Goal: Task Accomplishment & Management: Complete application form

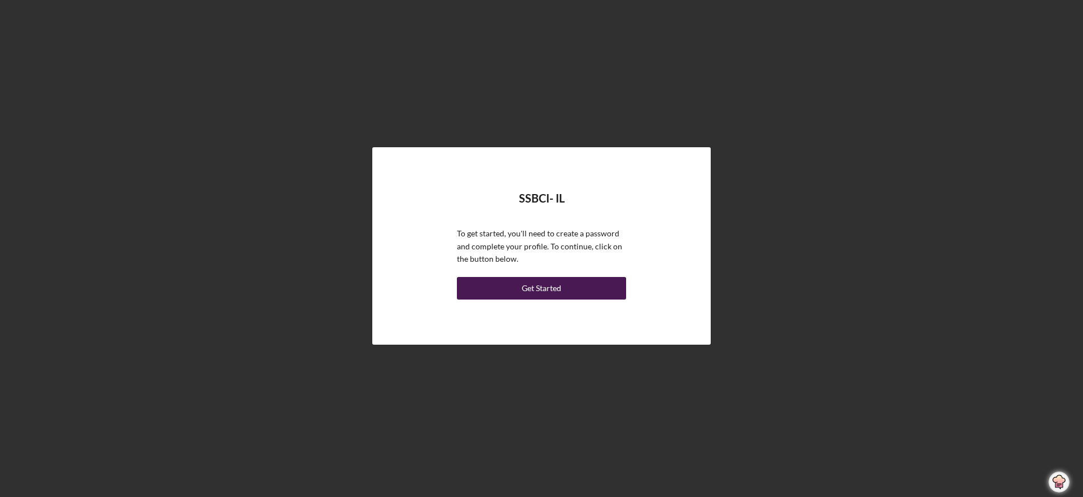
click at [559, 285] on div "Get Started" at bounding box center [541, 288] width 39 height 23
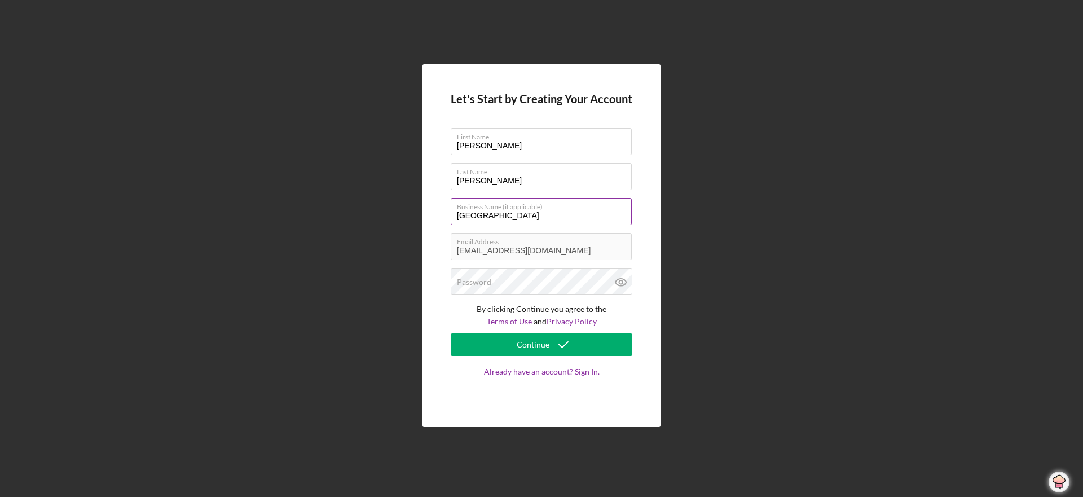
click at [517, 215] on input "Rainbow Station" at bounding box center [541, 211] width 181 height 27
type input "Rainbow Station Daycare & PreschoolGraNNi"
click at [460, 284] on label "Password" at bounding box center [474, 281] width 34 height 9
click at [618, 280] on icon at bounding box center [621, 282] width 28 height 28
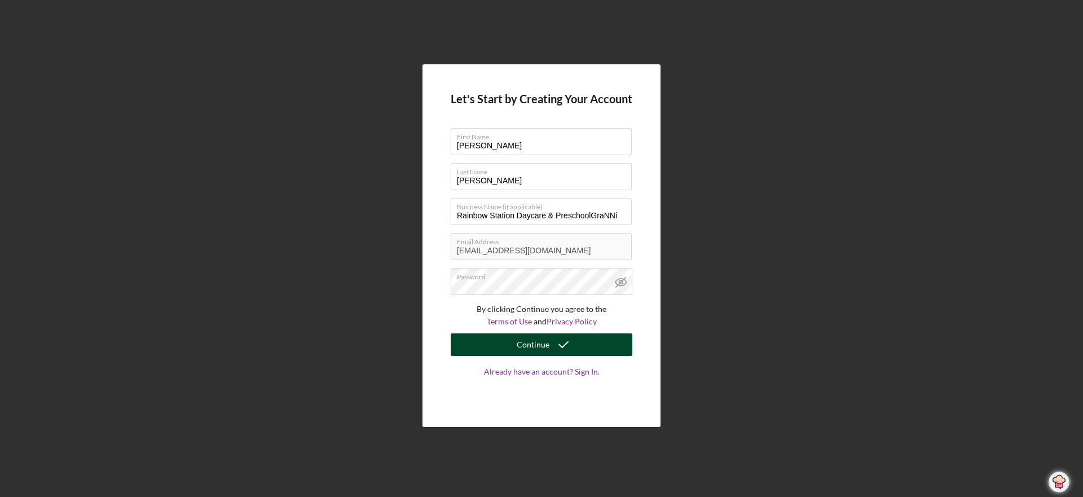
click at [544, 343] on div "Continue" at bounding box center [532, 344] width 33 height 23
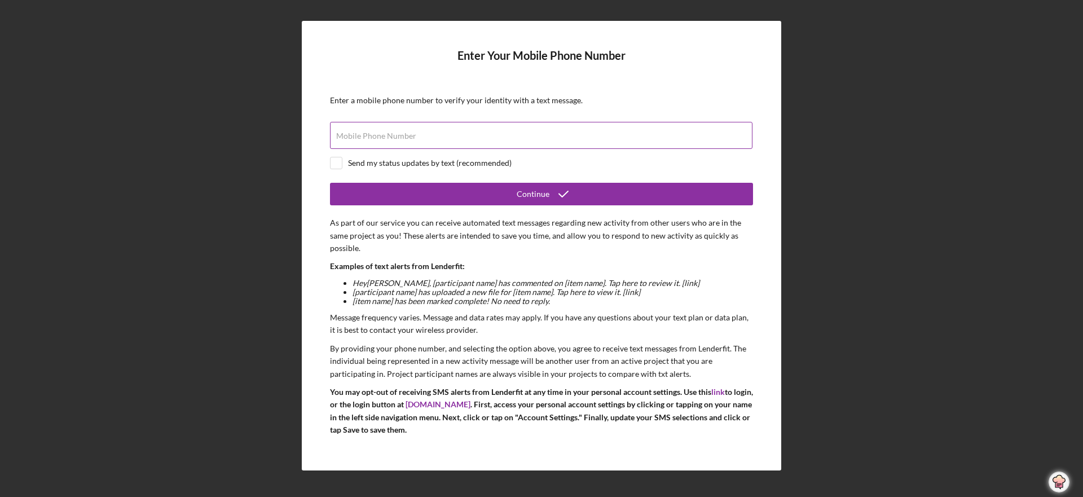
click at [337, 136] on label "Mobile Phone Number" at bounding box center [376, 135] width 80 height 9
click at [337, 136] on input "Mobile Phone Number" at bounding box center [541, 135] width 422 height 27
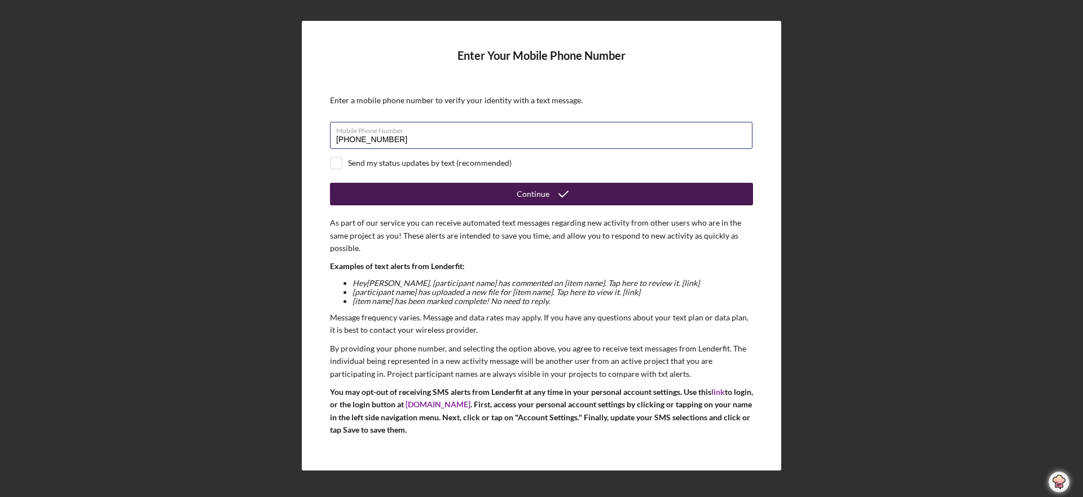
type input "(618) 343-5280"
click at [473, 188] on button "Continue" at bounding box center [541, 194] width 423 height 23
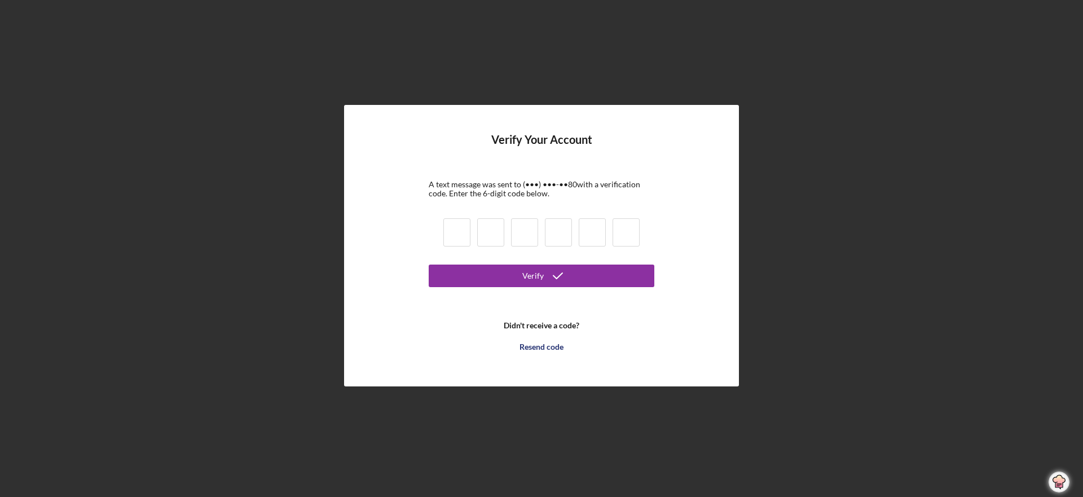
click at [451, 228] on input at bounding box center [456, 232] width 27 height 28
type input "4"
type input "0"
type input "3"
type input "6"
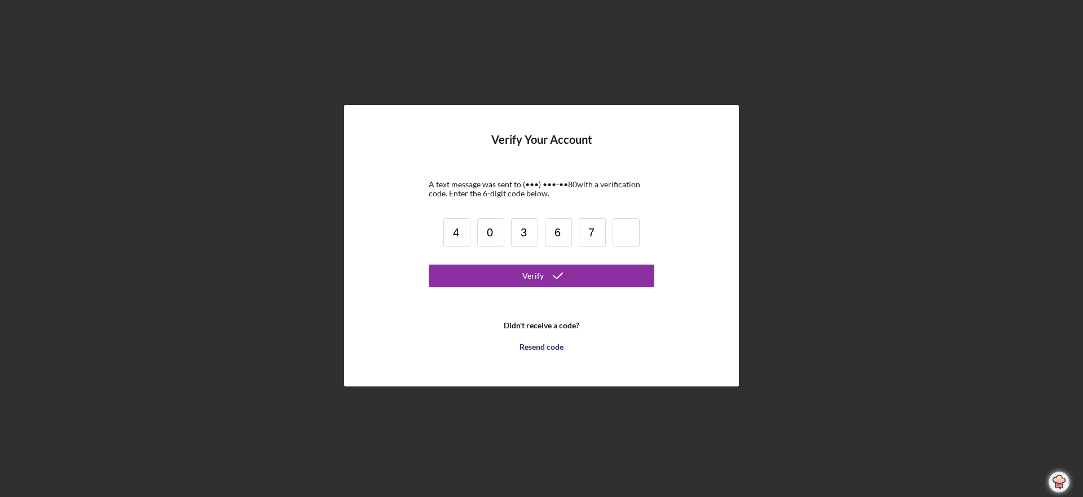
type input "7"
type input "5"
click at [538, 275] on div "Verify" at bounding box center [532, 275] width 21 height 23
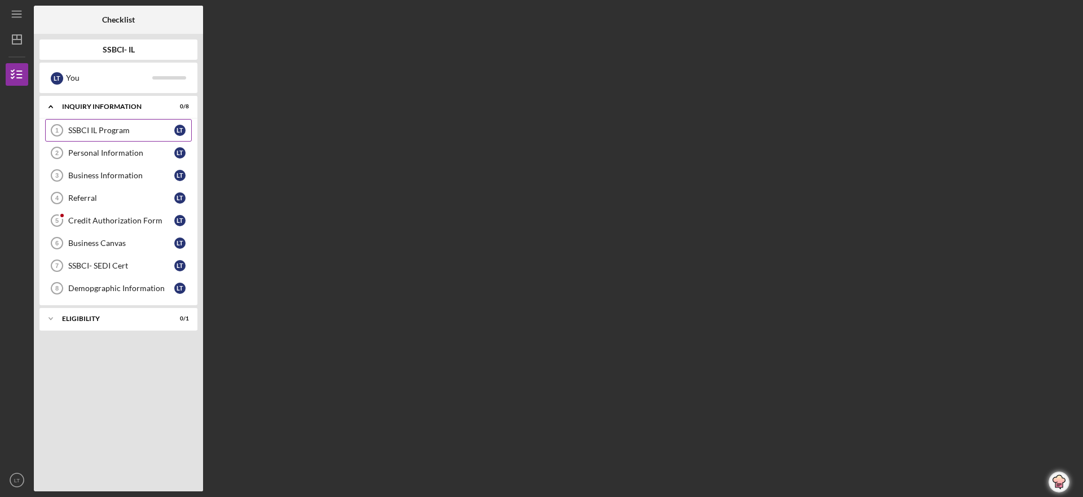
click at [119, 127] on div "SSBCI IL Program" at bounding box center [121, 130] width 106 height 9
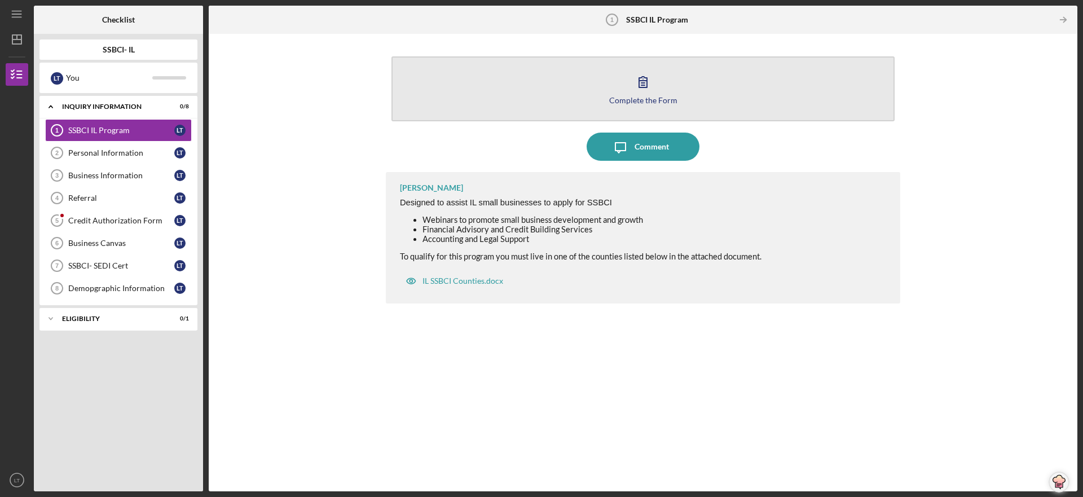
click at [644, 96] on div "Complete the Form" at bounding box center [643, 100] width 68 height 8
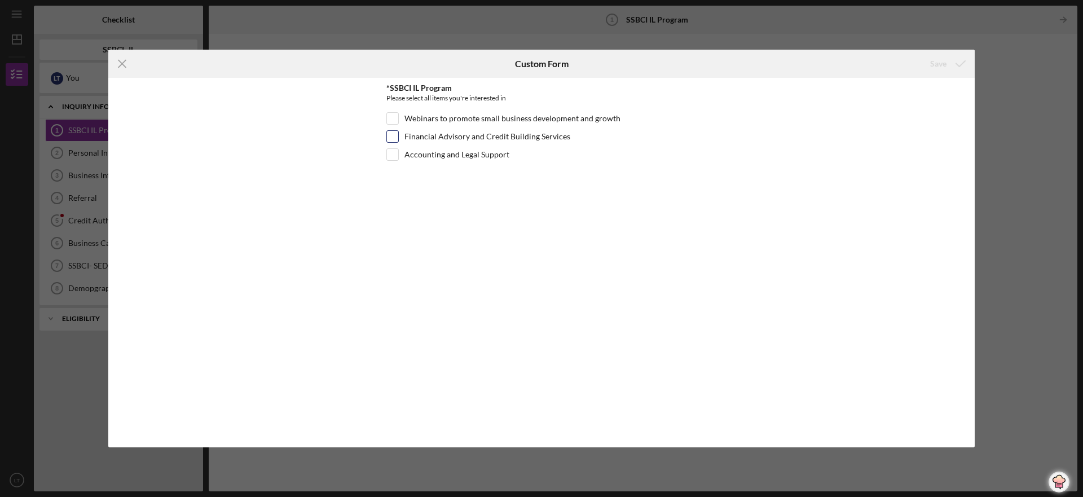
click at [392, 135] on input "Financial Advisory and Credit Building Services" at bounding box center [392, 136] width 11 height 11
checkbox input "true"
click at [394, 117] on input "Webinars to promote small business development and growth" at bounding box center [392, 118] width 11 height 11
checkbox input "true"
click at [394, 155] on input "Accounting and Legal Support" at bounding box center [392, 154] width 11 height 11
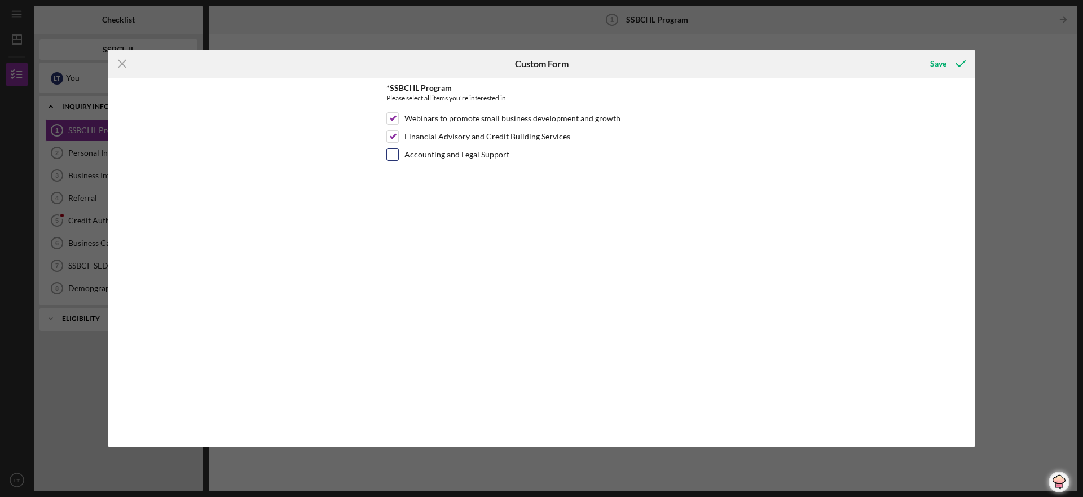
checkbox input "true"
click at [937, 62] on div "Save" at bounding box center [938, 63] width 16 height 23
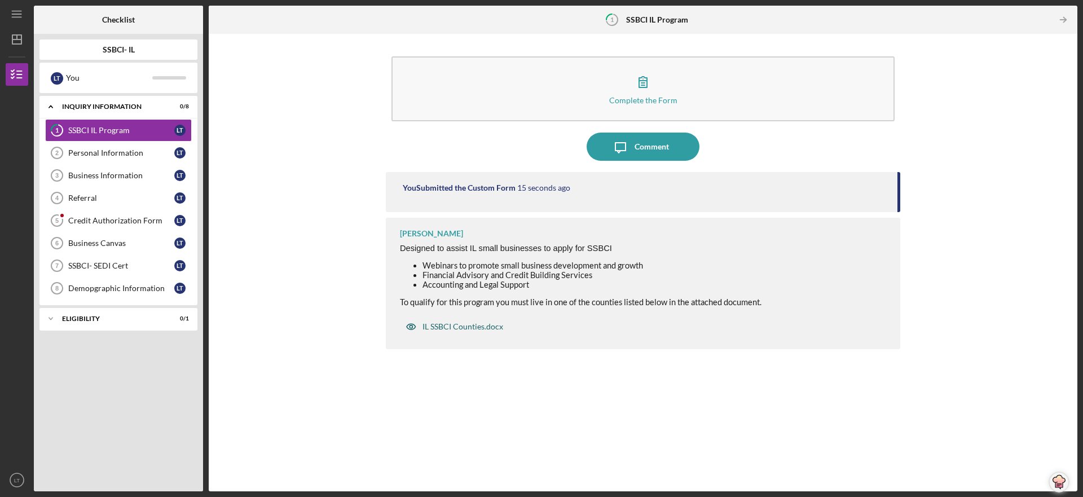
click at [487, 324] on div "IL SSBCI Counties.docx" at bounding box center [462, 326] width 81 height 9
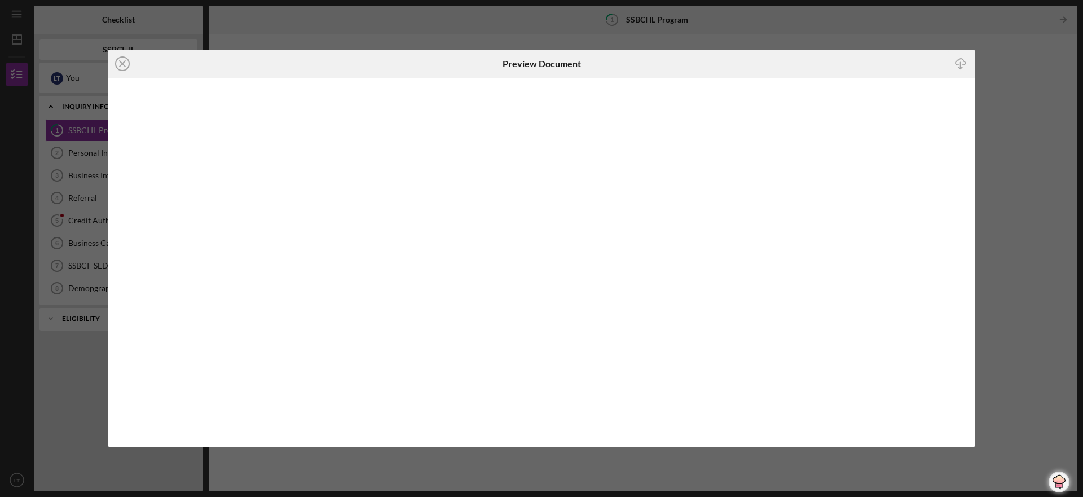
click at [1052, 104] on div "Icon/Close Preview Document Icon/Download" at bounding box center [541, 248] width 1083 height 497
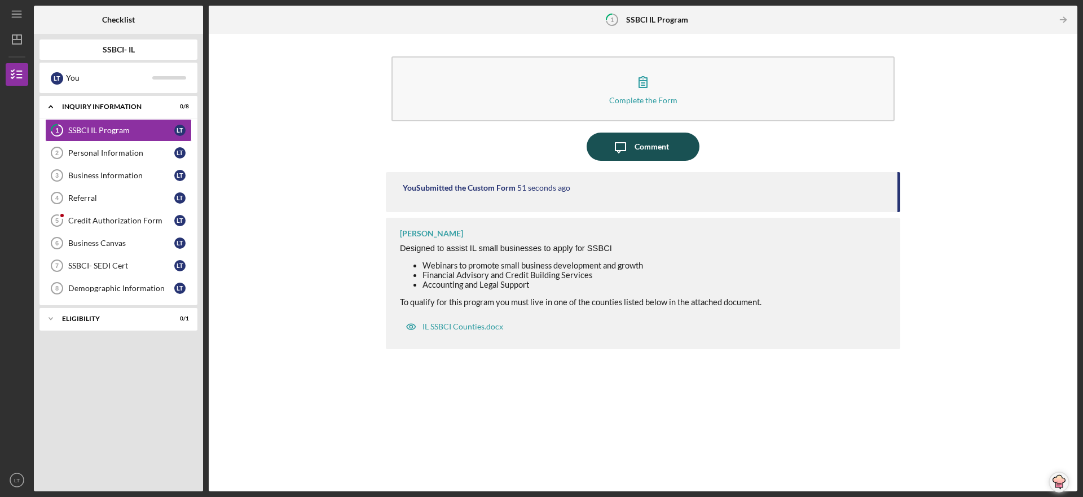
click at [640, 142] on div "Comment" at bounding box center [651, 147] width 34 height 28
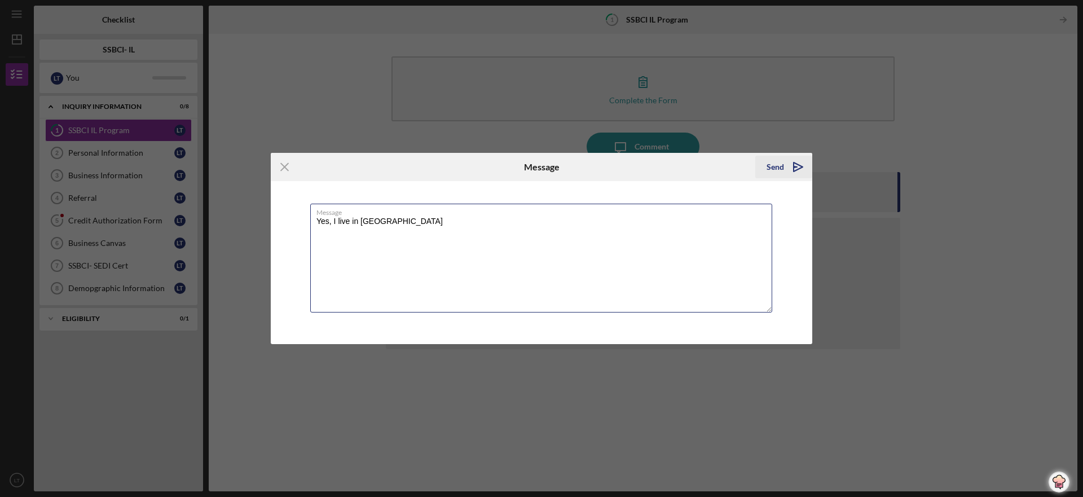
type textarea "Yes, I live in St. Clair County"
click at [797, 161] on icon "Icon/icon-invite-send" at bounding box center [798, 167] width 28 height 28
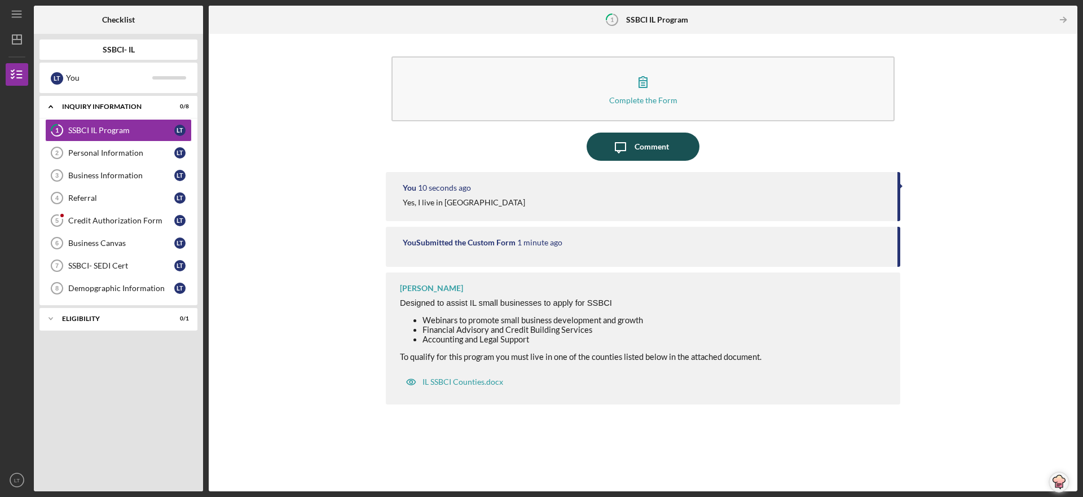
click at [646, 147] on div "Comment" at bounding box center [651, 147] width 34 height 28
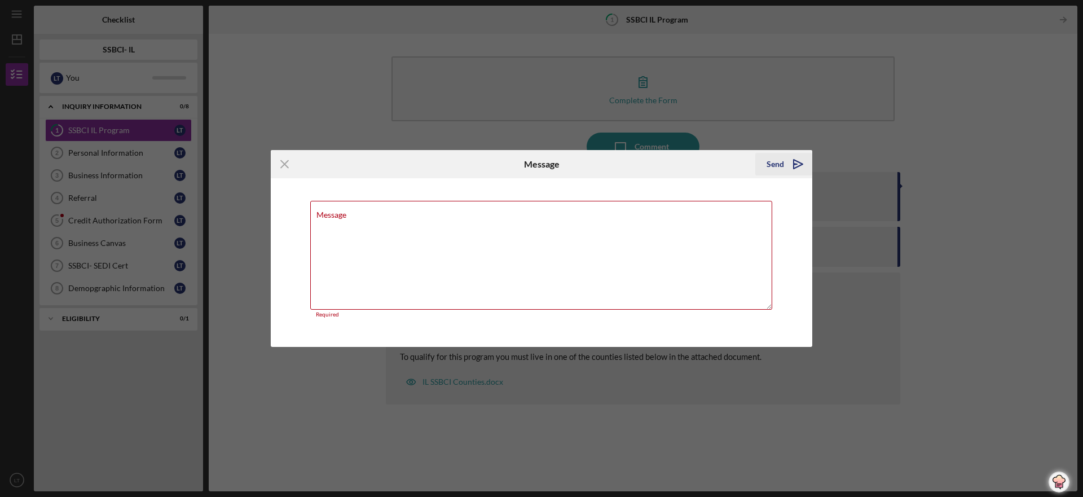
click at [798, 164] on icon "Icon/icon-invite-send" at bounding box center [798, 164] width 28 height 28
click at [926, 146] on div "Icon/Menu Close Message Send Icon/icon-invite-send Message Required Cancel Send…" at bounding box center [541, 248] width 1083 height 497
click at [282, 161] on line at bounding box center [284, 163] width 7 height 7
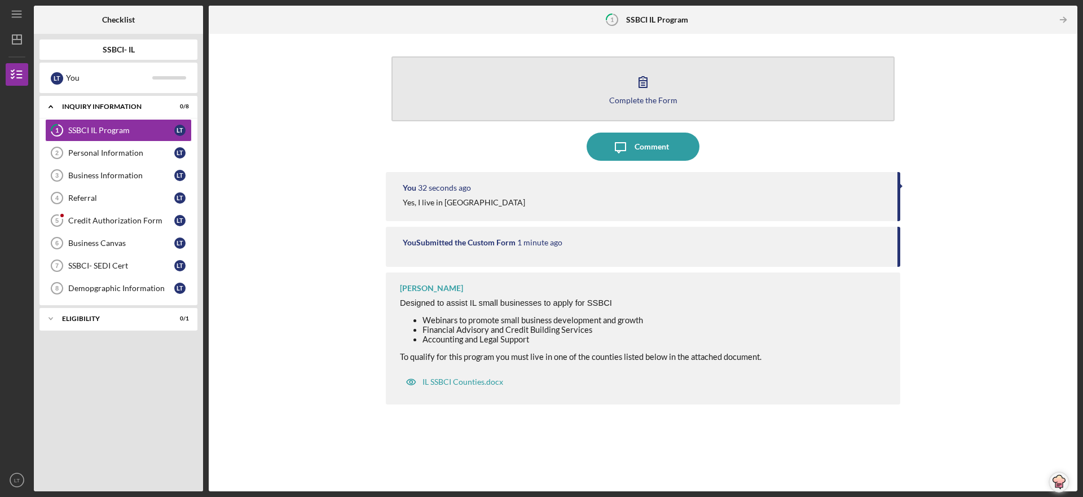
click at [652, 99] on div "Complete the Form" at bounding box center [643, 100] width 68 height 8
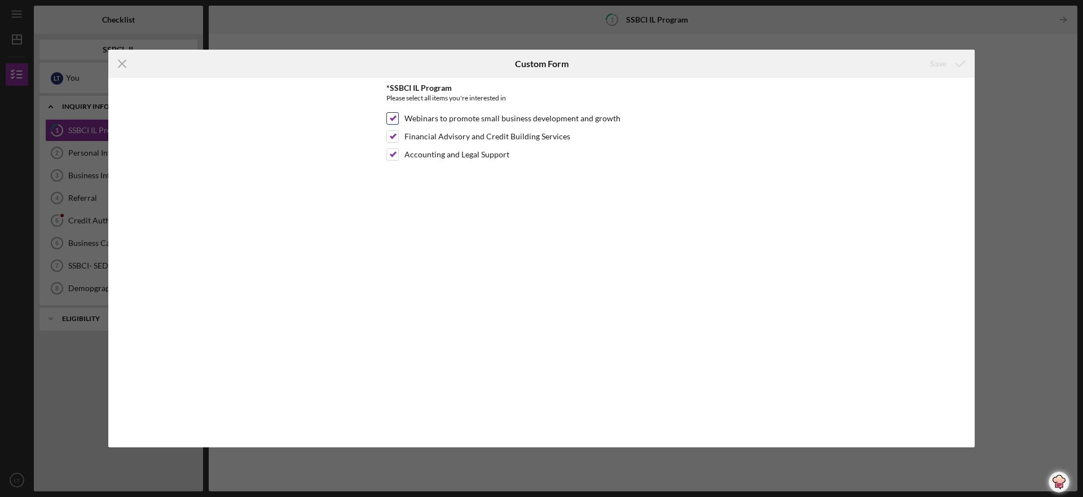
click at [524, 114] on label "Webinars to promote small business development and growth" at bounding box center [512, 118] width 216 height 11
click at [398, 114] on input "Webinars to promote small business development and growth" at bounding box center [392, 118] width 11 height 11
click at [398, 119] on input "Webinars to promote small business development and growth" at bounding box center [392, 118] width 11 height 11
checkbox input "true"
click at [936, 63] on div "Save" at bounding box center [938, 63] width 16 height 23
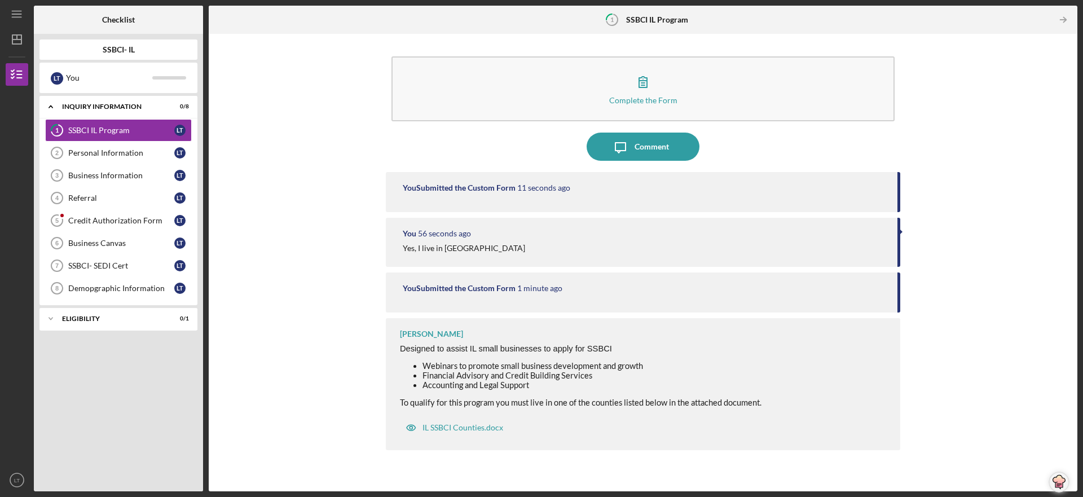
click at [898, 290] on div "You Submitted the Custom Form 1 minute ago" at bounding box center [643, 292] width 514 height 40
click at [902, 241] on div "Complete the Form Form Icon/Message Comment You Submitted the Custom Form 17 se…" at bounding box center [642, 262] width 857 height 446
click at [96, 144] on link "Personal Information 2 Personal Information L T" at bounding box center [118, 153] width 147 height 23
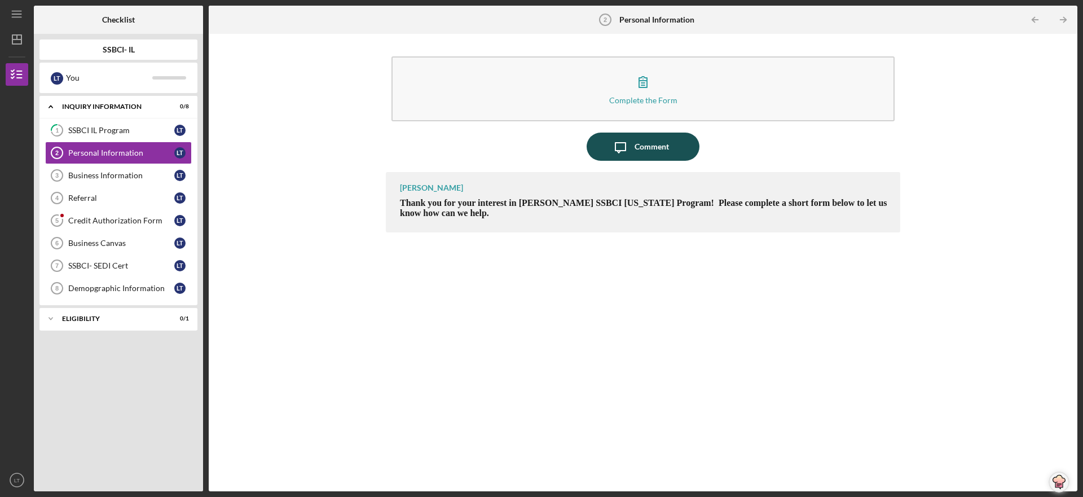
click at [650, 145] on div "Comment" at bounding box center [651, 147] width 34 height 28
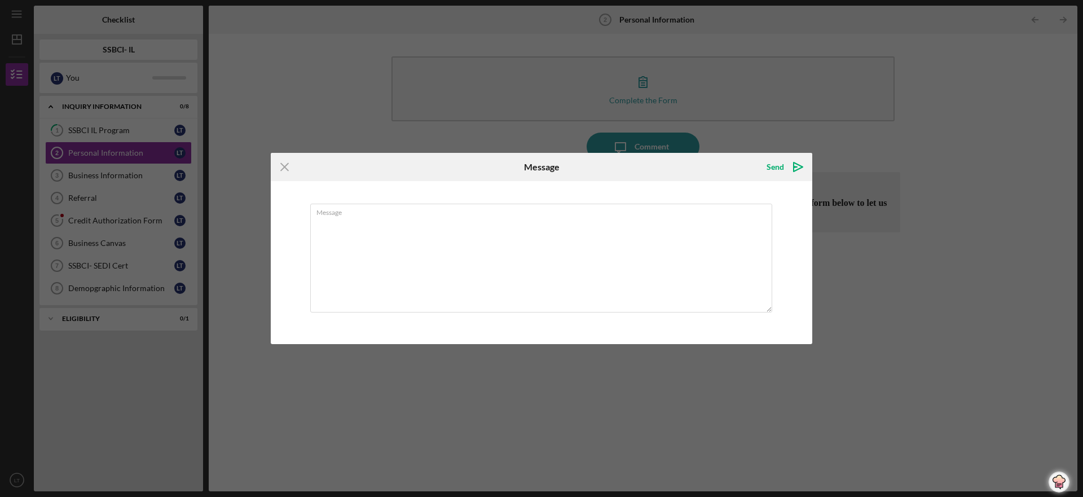
click at [895, 133] on div "Icon/Menu Close Message Send Icon/icon-invite-send Message Cancel Send Icon/ico…" at bounding box center [541, 248] width 1083 height 497
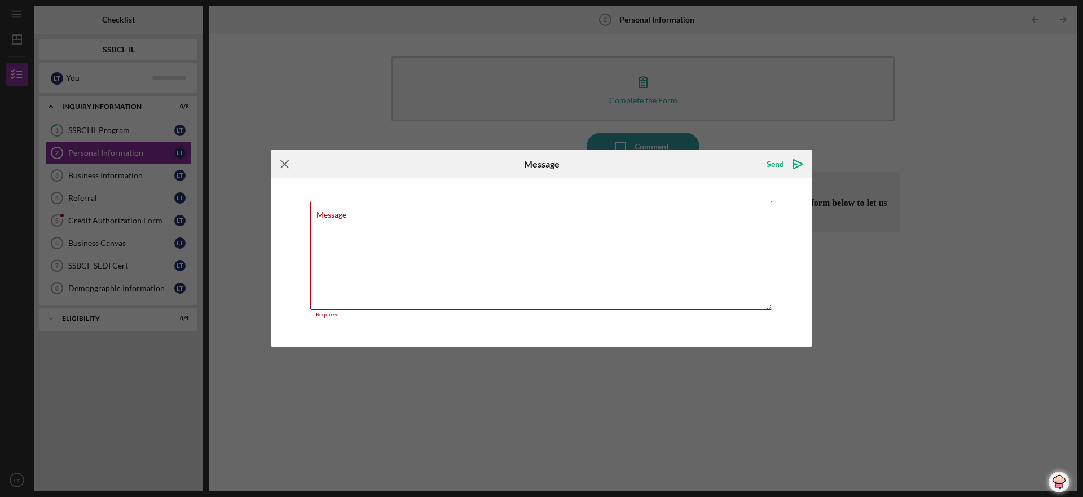
click at [282, 162] on line at bounding box center [284, 163] width 7 height 7
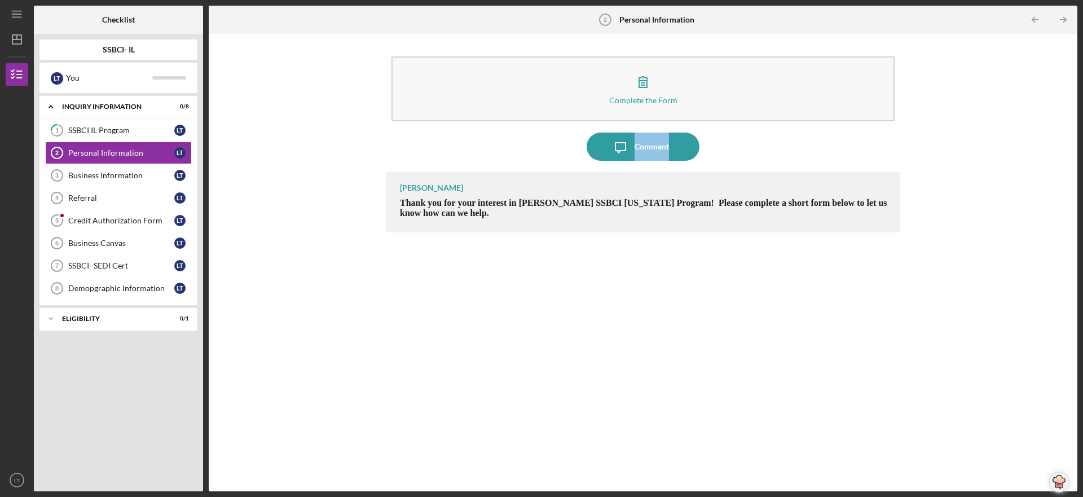
click at [282, 162] on div "Complete the Form Form Icon/Message Comment Samantha O'Rourke Thank you for you…" at bounding box center [642, 262] width 857 height 446
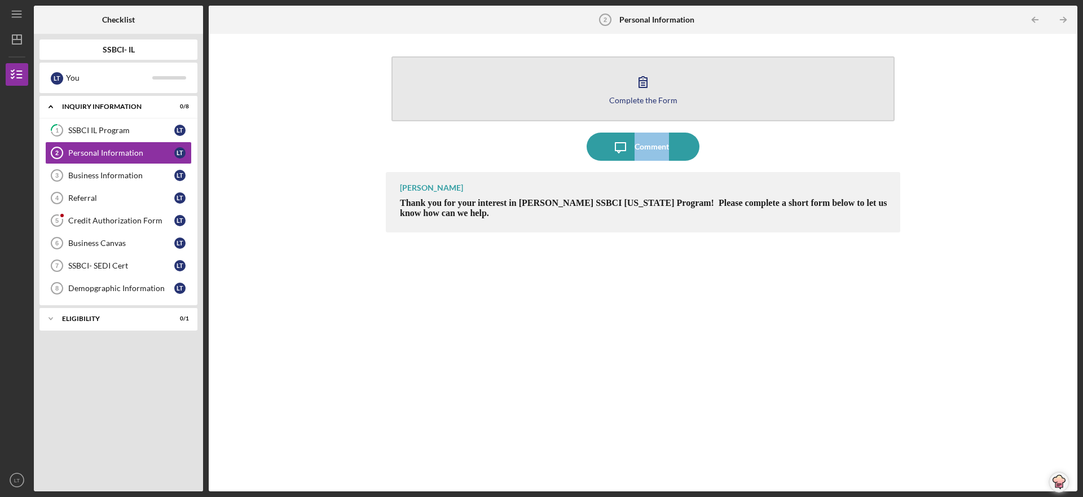
click at [639, 90] on icon "button" at bounding box center [643, 82] width 28 height 28
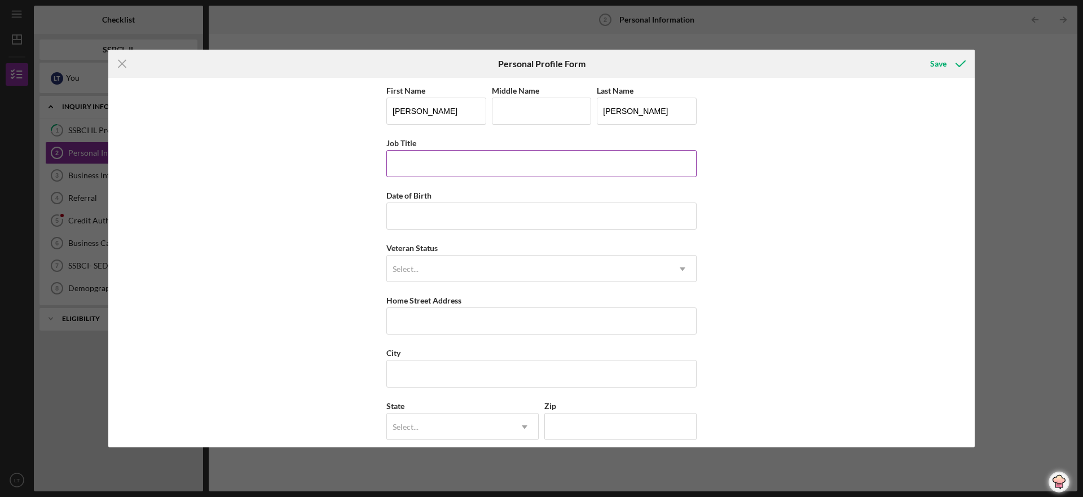
click at [421, 164] on input "Job Title" at bounding box center [541, 163] width 310 height 27
type input "Owner Director of Rainbow Station Kids"
type input "07/01/1958"
type input "C"
type input "133 Big Bend Blvd"
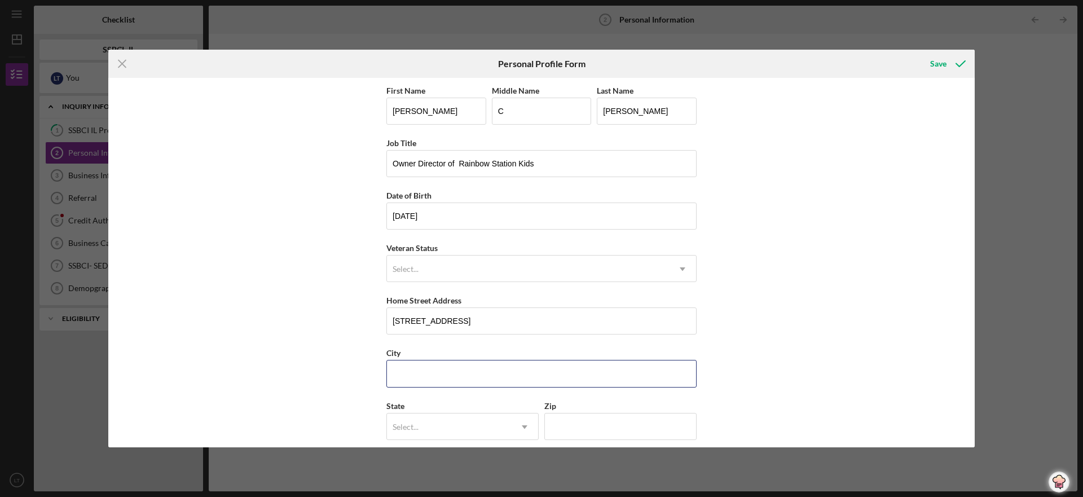
type input "Swansea"
type input "62226"
type input "IL"
type input "07/01/1958"
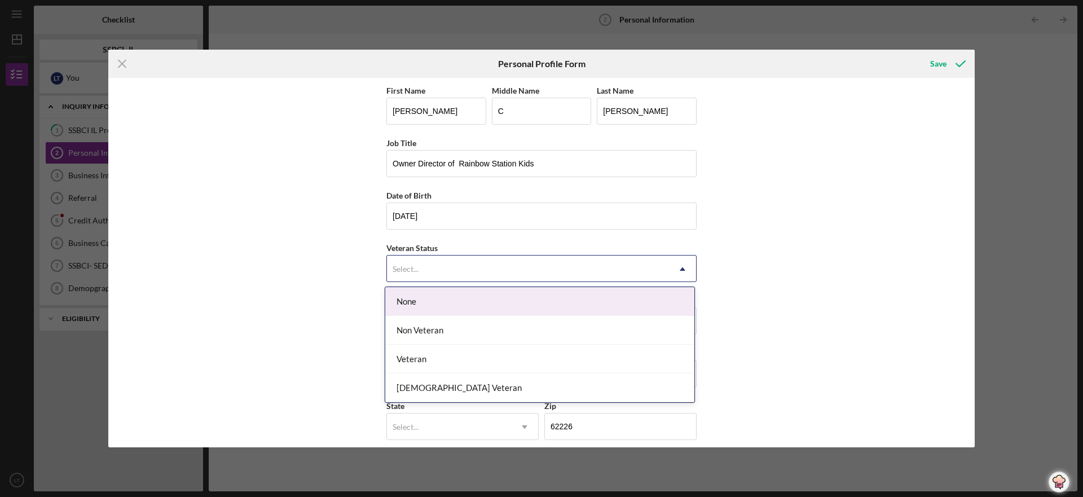
click at [679, 267] on icon "Icon/Dropdown Arrow" at bounding box center [682, 268] width 27 height 27
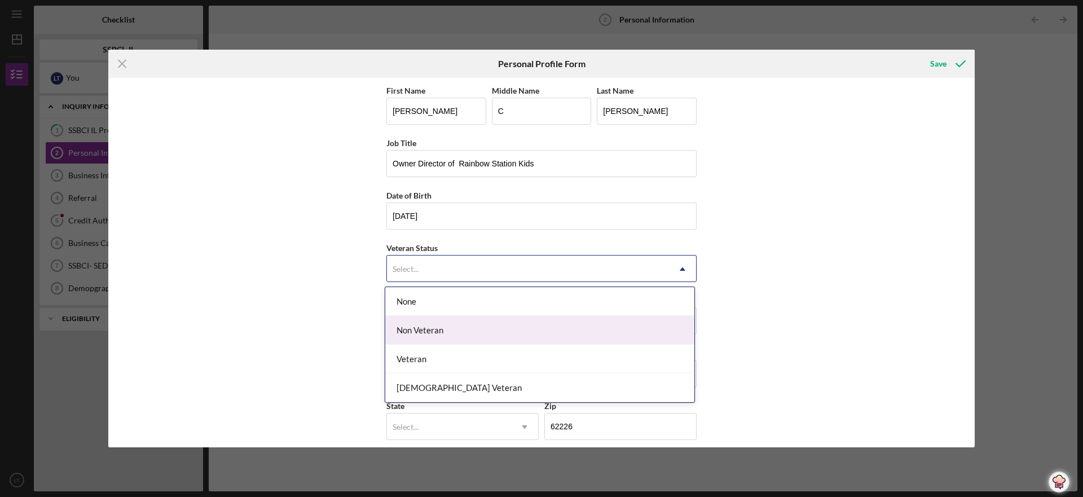
click at [445, 330] on div "Non Veteran" at bounding box center [539, 330] width 309 height 29
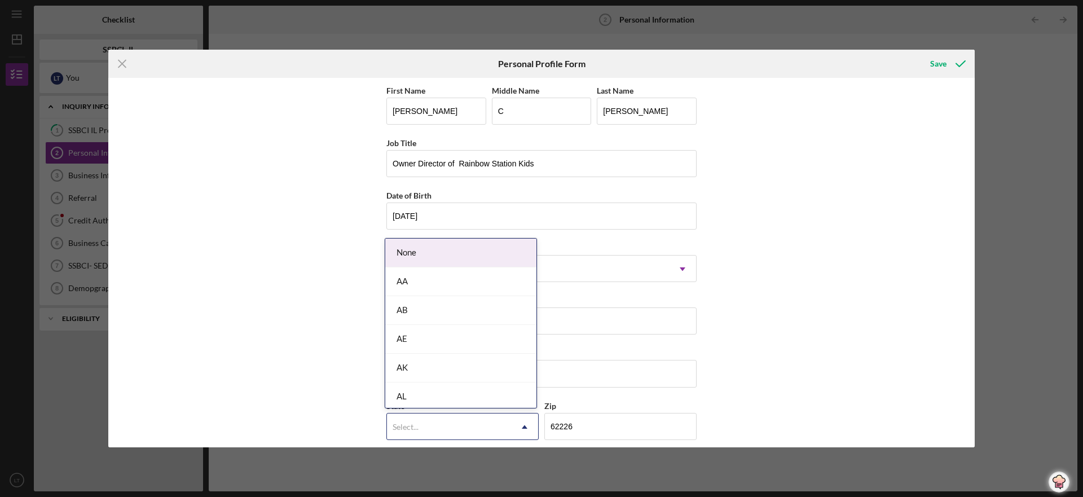
click at [525, 428] on icon "Icon/Dropdown Arrow" at bounding box center [524, 426] width 27 height 27
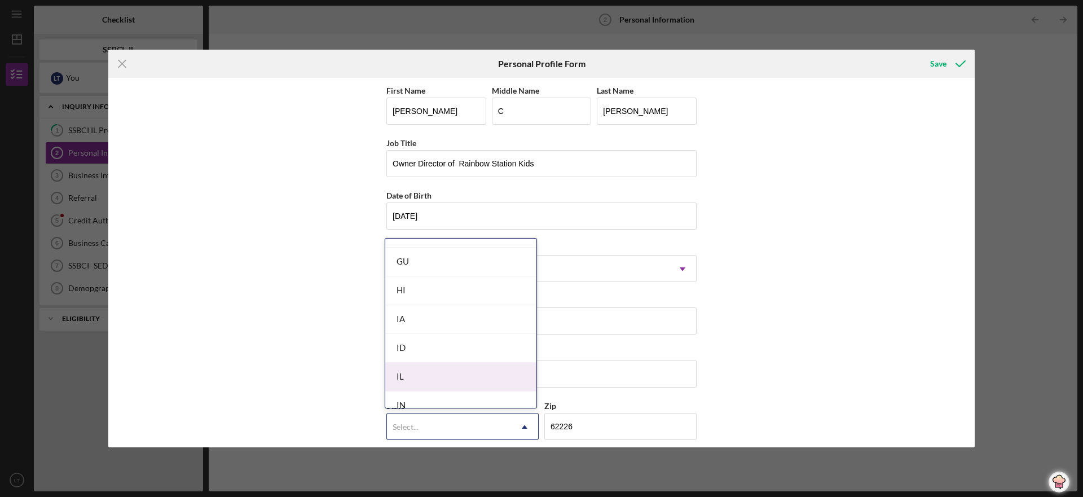
click at [452, 376] on div "IL" at bounding box center [460, 377] width 151 height 29
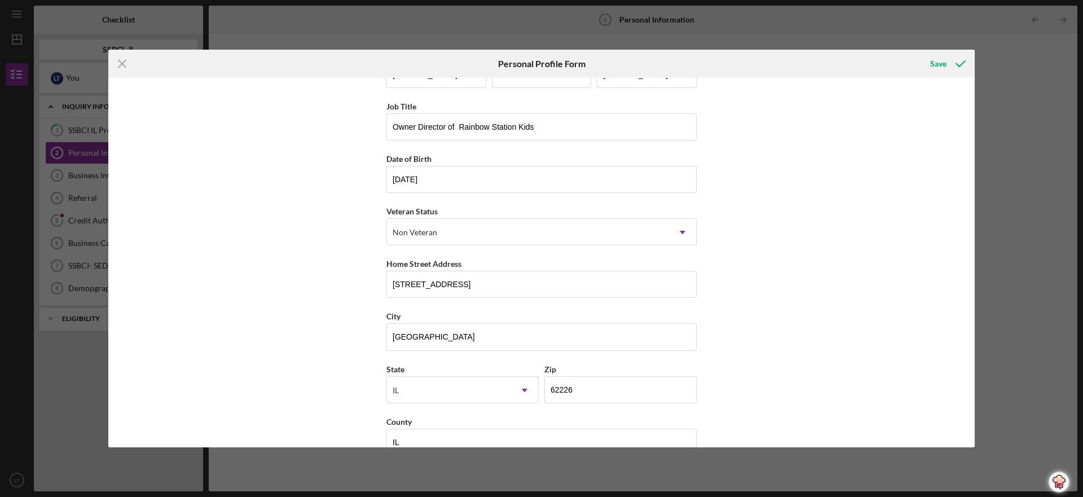
scroll to position [62, 0]
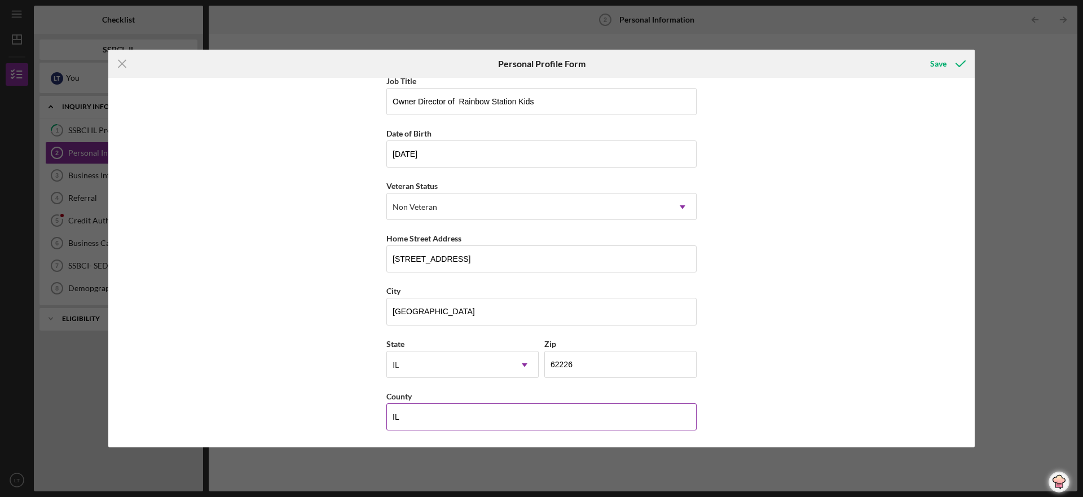
drag, startPoint x: 397, startPoint y: 416, endPoint x: 390, endPoint y: 416, distance: 6.8
click at [390, 416] on input "IL" at bounding box center [541, 416] width 310 height 27
type input "St. Clair County"
click at [941, 61] on div "Save" at bounding box center [938, 63] width 16 height 23
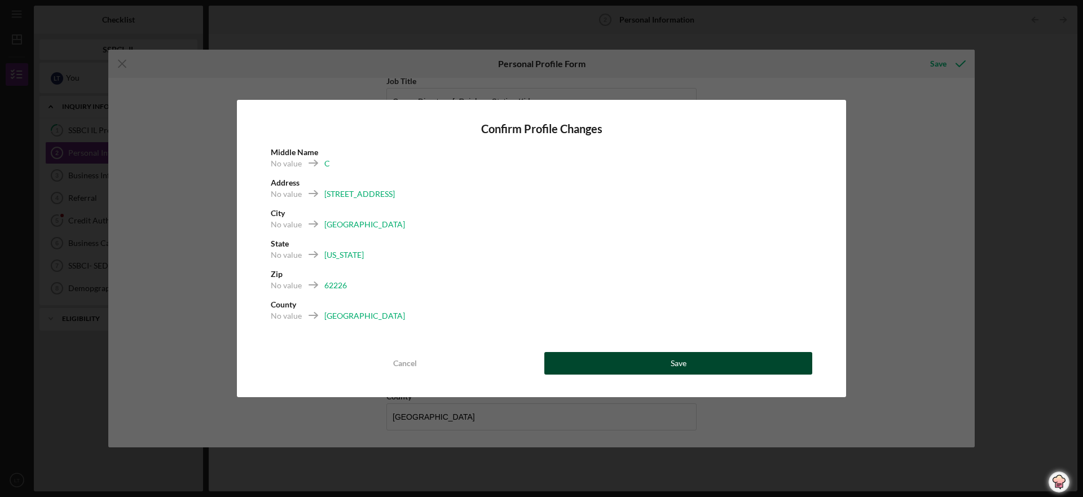
click at [681, 362] on div "Save" at bounding box center [678, 363] width 16 height 23
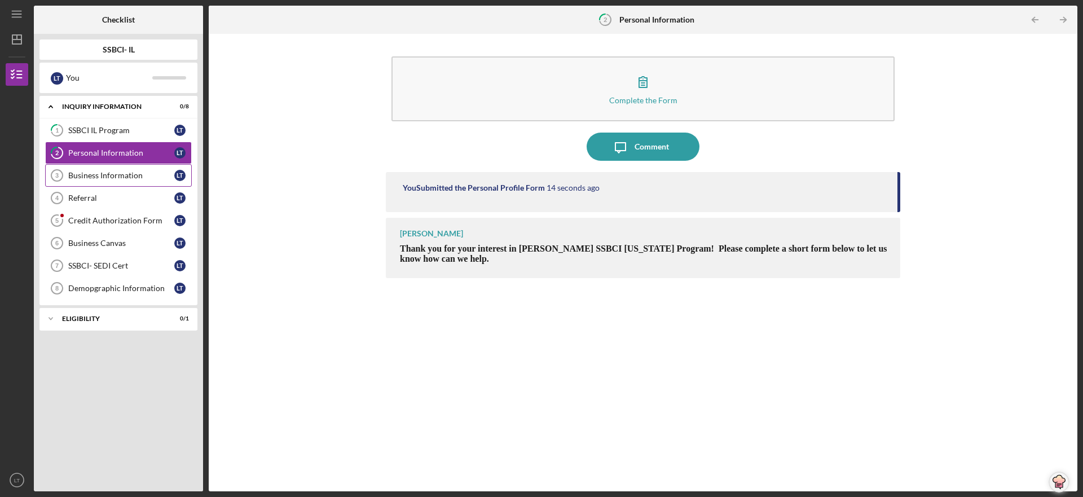
click at [131, 169] on link "Business Information 3 Business Information L T" at bounding box center [118, 175] width 147 height 23
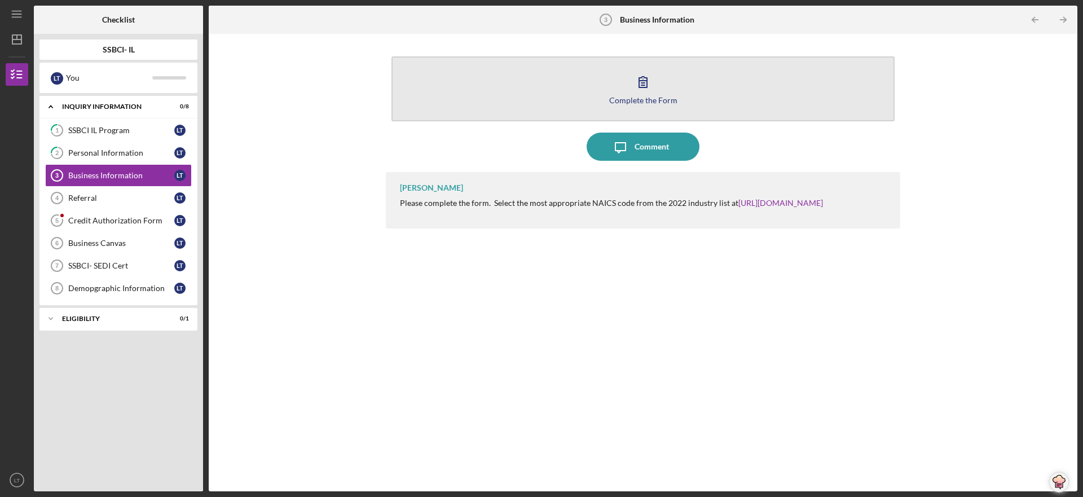
click at [655, 97] on div "Complete the Form" at bounding box center [643, 100] width 68 height 8
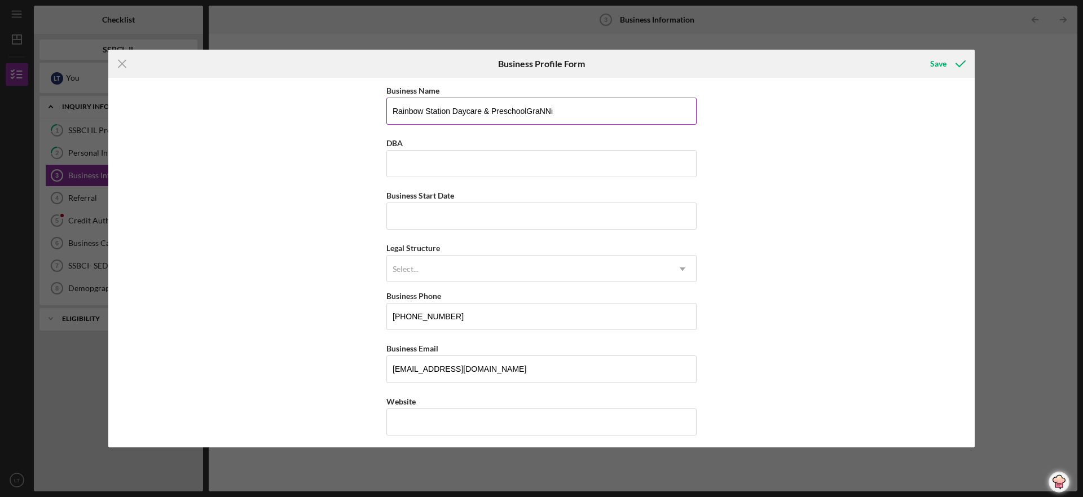
drag, startPoint x: 553, startPoint y: 111, endPoint x: 524, endPoint y: 118, distance: 29.7
click at [524, 118] on input "Rainbow Station Daycare & PreschoolGraNNi" at bounding box center [541, 111] width 310 height 27
type input "Rainbow Station Daycare & Preschool"
click at [407, 164] on input "DBA" at bounding box center [541, 163] width 310 height 27
type input "[PERSON_NAME]"
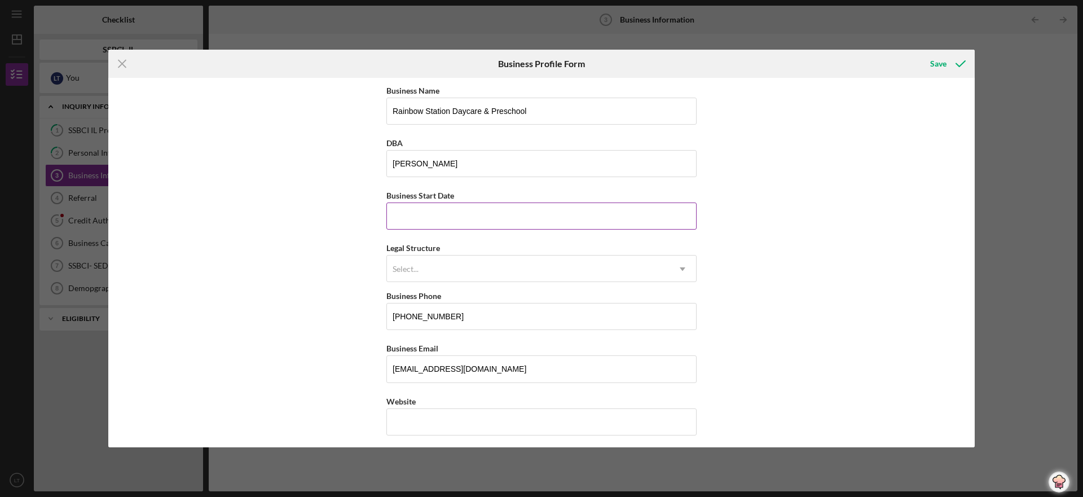
click at [408, 220] on input "Business Start Date" at bounding box center [541, 215] width 310 height 27
drag, startPoint x: 434, startPoint y: 218, endPoint x: 391, endPoint y: 223, distance: 43.2
click at [391, 223] on input "01/dd/yyyy" at bounding box center [541, 215] width 310 height 27
type input "04/30/1999"
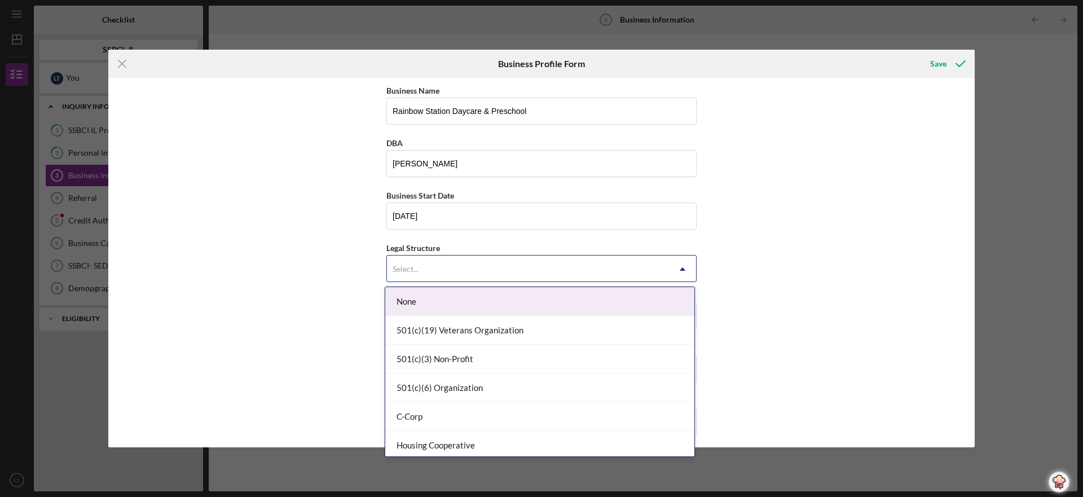
click at [683, 268] on icon "Icon/Dropdown Arrow" at bounding box center [682, 268] width 27 height 27
click at [752, 277] on div "Business Name Rainbow Station Daycare & Preschool DBA LaDonna Tunstall Business…" at bounding box center [541, 262] width 866 height 369
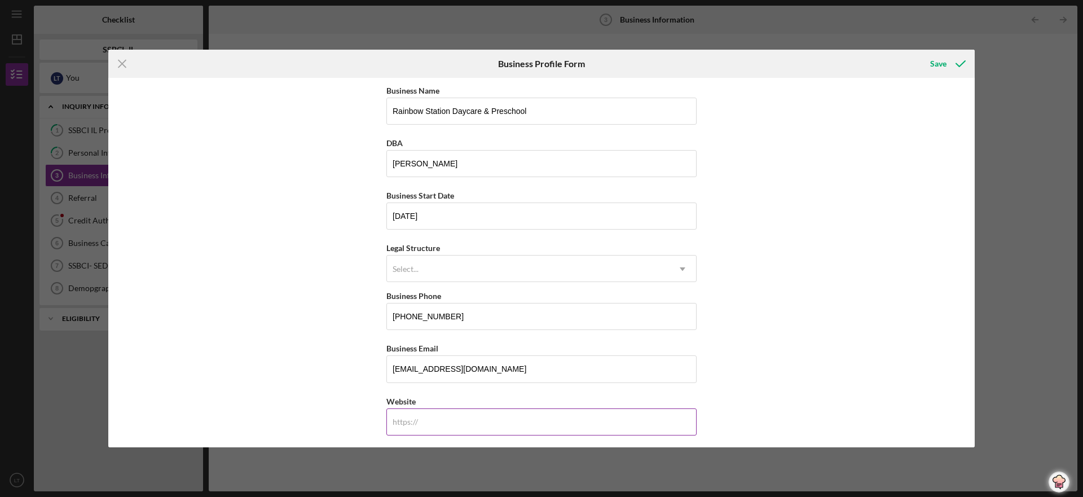
click at [395, 419] on div "https:// Website" at bounding box center [541, 414] width 310 height 41
click at [486, 420] on input "www.rainbowstation kids" at bounding box center [541, 421] width 310 height 27
click at [487, 421] on input "www.rainbowstation kids" at bounding box center [541, 421] width 310 height 27
drag, startPoint x: 502, startPoint y: 422, endPoint x: 484, endPoint y: 426, distance: 18.6
click at [484, 426] on input "www.rainbowstation.comkids" at bounding box center [541, 421] width 310 height 27
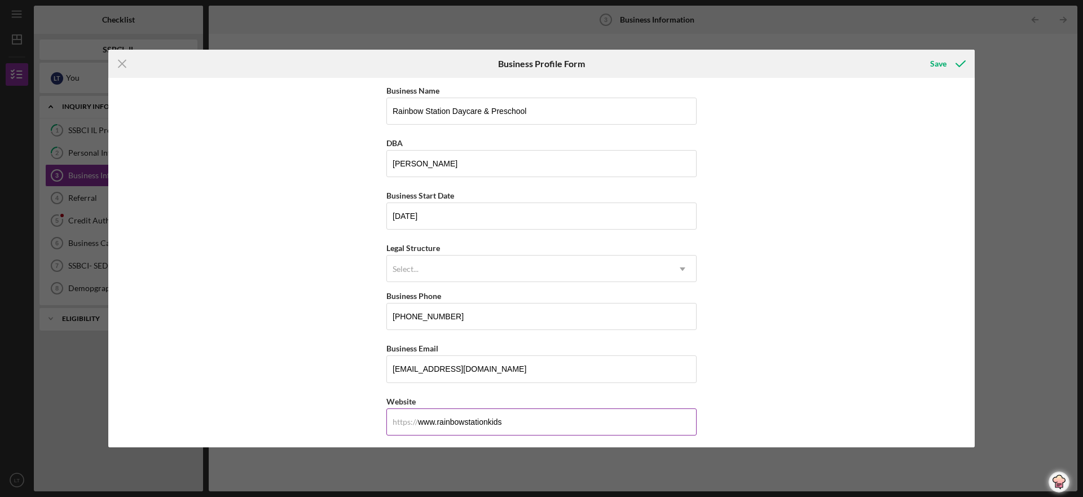
click at [499, 423] on input "www.rainbowstationkids" at bounding box center [541, 421] width 310 height 27
type input "www.rainbowstationkids.com"
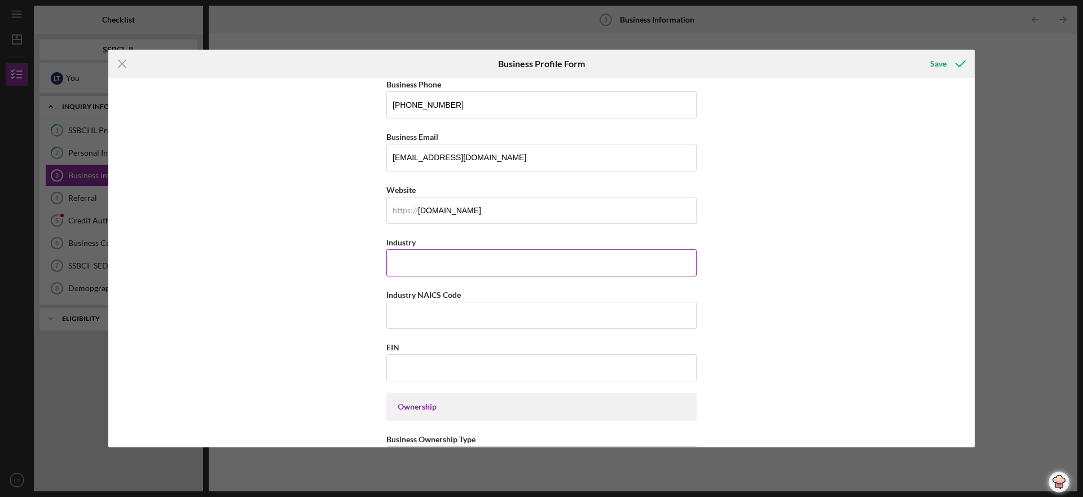
click at [401, 264] on input "Industry" at bounding box center [541, 262] width 310 height 27
type input "ECE"
click at [395, 368] on input "EIN" at bounding box center [541, 367] width 310 height 27
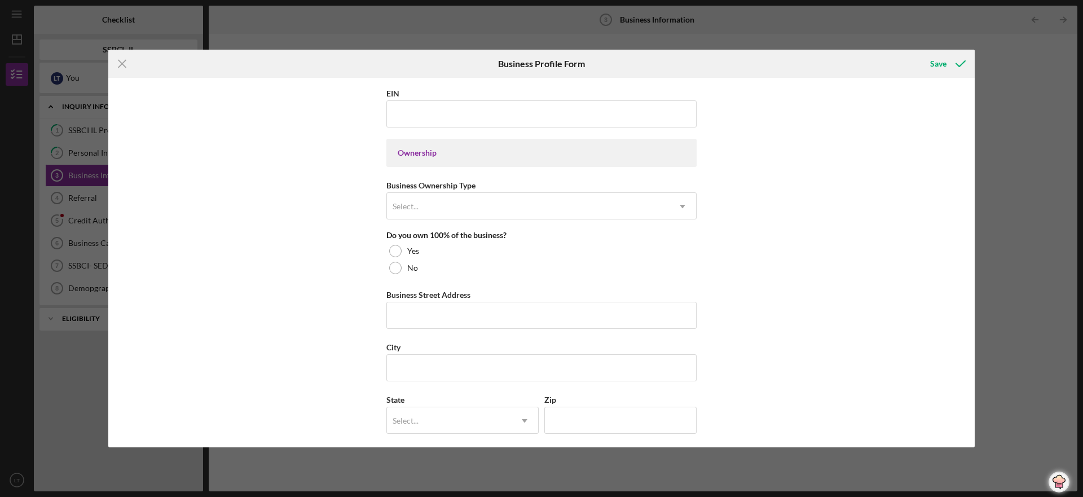
scroll to position [474, 0]
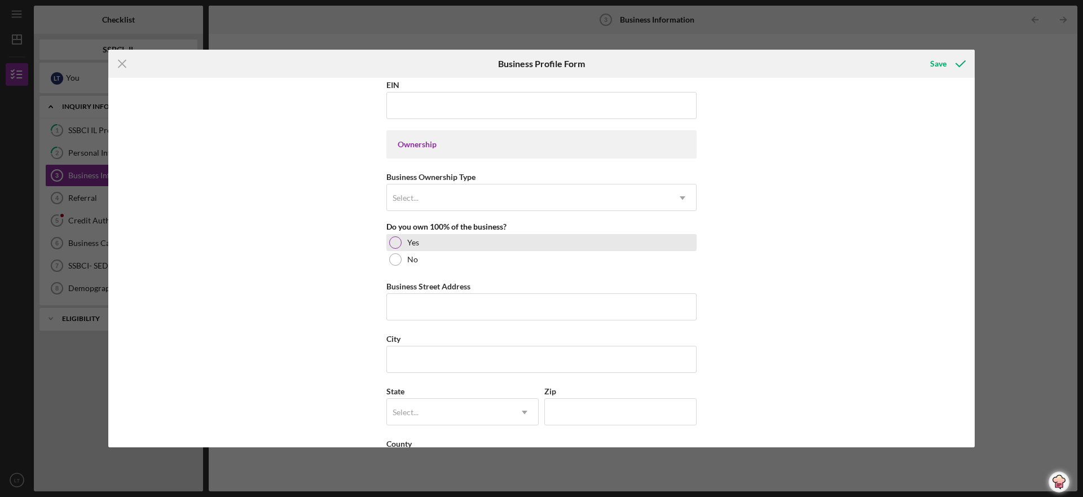
click at [394, 244] on div at bounding box center [395, 242] width 12 height 12
click at [401, 308] on input "Business Street Address" at bounding box center [541, 306] width 310 height 27
type input "133 Big Bend Blvd"
type input "Swansea"
type input "62226"
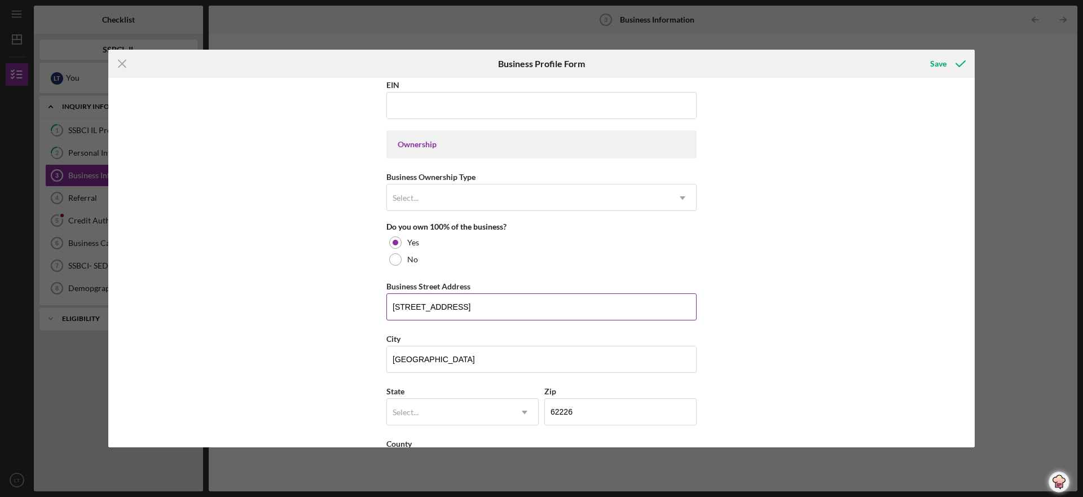
type input "IL"
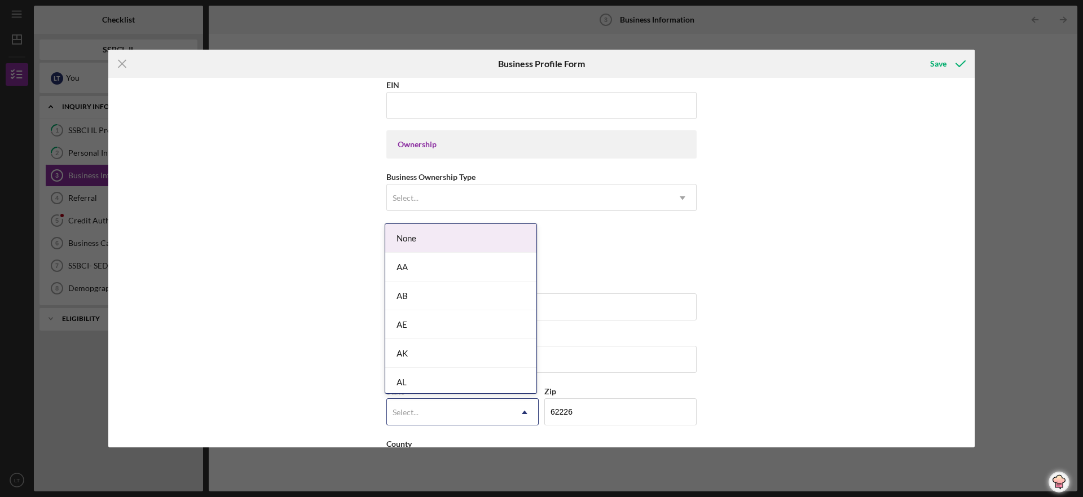
click at [522, 410] on icon "Icon/Dropdown Arrow" at bounding box center [524, 412] width 27 height 27
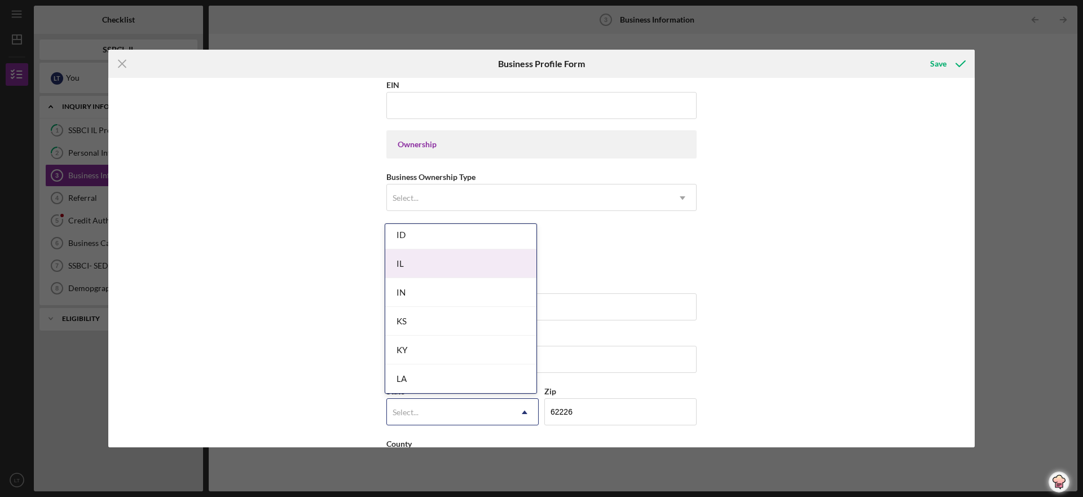
click at [434, 266] on div "IL" at bounding box center [460, 263] width 151 height 29
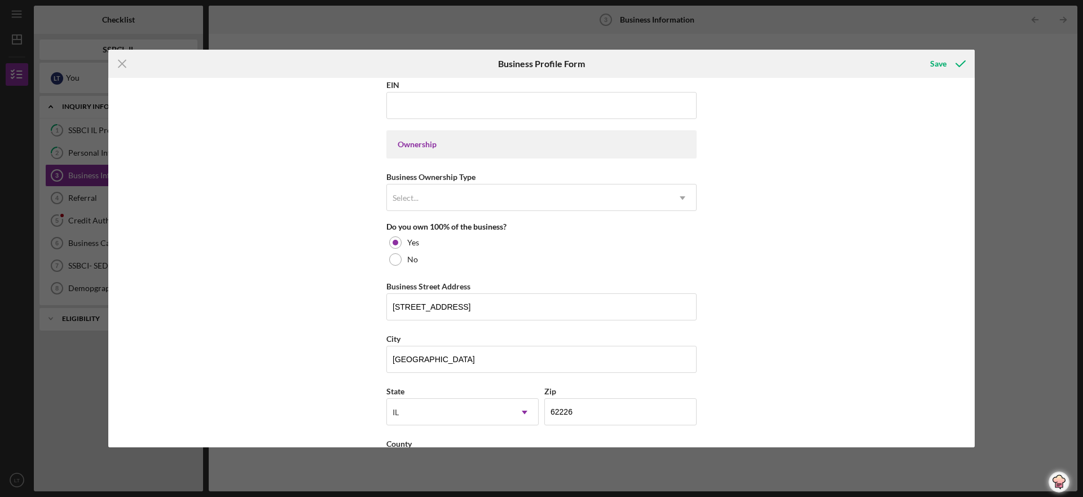
drag, startPoint x: 974, startPoint y: 331, endPoint x: 972, endPoint y: 359, distance: 27.7
click at [972, 359] on div "Icon/Menu Close Business Profile Form Save Business Name Rainbow Station Daycar…" at bounding box center [541, 248] width 1083 height 497
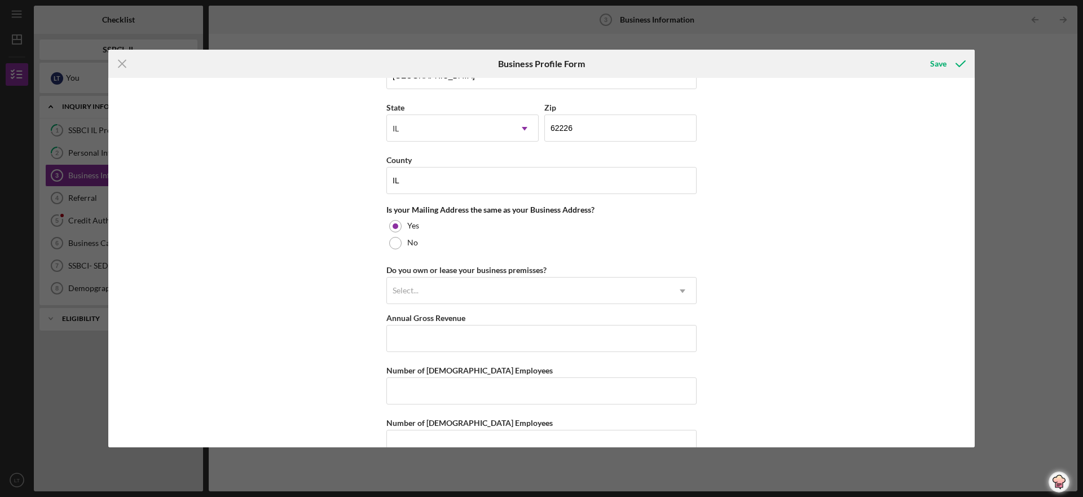
scroll to position [768, 0]
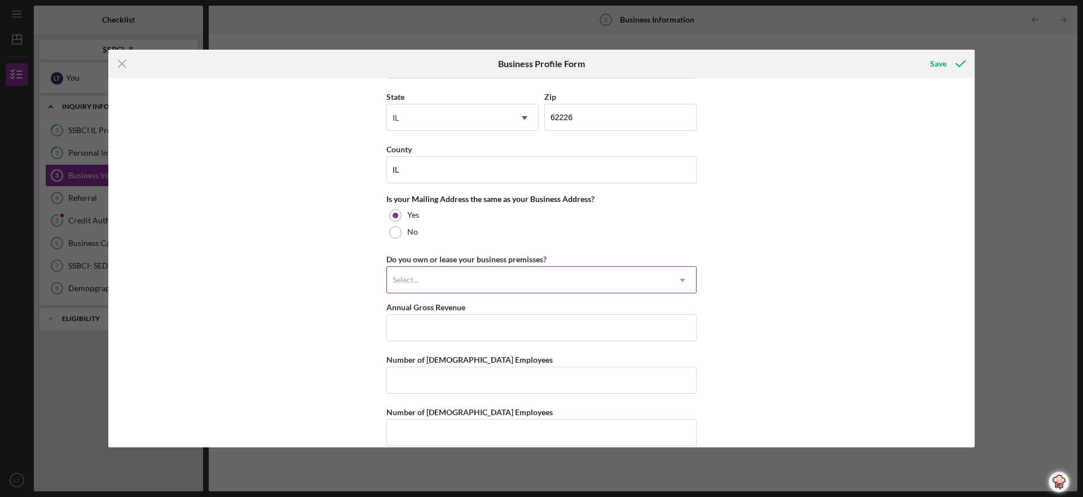
click at [683, 279] on icon "Icon/Dropdown Arrow" at bounding box center [682, 280] width 27 height 27
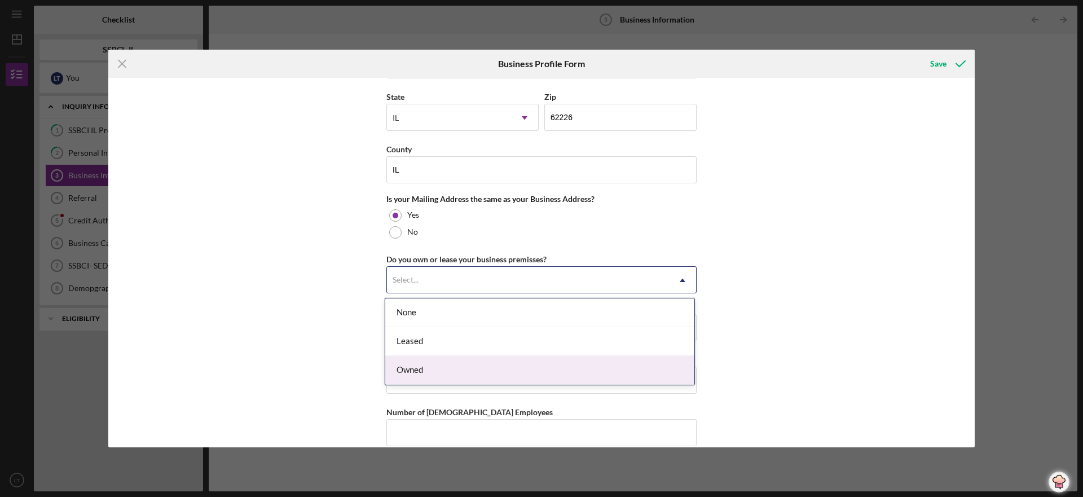
click at [447, 365] on div "Owned" at bounding box center [539, 370] width 309 height 29
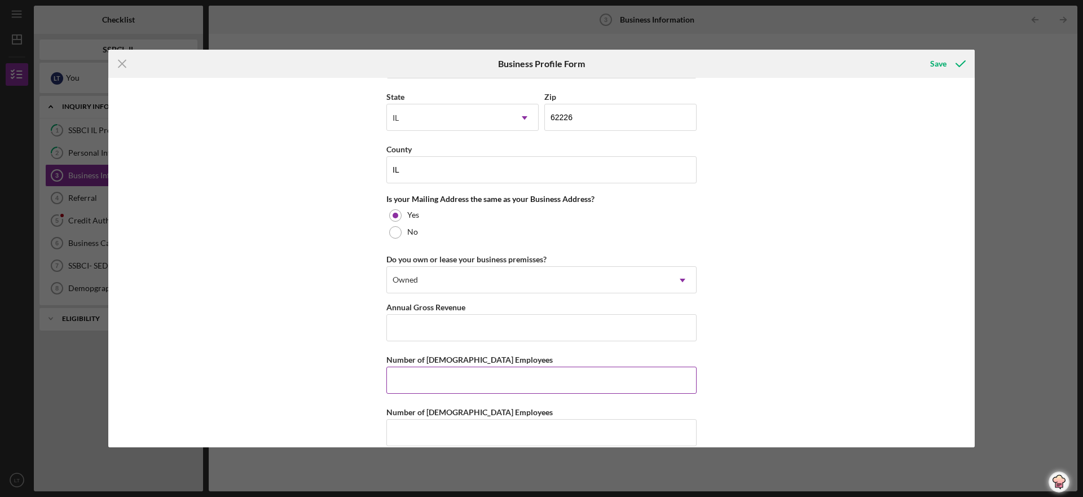
click at [406, 382] on input "Number of Full-Time Employees" at bounding box center [541, 380] width 310 height 27
type input "1"
drag, startPoint x: 974, startPoint y: 367, endPoint x: 971, endPoint y: 396, distance: 29.5
click at [971, 396] on div "Icon/Menu Close Business Profile Form Save Business Name Rainbow Station Daycar…" at bounding box center [541, 248] width 1083 height 497
click at [396, 431] on input "Number of Part-Time Employees" at bounding box center [541, 432] width 310 height 27
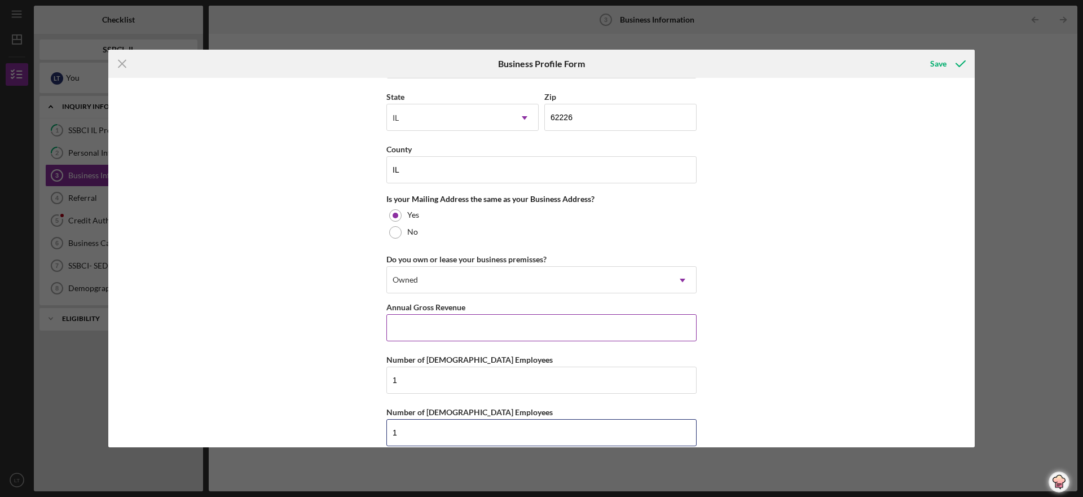
type input "1"
click at [403, 329] on input "Annual Gross Revenue" at bounding box center [541, 327] width 310 height 27
click at [937, 62] on div "Save" at bounding box center [938, 63] width 16 height 23
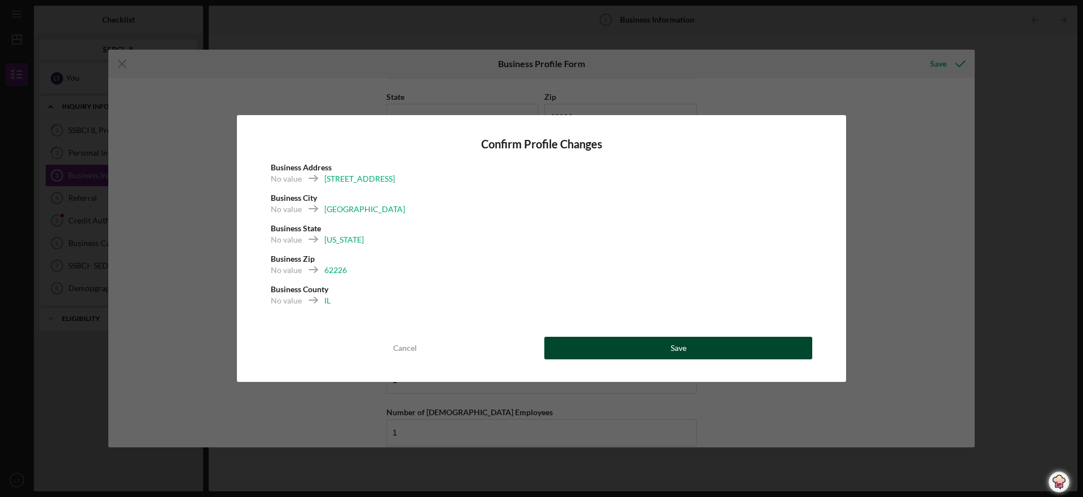
click at [639, 350] on button "Save" at bounding box center [678, 348] width 268 height 23
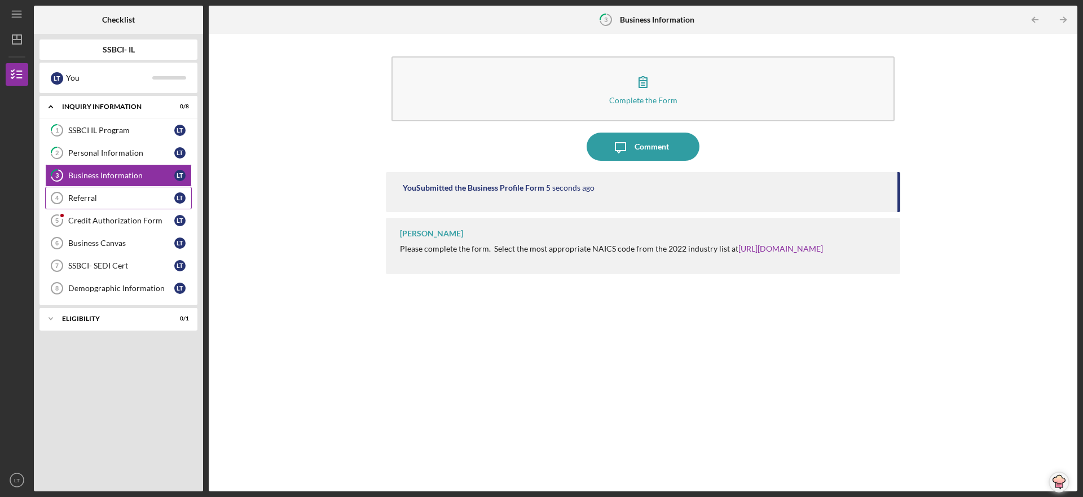
click at [90, 198] on div "Referral" at bounding box center [121, 197] width 106 height 9
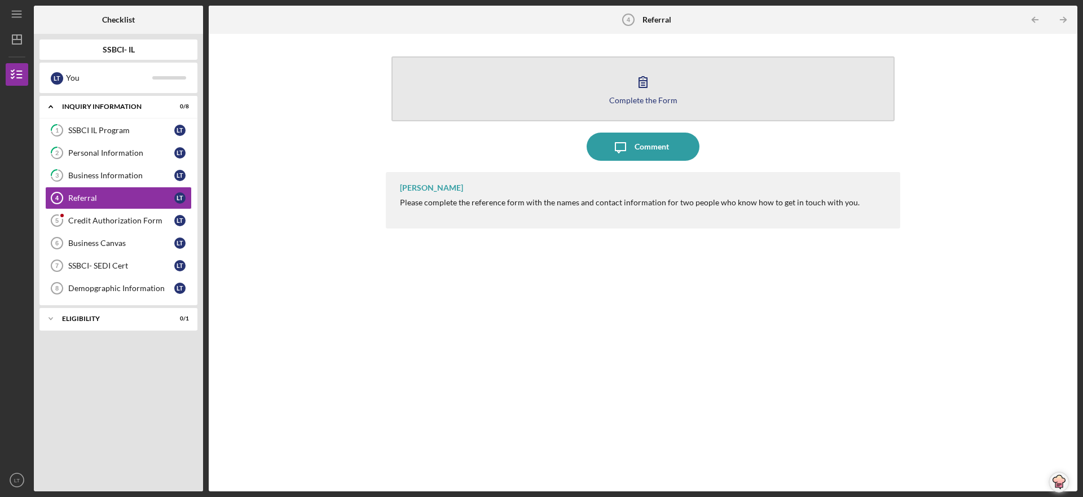
click at [637, 87] on icon "button" at bounding box center [643, 82] width 28 height 28
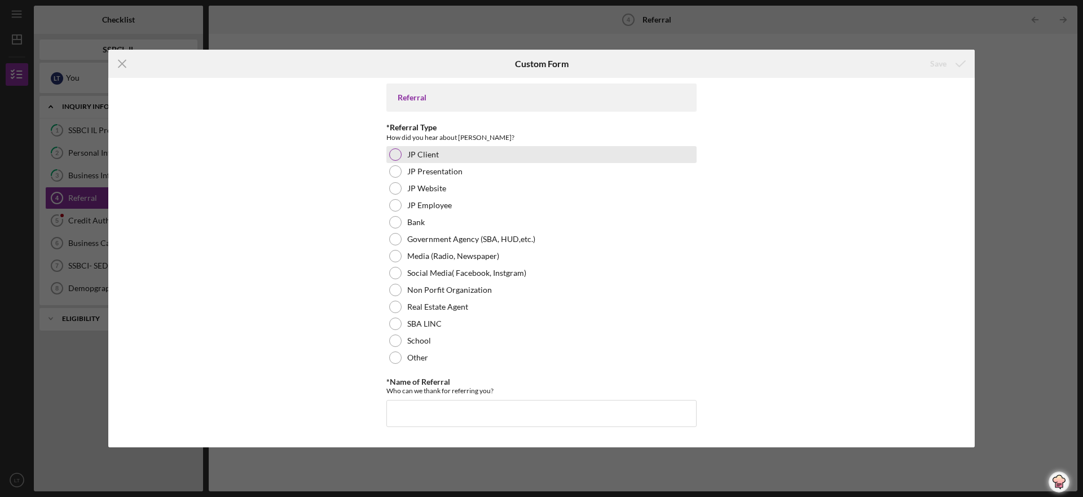
click at [399, 153] on div at bounding box center [395, 154] width 12 height 12
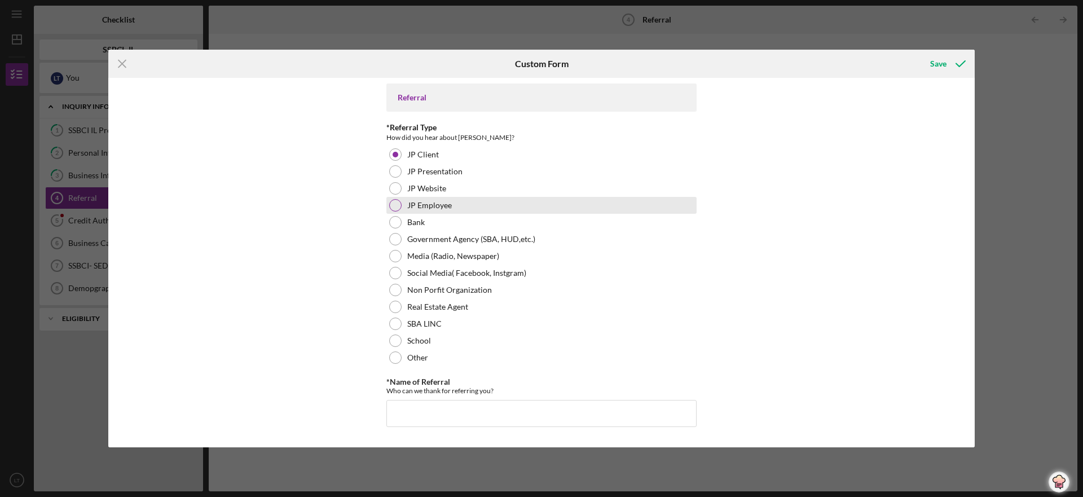
click at [394, 202] on div at bounding box center [395, 205] width 12 height 12
click at [416, 415] on input "*Name of Referral" at bounding box center [541, 413] width 310 height 27
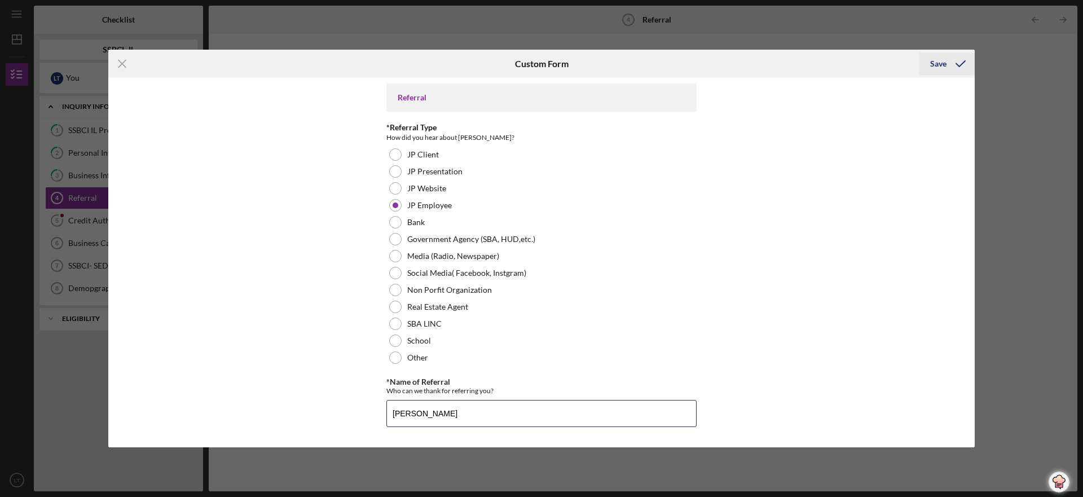
type input "Ann Burrage"
click at [940, 60] on div "Save" at bounding box center [938, 63] width 16 height 23
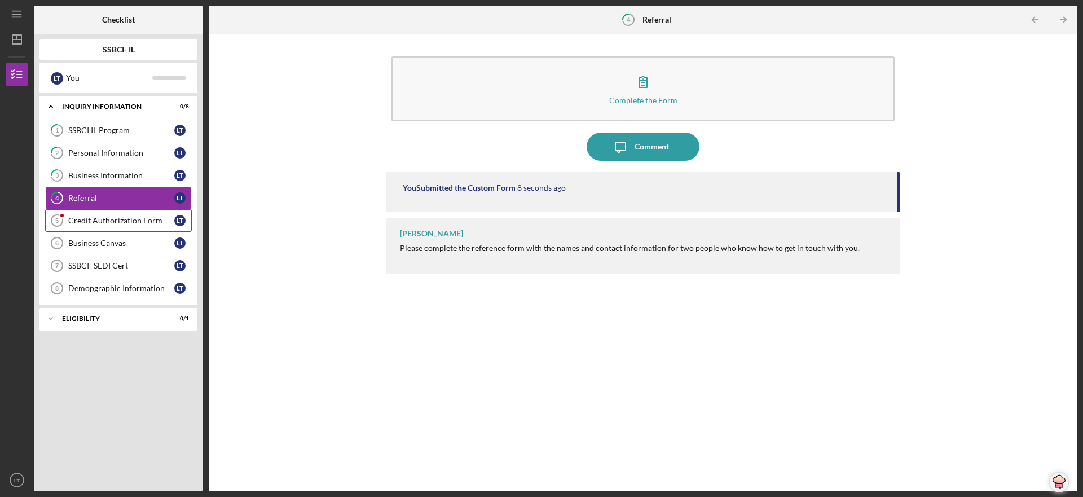
click at [132, 219] on div "Credit Authorization Form" at bounding box center [121, 220] width 106 height 9
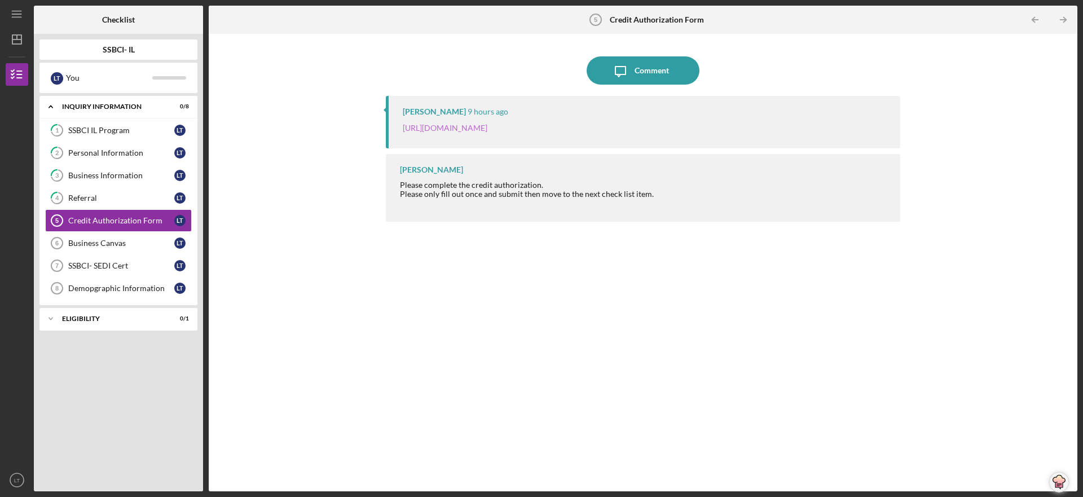
click at [453, 127] on link "[URL][DOMAIN_NAME]" at bounding box center [445, 128] width 85 height 10
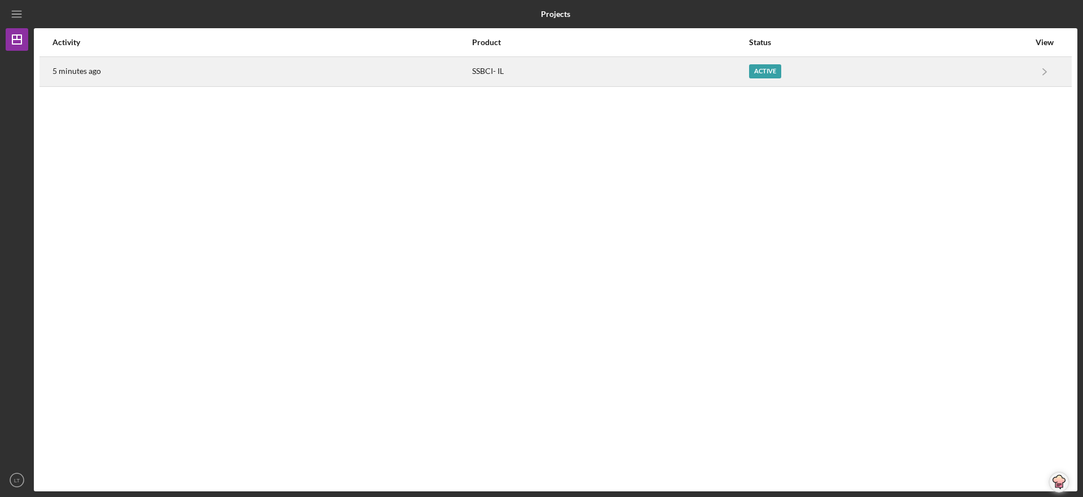
click at [478, 70] on div "SSBCI- IL" at bounding box center [610, 72] width 276 height 28
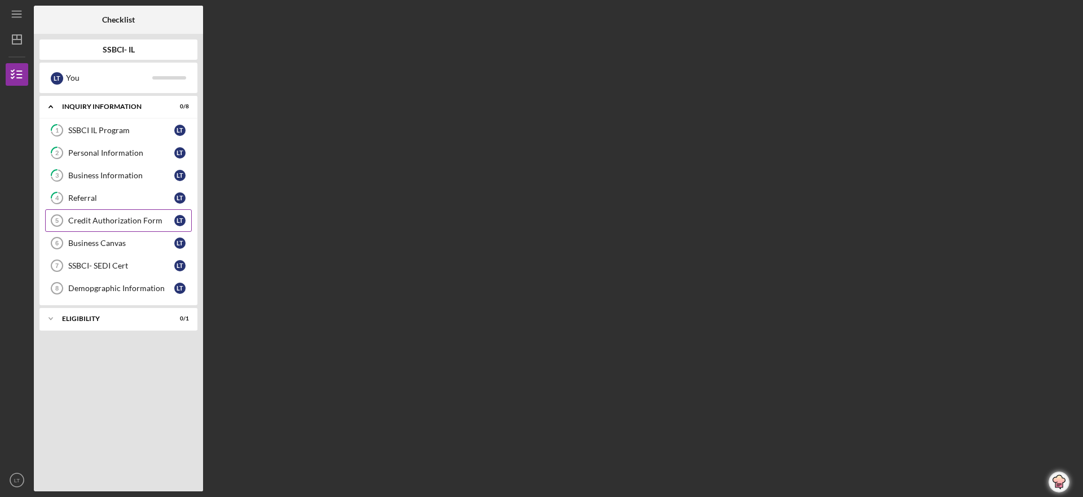
click at [93, 220] on div "Credit Authorization Form" at bounding box center [121, 220] width 106 height 9
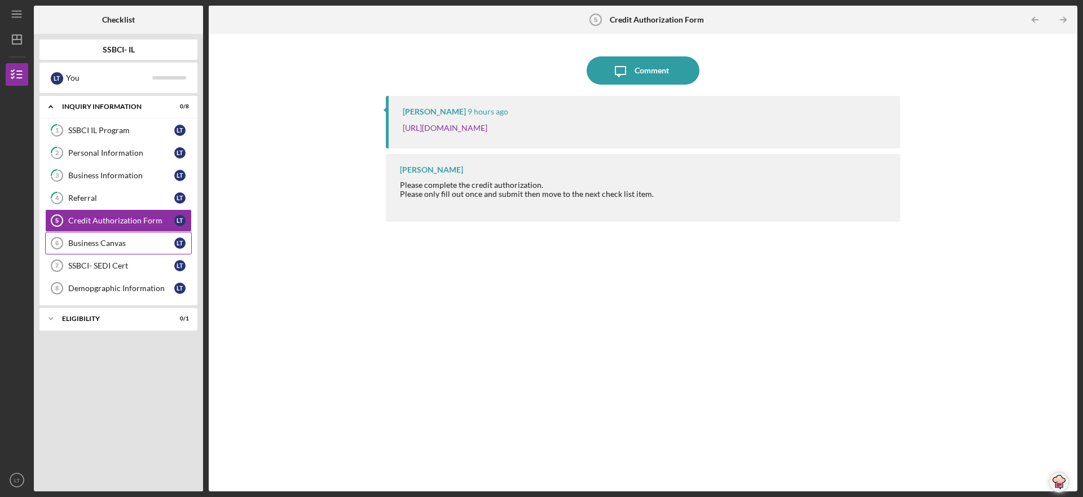
click at [92, 242] on div "Business Canvas" at bounding box center [121, 243] width 106 height 9
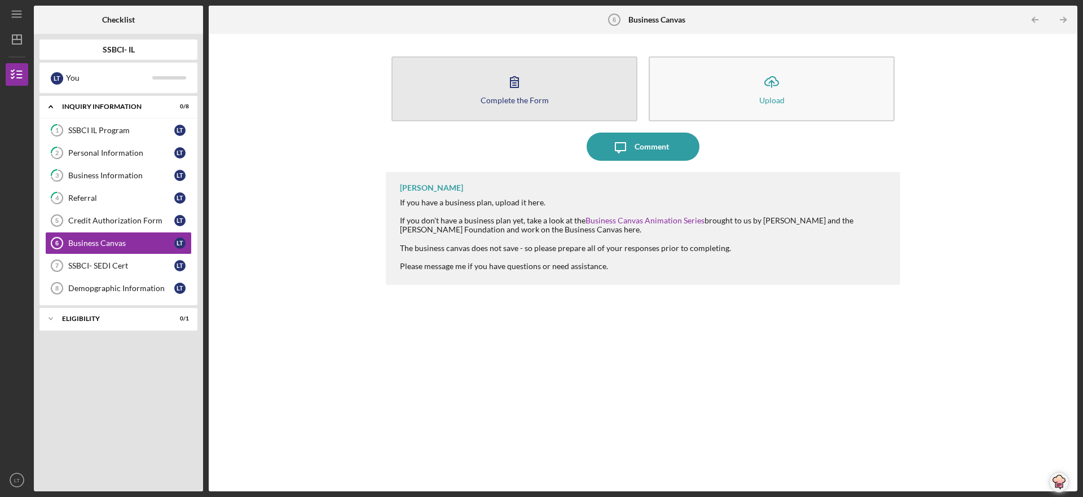
click at [488, 97] on div "Complete the Form" at bounding box center [514, 100] width 68 height 8
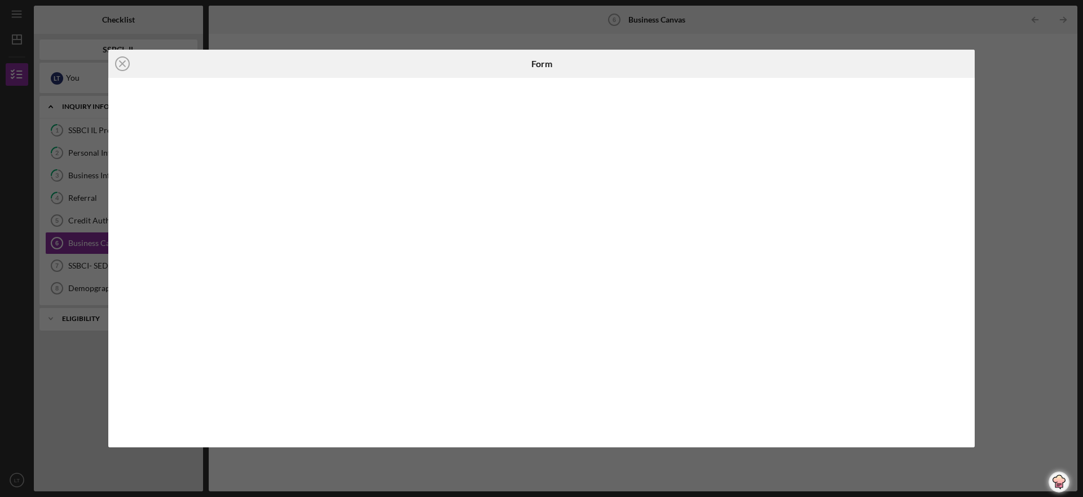
drag, startPoint x: 314, startPoint y: 68, endPoint x: 342, endPoint y: 69, distance: 28.2
click at [342, 69] on div "Icon/Close" at bounding box center [252, 64] width 289 height 28
click at [121, 63] on line at bounding box center [123, 64] width 6 height 6
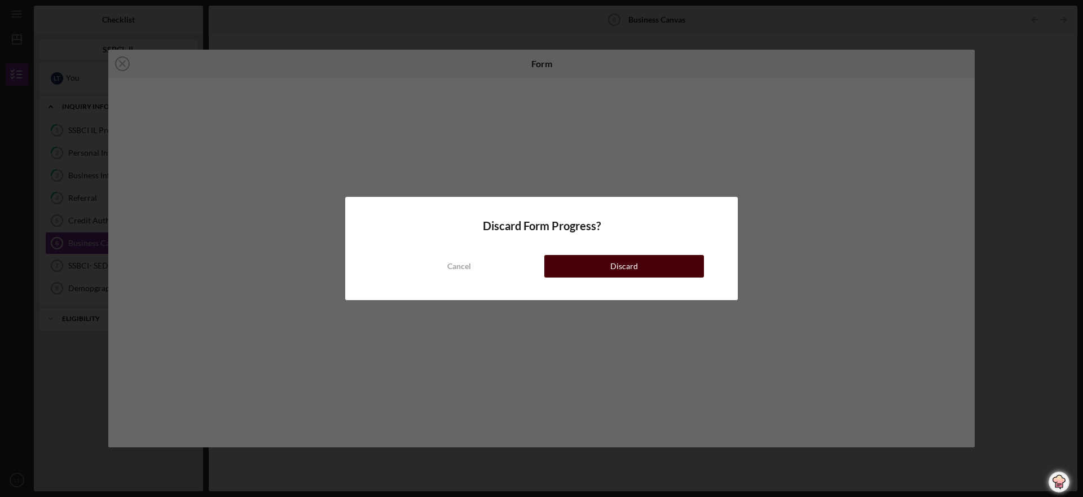
click at [575, 274] on button "Discard" at bounding box center [624, 266] width 160 height 23
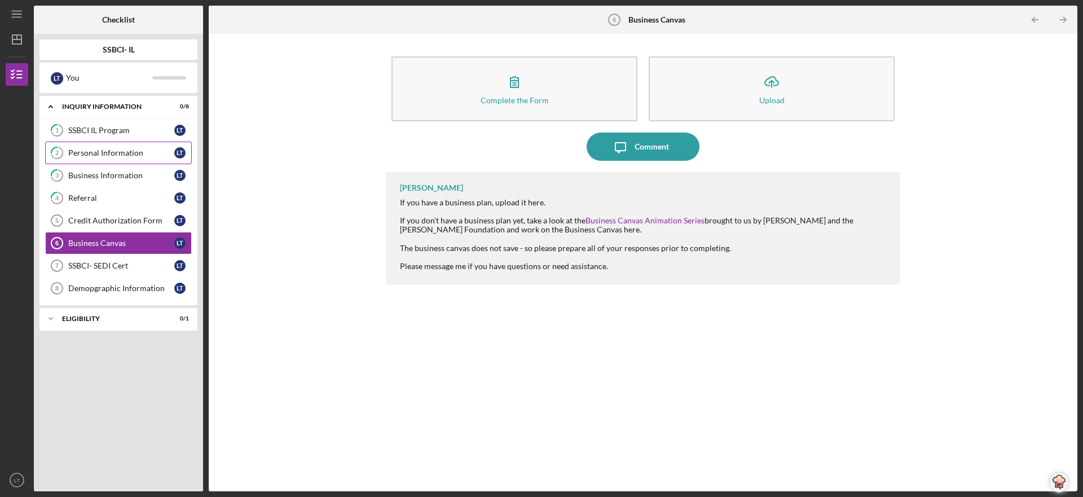
click at [131, 149] on div "Personal Information" at bounding box center [121, 152] width 106 height 9
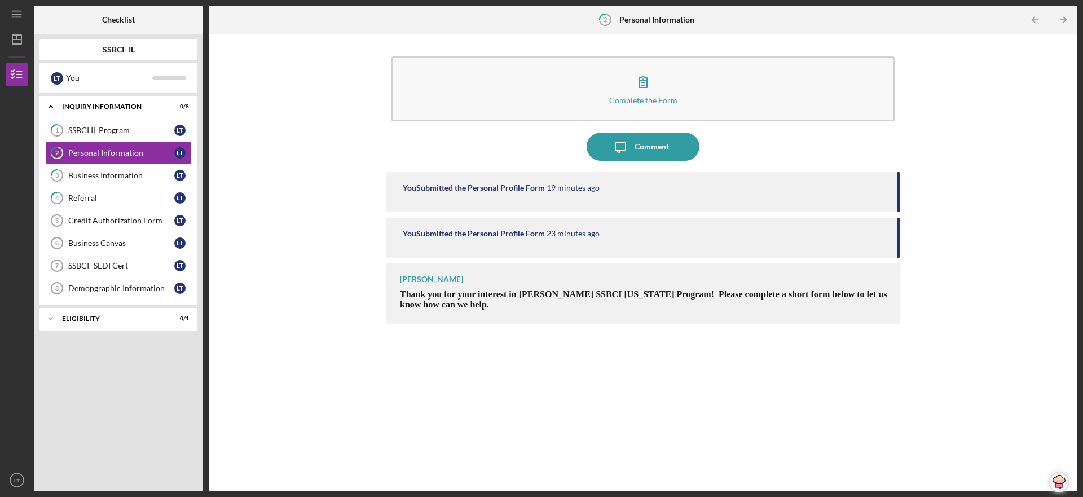
click at [424, 188] on div "You Submitted the Personal Profile Form" at bounding box center [474, 187] width 142 height 9
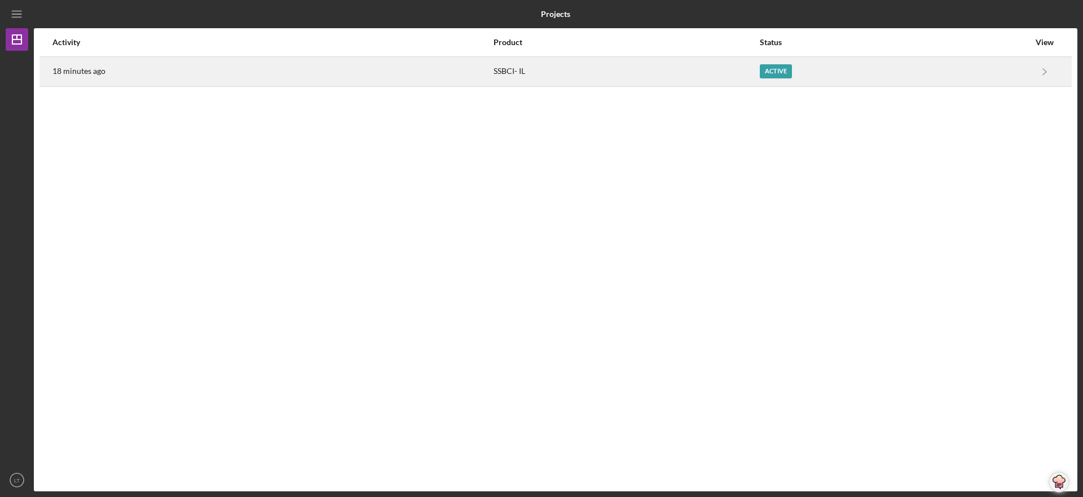
click at [771, 66] on div "Active" at bounding box center [776, 71] width 32 height 14
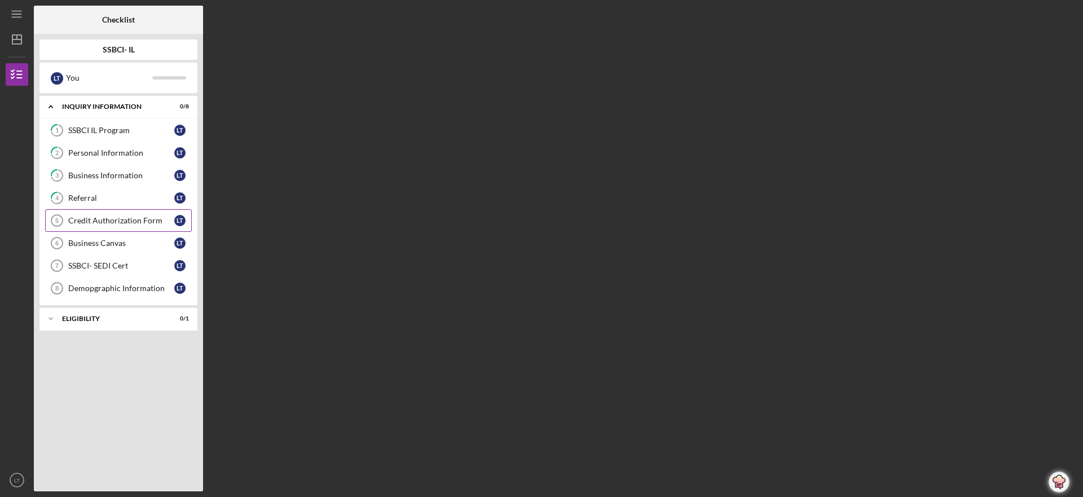
click at [120, 221] on div "Credit Authorization Form" at bounding box center [121, 220] width 106 height 9
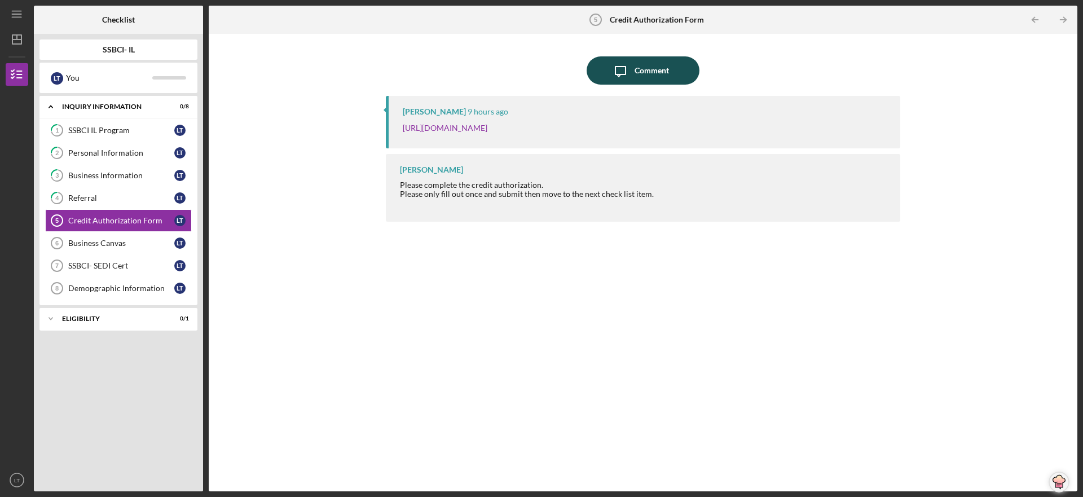
click at [620, 68] on icon "Icon/Message" at bounding box center [620, 70] width 28 height 28
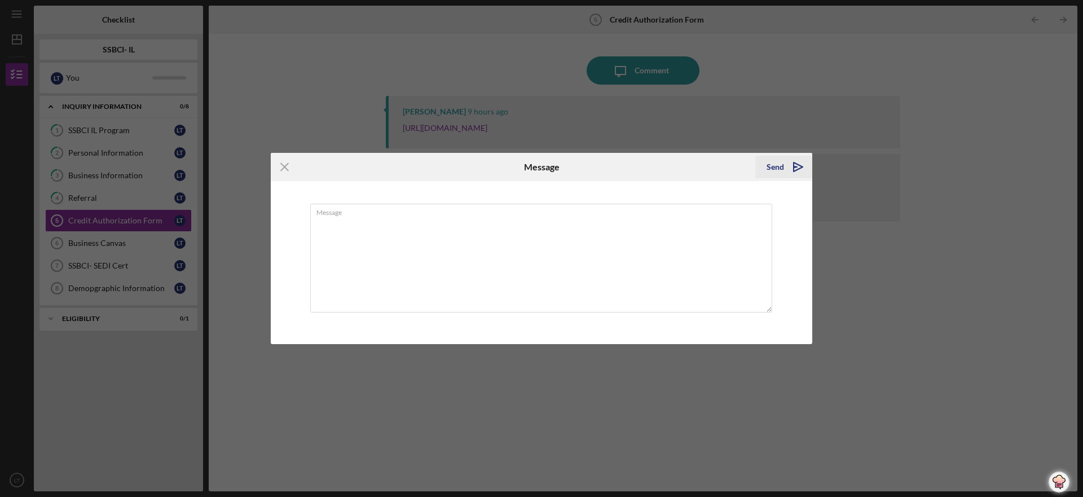
click at [793, 165] on g "submit" at bounding box center [797, 166] width 9 height 9
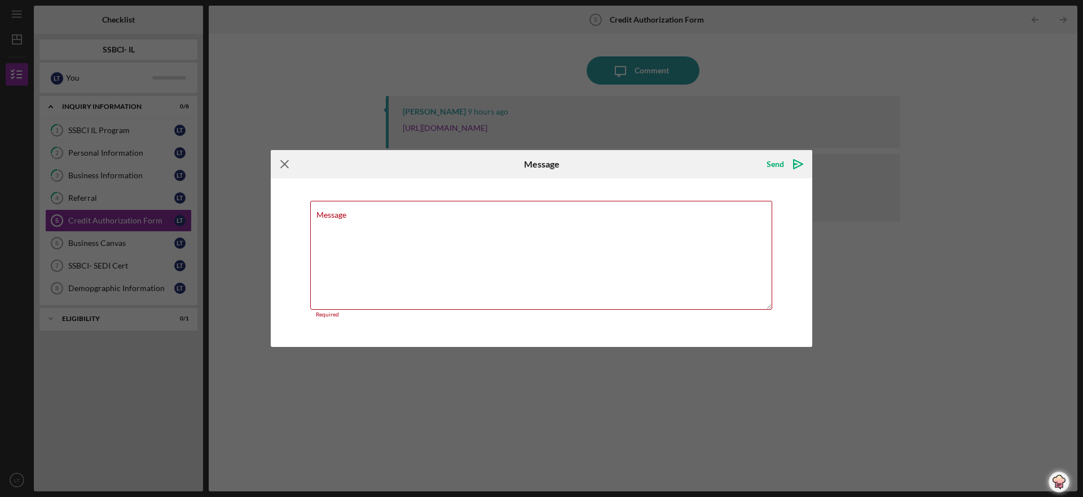
click at [283, 163] on line at bounding box center [284, 163] width 7 height 7
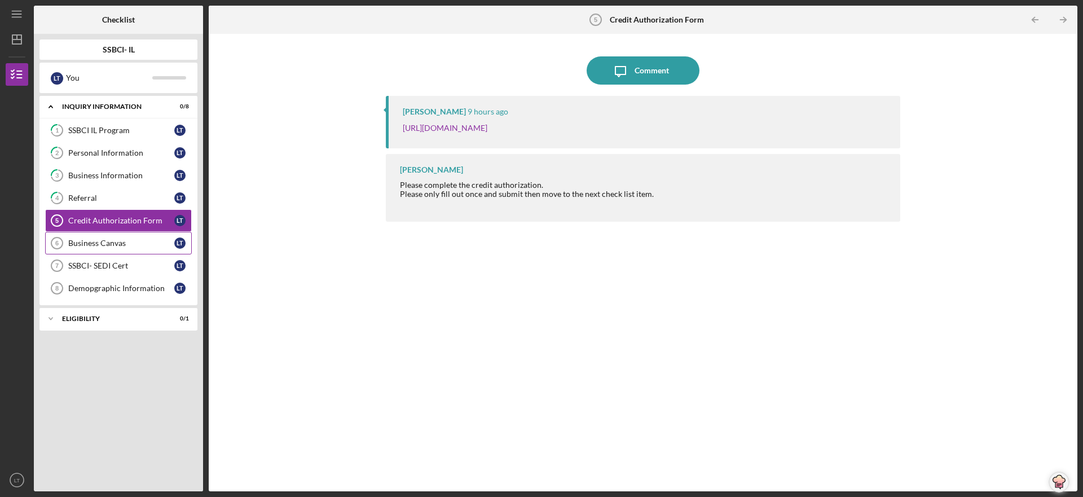
click at [102, 240] on div "Business Canvas" at bounding box center [121, 243] width 106 height 9
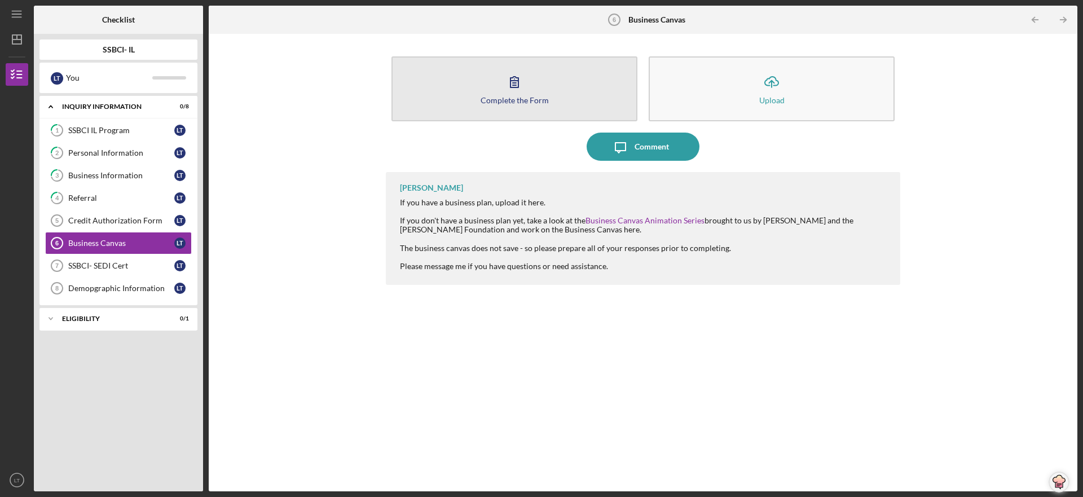
click at [575, 103] on button "Complete the Form Form" at bounding box center [514, 88] width 246 height 65
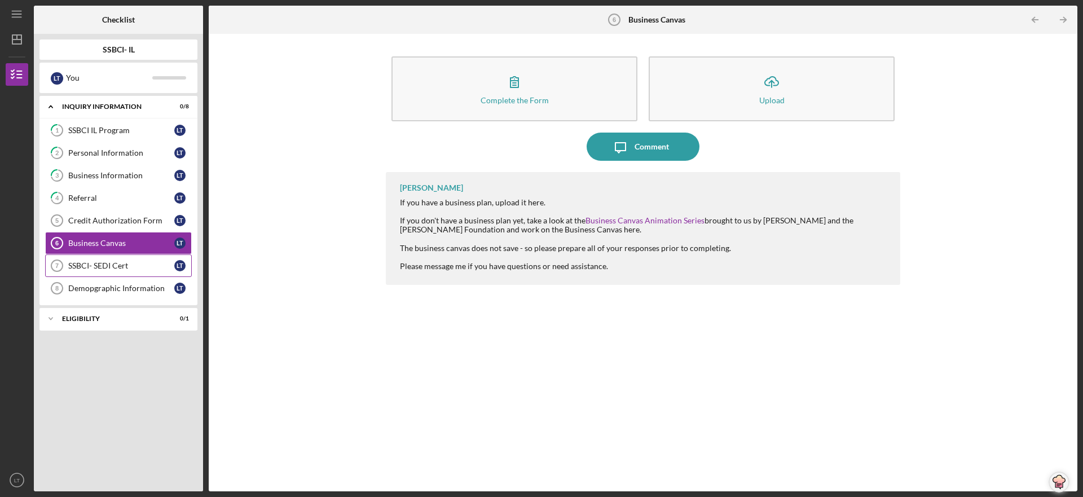
click at [121, 264] on div "SSBCI- SEDI Cert" at bounding box center [121, 265] width 106 height 9
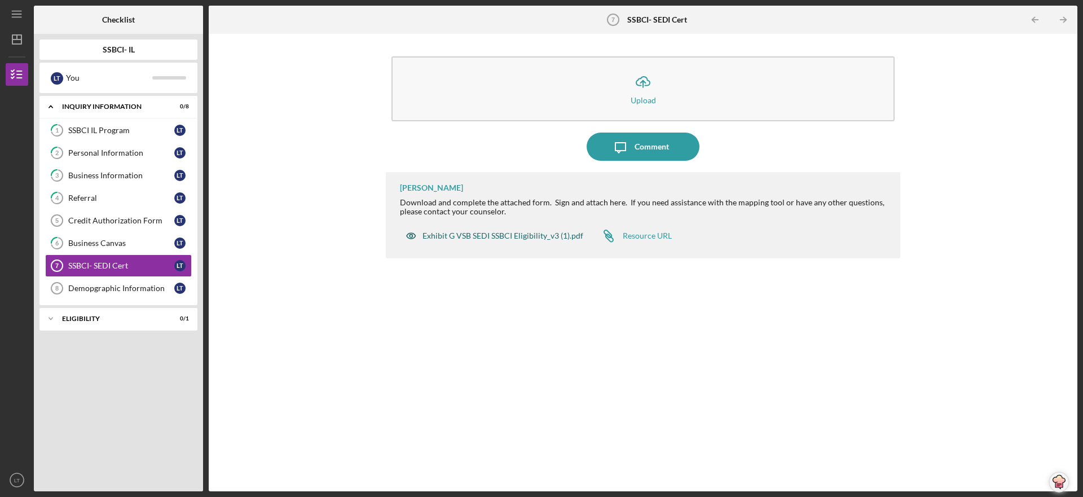
click at [471, 233] on div "Exhibit G VSB SEDI SSBCI Eligibility_v3 (1).pdf" at bounding box center [502, 235] width 161 height 9
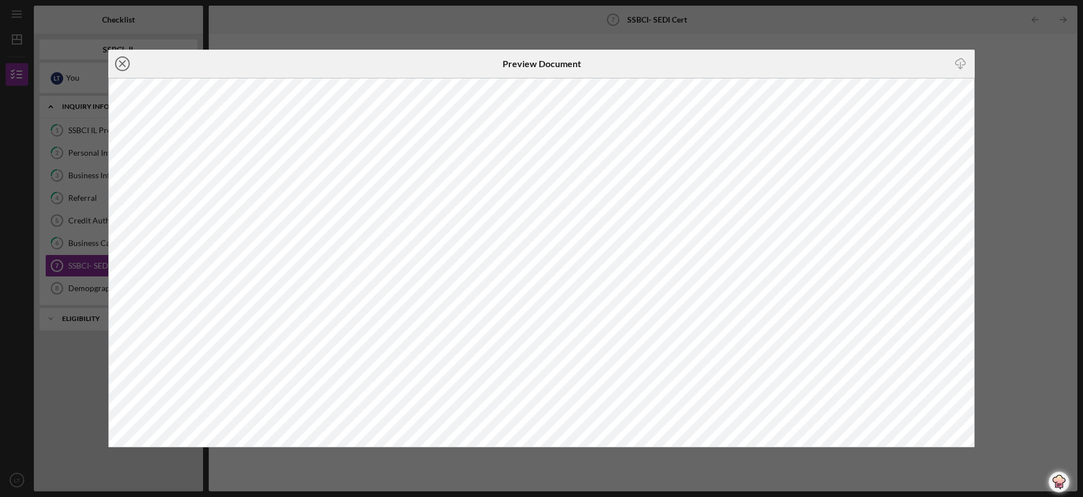
click at [124, 61] on icon "Icon/Close" at bounding box center [122, 64] width 28 height 28
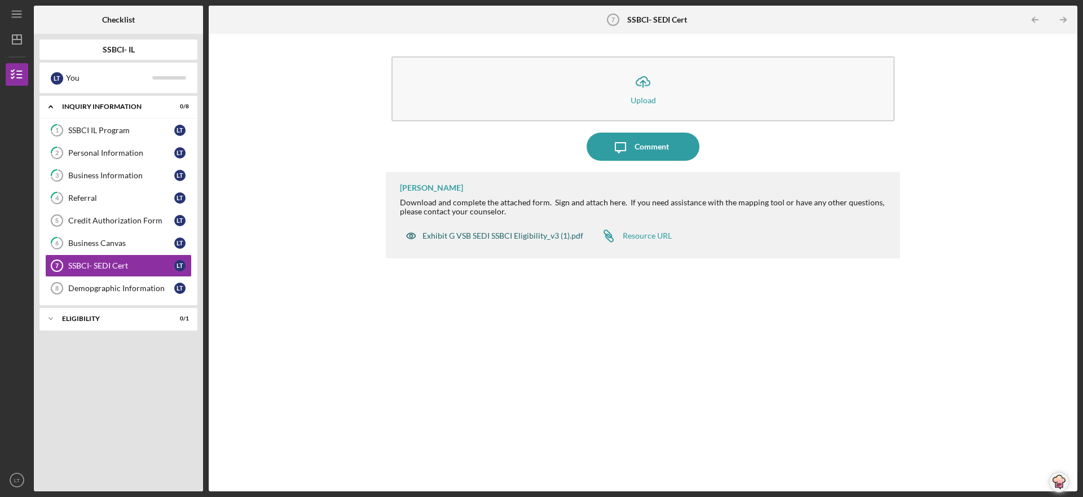
click at [426, 232] on div "Exhibit G VSB SEDI SSBCI Eligibility_v3 (1).pdf" at bounding box center [502, 235] width 161 height 9
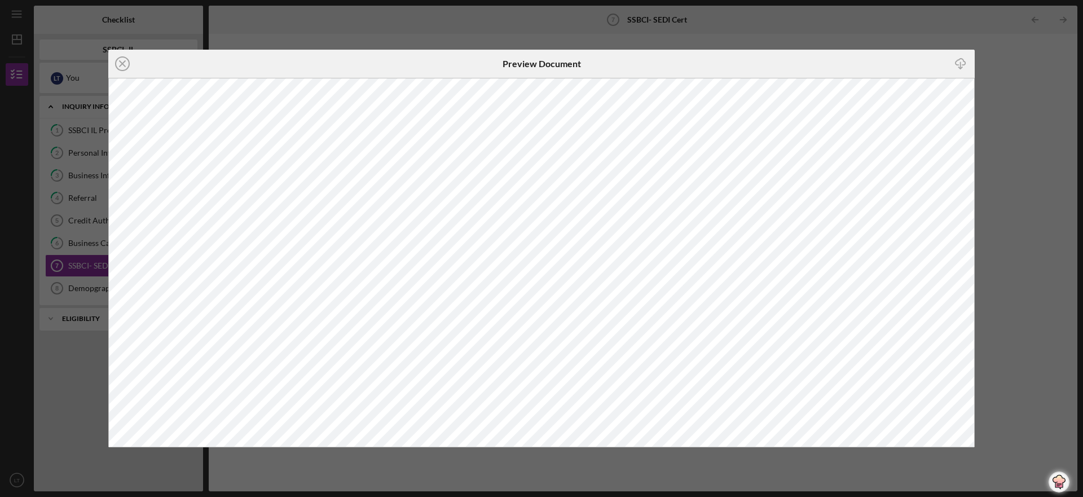
click at [959, 61] on icon "Icon/Download" at bounding box center [960, 63] width 25 height 25
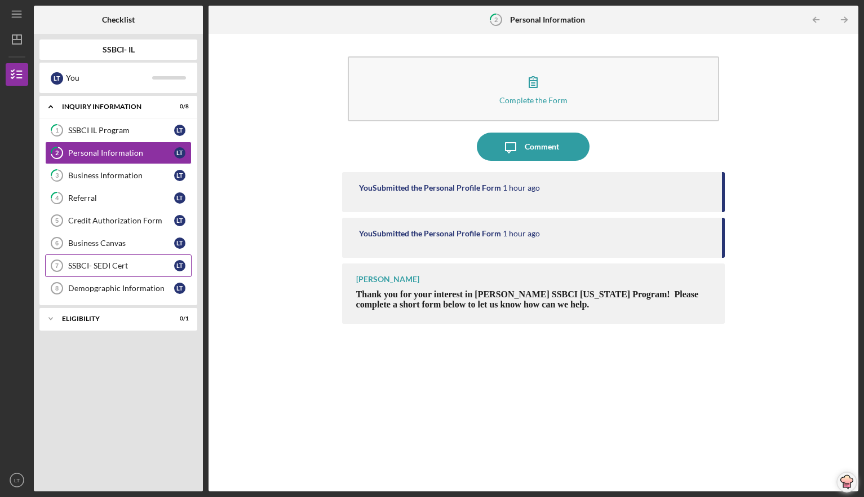
click at [126, 265] on div "SSBCI- SEDI Cert" at bounding box center [121, 265] width 106 height 9
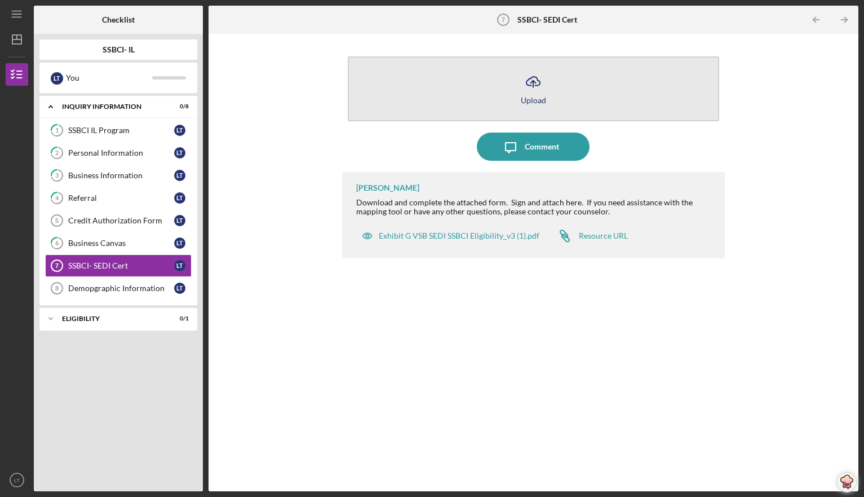
click at [535, 82] on polyline "button" at bounding box center [533, 82] width 5 height 3
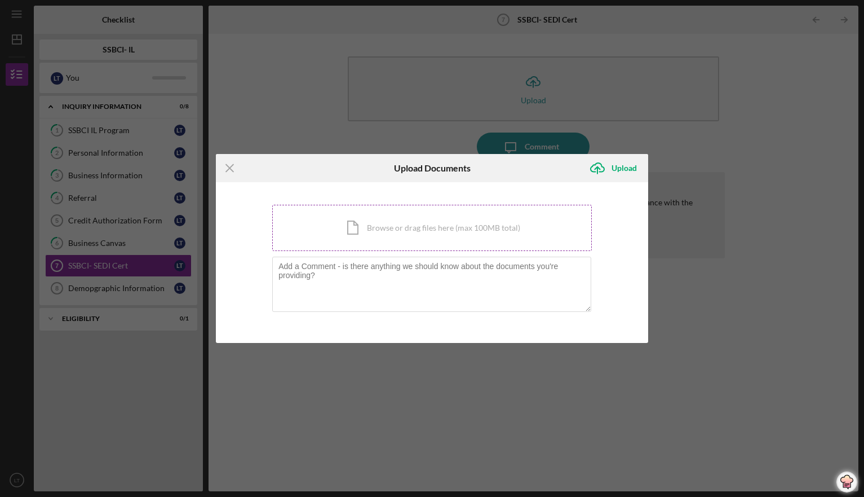
click at [463, 226] on div "Icon/Document Browse or drag files here (max 100MB total) Tap to choose files o…" at bounding box center [432, 228] width 320 height 46
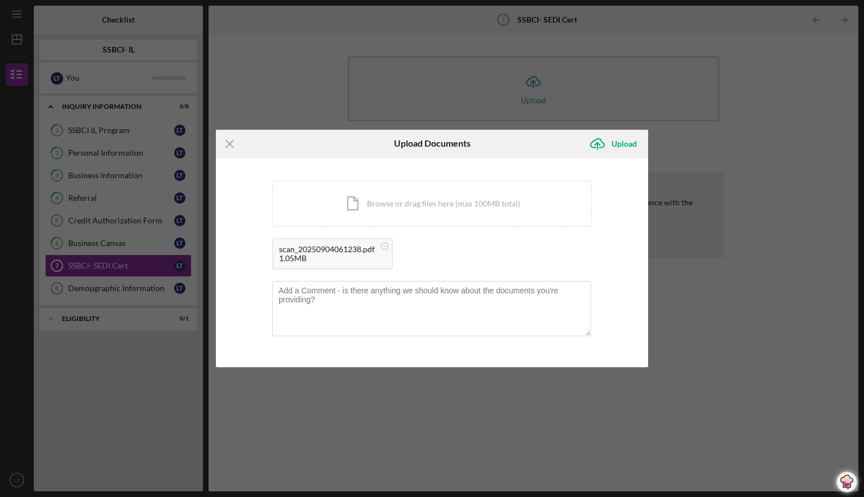
click at [374, 260] on div "1.05MB" at bounding box center [327, 258] width 96 height 9
drag, startPoint x: 335, startPoint y: 252, endPoint x: 352, endPoint y: 248, distance: 16.8
click at [352, 248] on div "scan_20250904061238.pdf" at bounding box center [327, 249] width 96 height 9
drag, startPoint x: 352, startPoint y: 248, endPoint x: 374, endPoint y: 257, distance: 23.8
click at [373, 258] on div "1.05MB" at bounding box center [327, 258] width 96 height 9
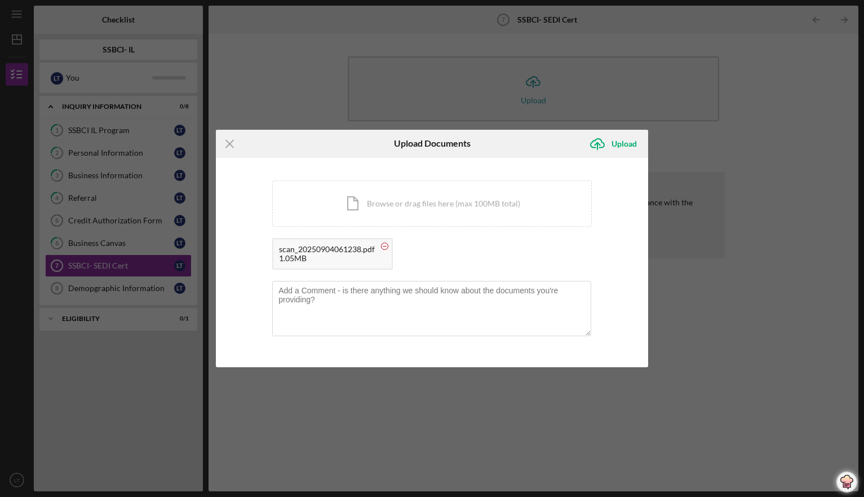
drag, startPoint x: 386, startPoint y: 246, endPoint x: 391, endPoint y: 239, distance: 8.9
click at [391, 239] on icon at bounding box center [385, 246] width 14 height 14
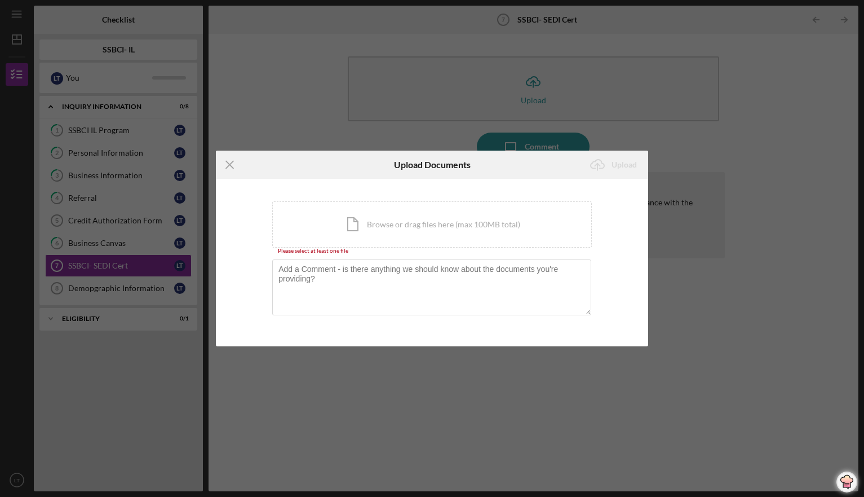
click at [607, 229] on div "You're uploading documents related to SSBCI- SEDI Cert . Icon/Document Browse o…" at bounding box center [432, 262] width 432 height 167
click at [460, 228] on div "Icon/Document Browse or drag files here (max 100MB total) Tap to choose files o…" at bounding box center [432, 224] width 320 height 46
click at [490, 221] on div "Icon/Document Browse or drag files here (max 100MB total) Tap to choose files o…" at bounding box center [432, 224] width 320 height 46
drag, startPoint x: 430, startPoint y: 162, endPoint x: 421, endPoint y: 160, distance: 9.2
click at [421, 160] on h6 "Upload Documents" at bounding box center [432, 165] width 77 height 10
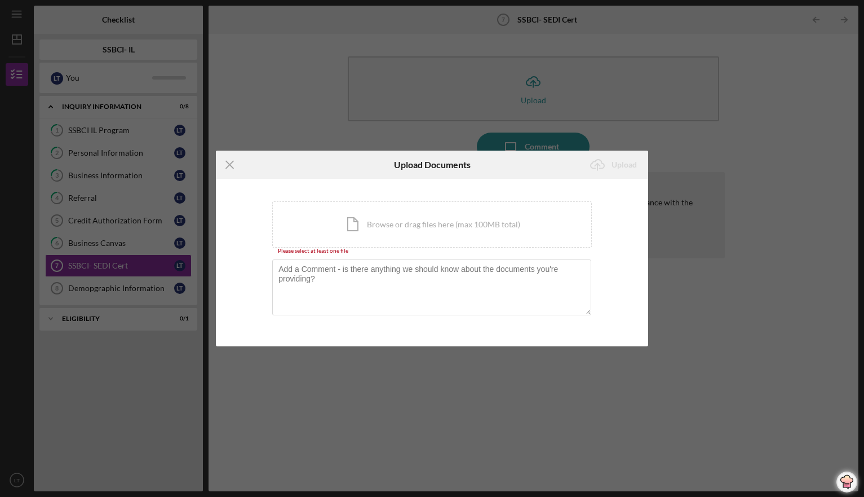
click at [802, 363] on div "Icon/Menu Close Upload Documents Icon/Upload Upload You're uploading documents …" at bounding box center [432, 248] width 864 height 497
click at [229, 162] on icon "Icon/Menu Close" at bounding box center [230, 165] width 28 height 28
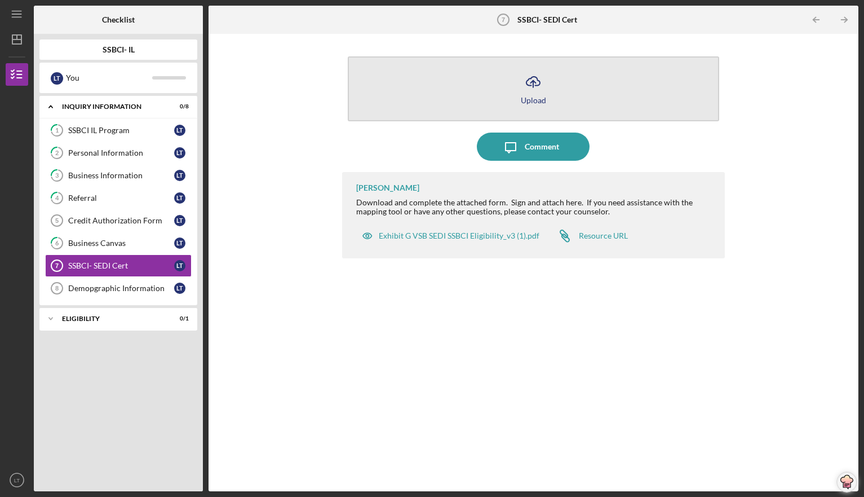
click at [532, 80] on icon "Icon/Upload" at bounding box center [533, 82] width 28 height 28
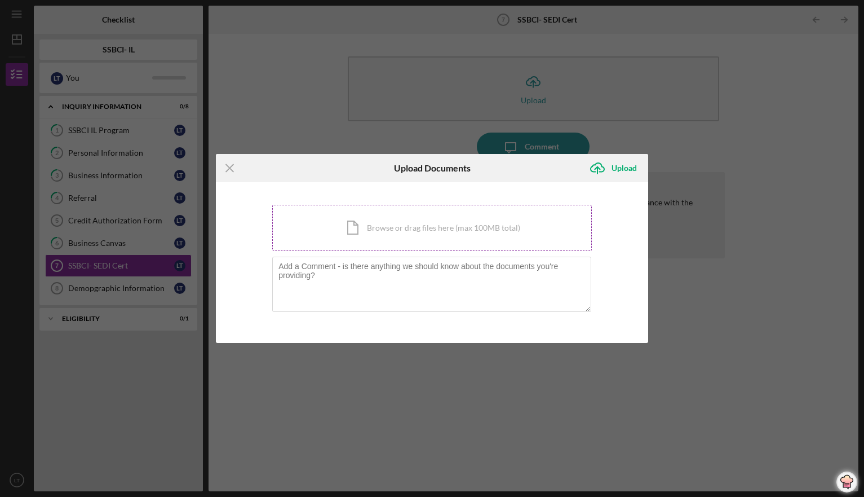
click at [442, 226] on div "Icon/Document Browse or drag files here (max 100MB total) Tap to choose files o…" at bounding box center [432, 228] width 320 height 46
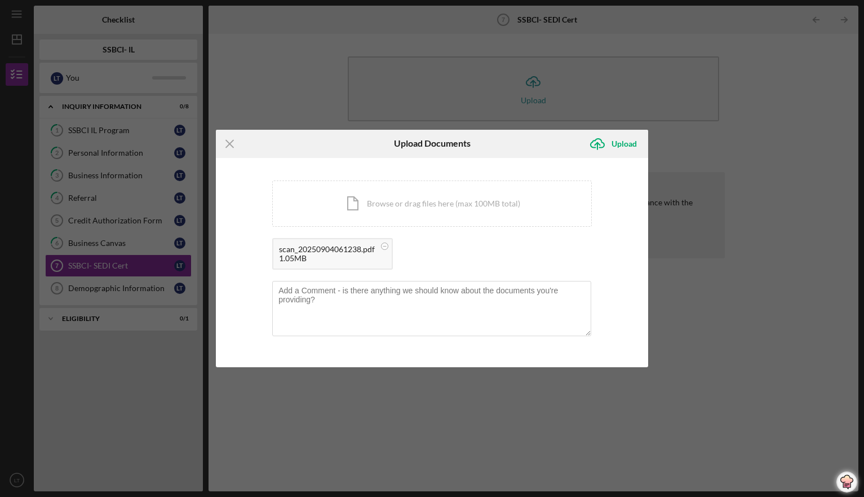
drag, startPoint x: 347, startPoint y: 259, endPoint x: 356, endPoint y: 255, distance: 9.6
click at [356, 255] on div "1.05MB" at bounding box center [327, 258] width 96 height 9
click at [361, 253] on div "scan_20250904061238.pdf" at bounding box center [327, 249] width 96 height 9
drag, startPoint x: 361, startPoint y: 253, endPoint x: 417, endPoint y: 250, distance: 56.5
click at [417, 250] on div "scan_20250904061238.pdf 1.05MB" at bounding box center [432, 256] width 320 height 37
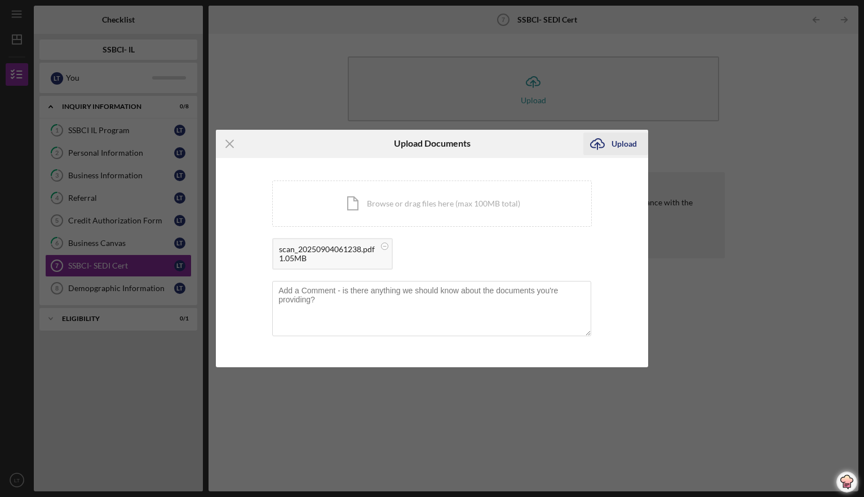
click at [613, 141] on div "Upload" at bounding box center [624, 144] width 25 height 23
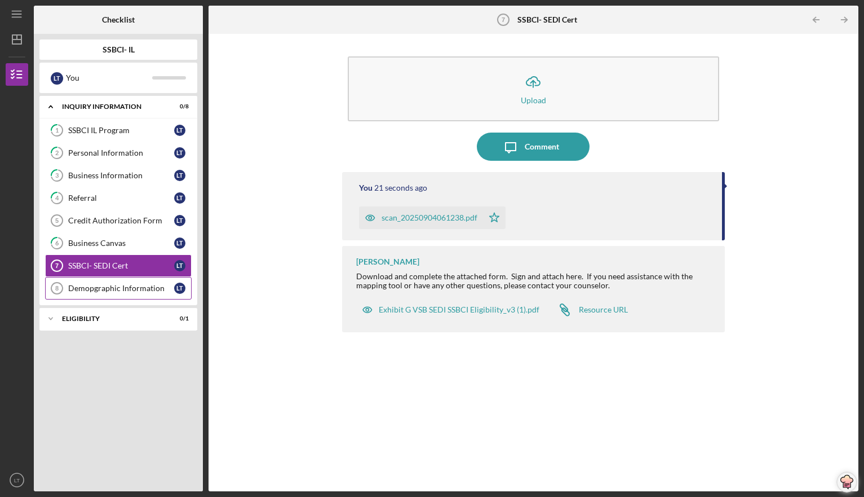
click at [89, 288] on div "Demopgraphic Information" at bounding box center [121, 288] width 106 height 9
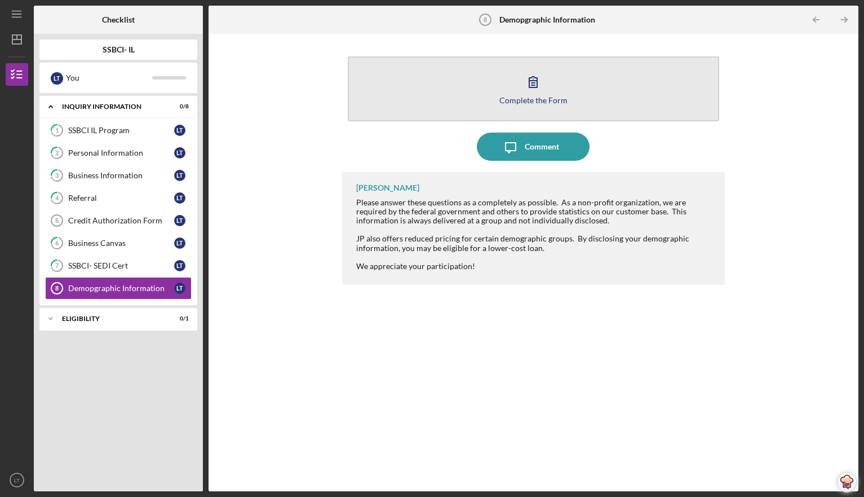
click at [516, 94] on button "Complete the Form Form" at bounding box center [534, 88] width 372 height 65
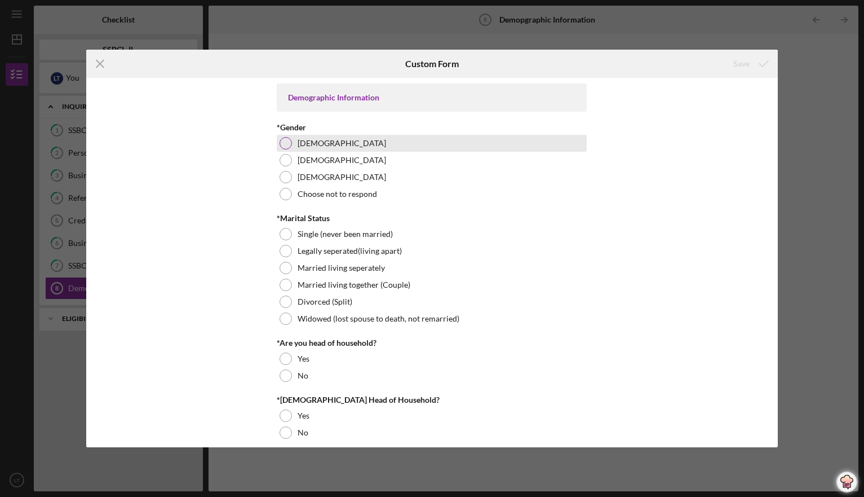
click at [285, 145] on div at bounding box center [286, 143] width 12 height 12
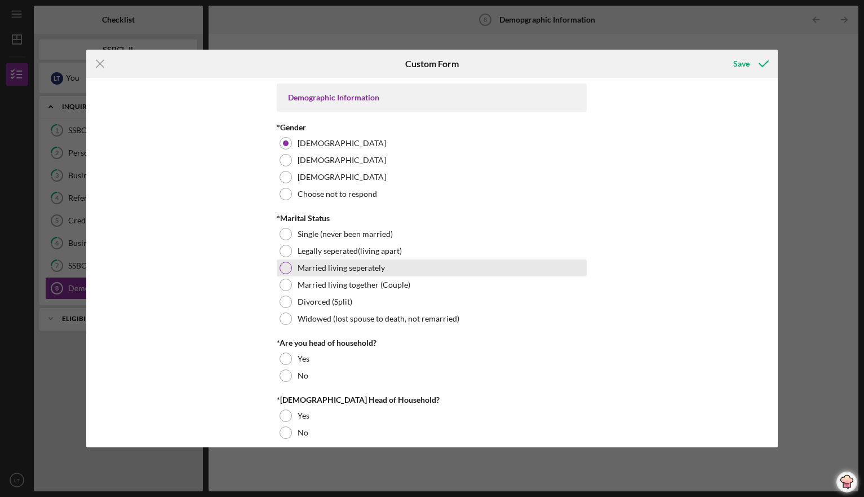
click at [281, 268] on div at bounding box center [286, 268] width 12 height 12
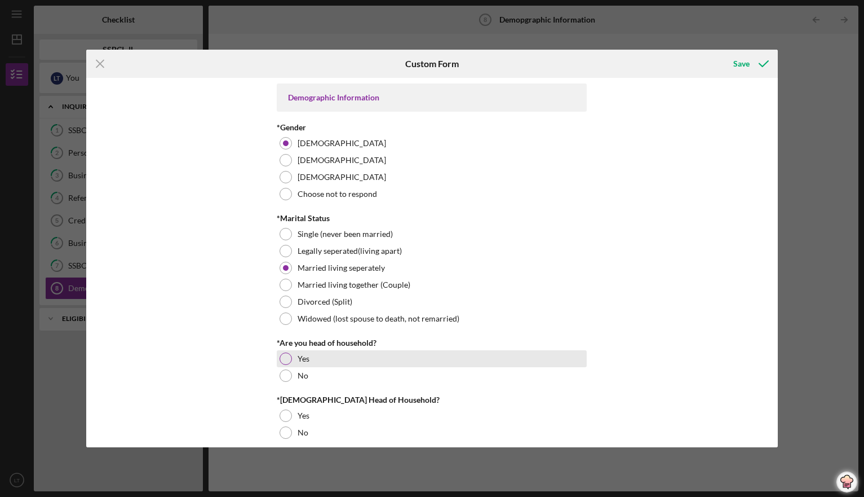
click at [285, 365] on div "Yes" at bounding box center [432, 358] width 310 height 17
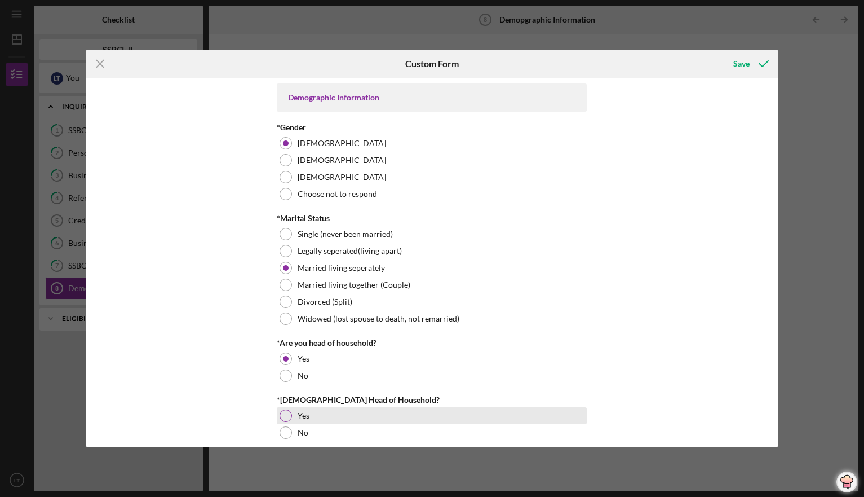
click at [285, 416] on div at bounding box center [286, 415] width 12 height 12
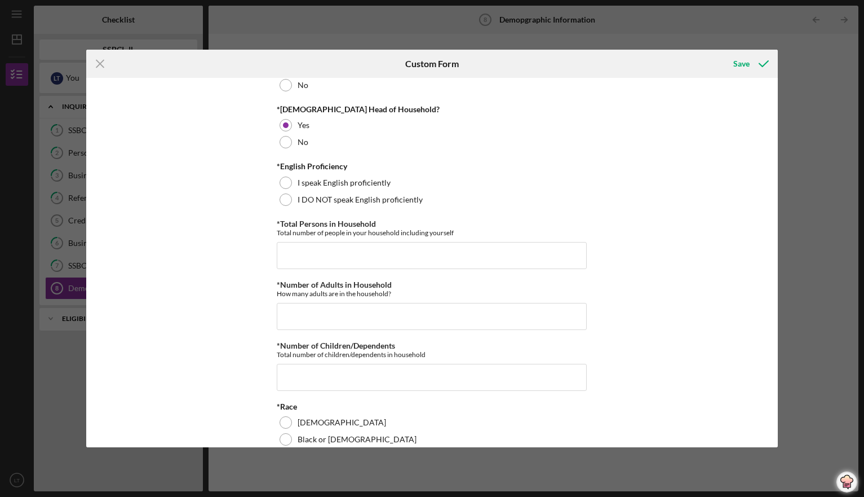
scroll to position [310, 0]
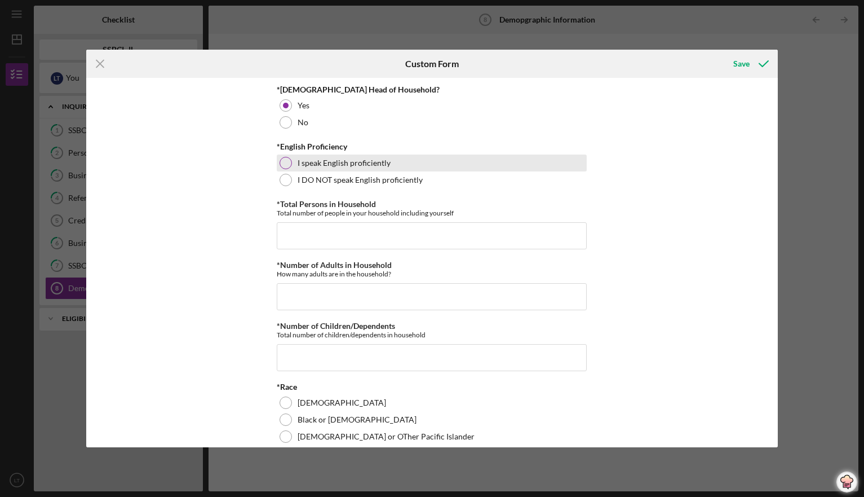
click at [286, 162] on div at bounding box center [286, 163] width 12 height 12
click at [290, 231] on input "*Total Persons in Household" at bounding box center [432, 235] width 310 height 27
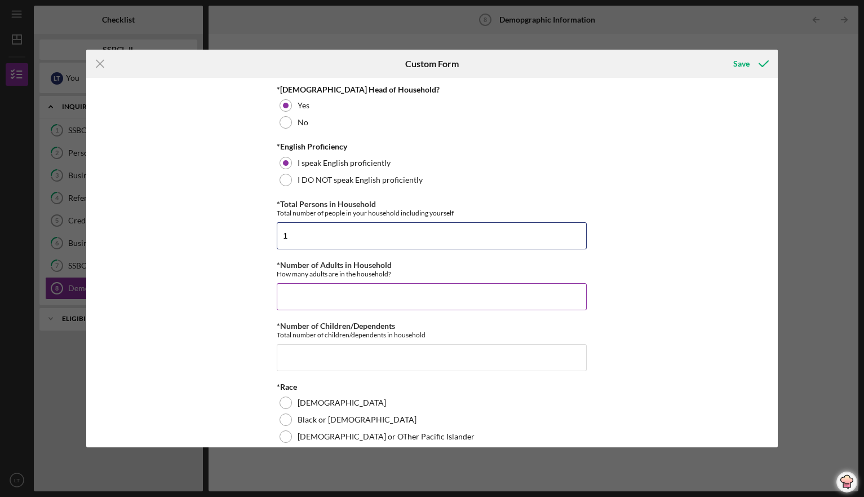
type input "1"
click at [294, 293] on input "*Number of Adults in Household" at bounding box center [432, 296] width 310 height 27
type input "1"
click at [288, 357] on input "*Number of Children/Dependents" at bounding box center [432, 357] width 310 height 27
type input "0"
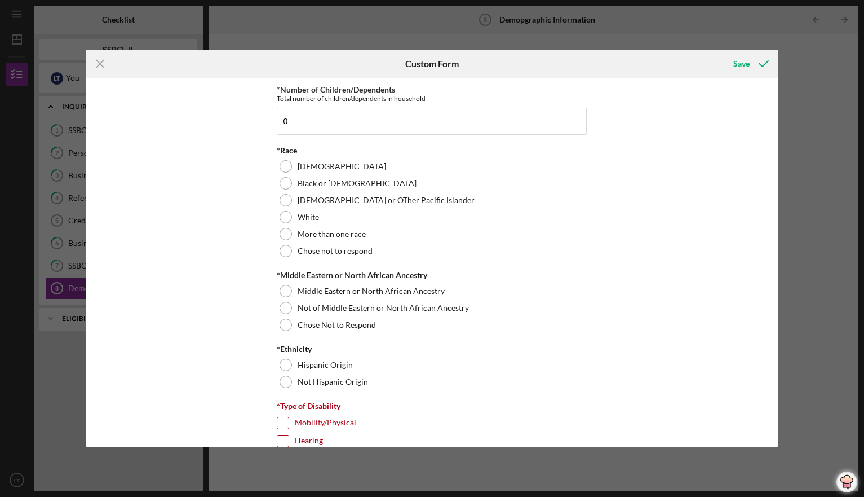
scroll to position [589, 0]
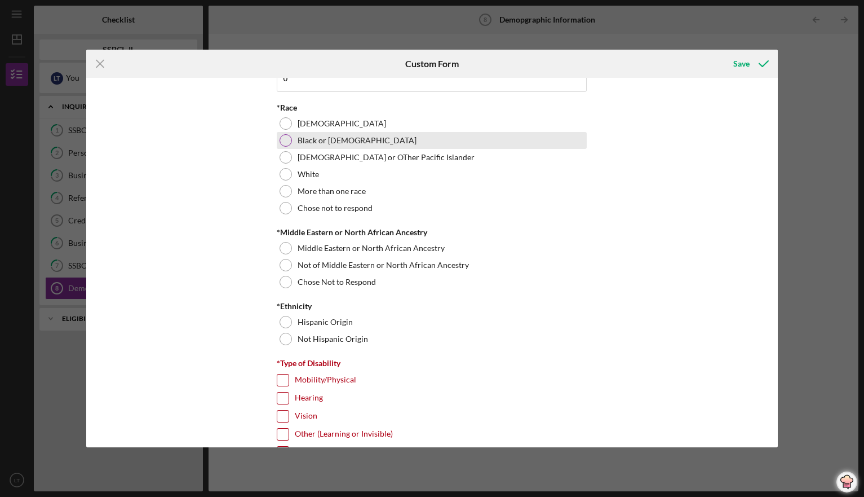
click at [286, 138] on div at bounding box center [286, 140] width 12 height 12
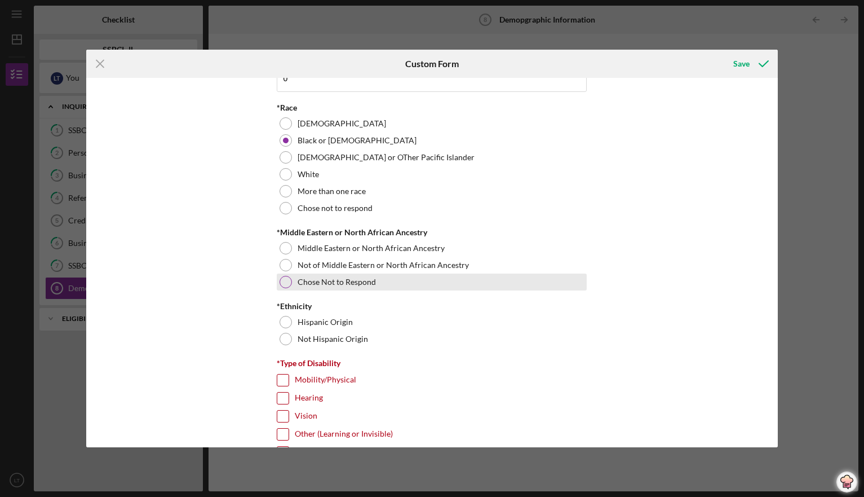
click at [285, 279] on div at bounding box center [286, 282] width 12 height 12
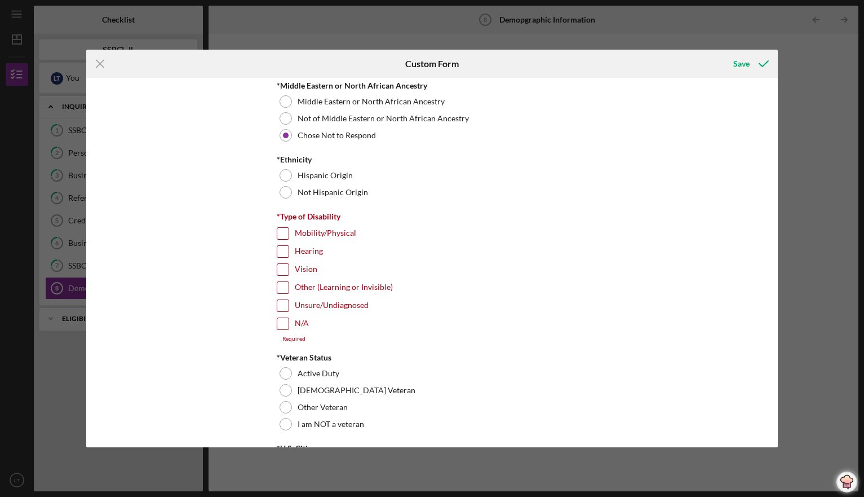
scroll to position [744, 0]
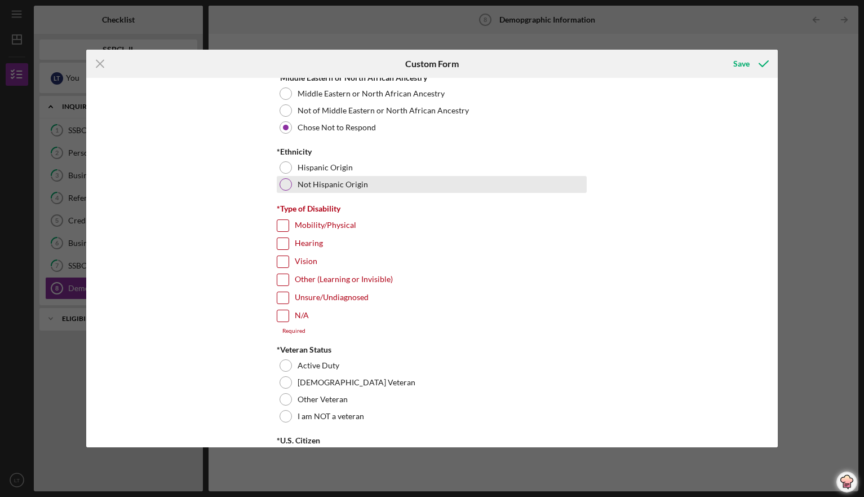
click at [285, 186] on div at bounding box center [286, 184] width 12 height 12
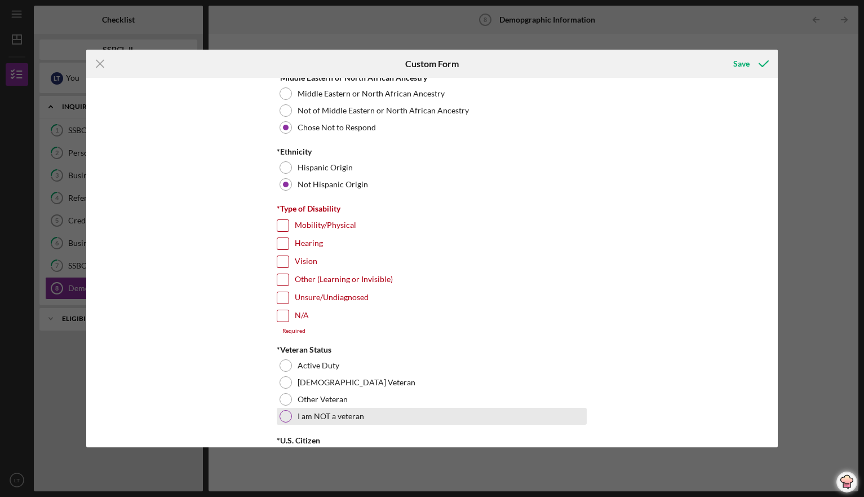
drag, startPoint x: 283, startPoint y: 416, endPoint x: 293, endPoint y: 413, distance: 10.7
click at [284, 416] on div at bounding box center [286, 416] width 12 height 12
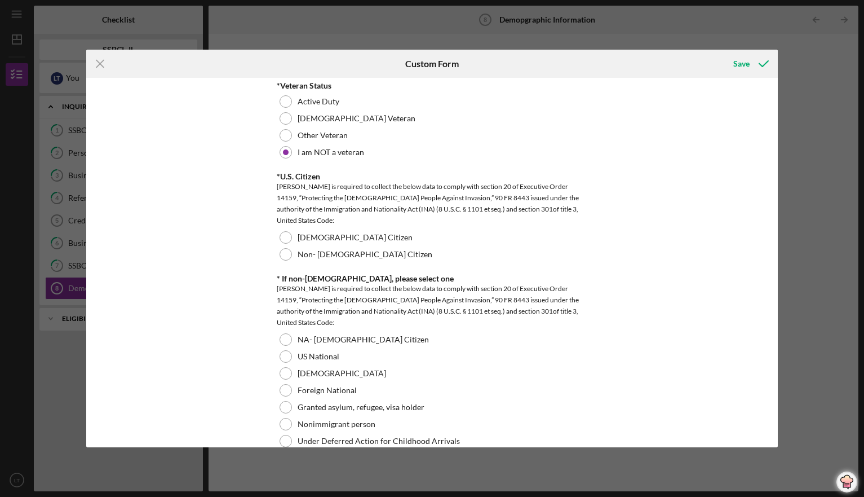
scroll to position [1034, 0]
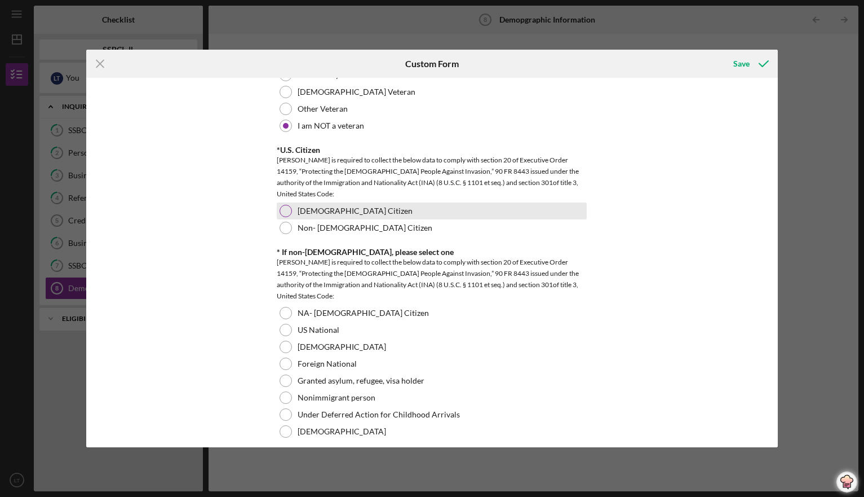
click at [284, 213] on div at bounding box center [286, 211] width 12 height 12
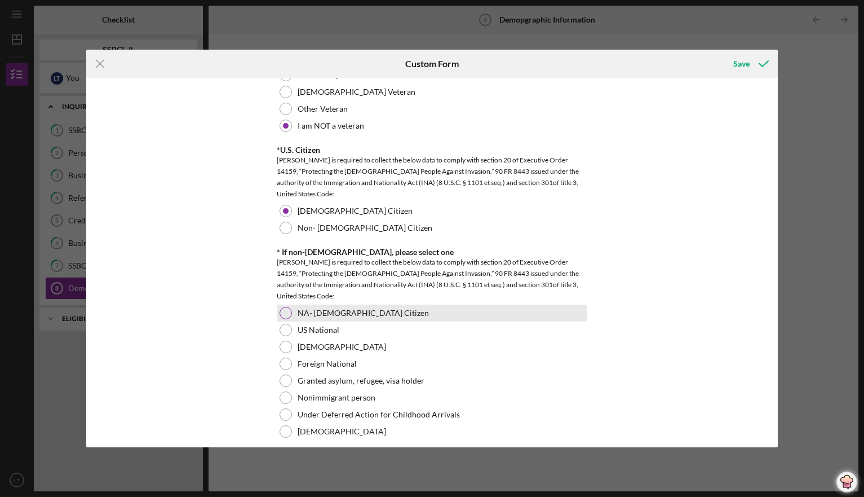
click at [286, 312] on div at bounding box center [286, 313] width 12 height 12
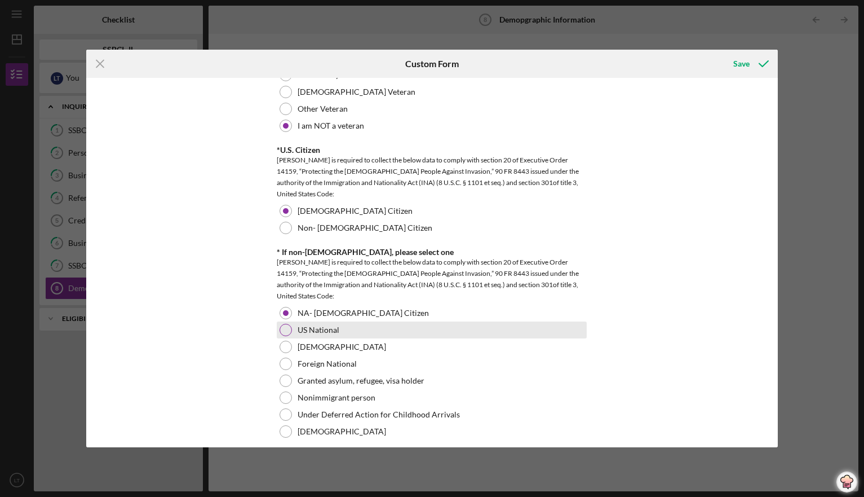
click at [283, 330] on div at bounding box center [286, 330] width 12 height 12
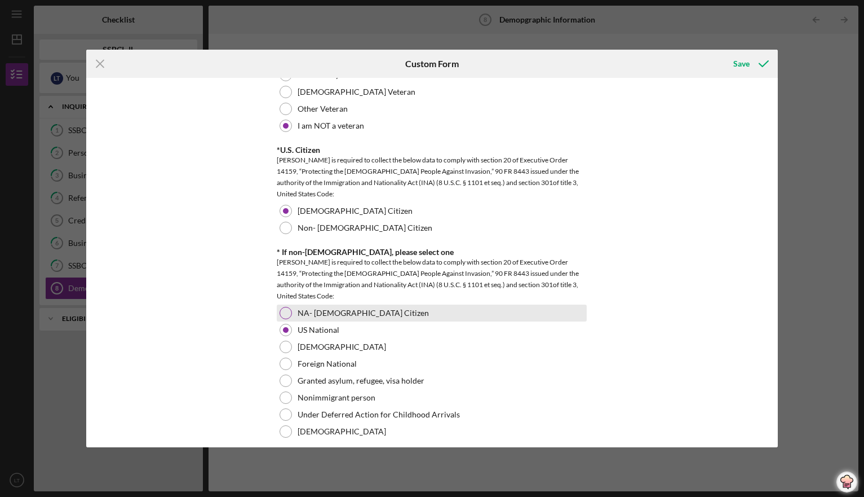
click at [288, 314] on div at bounding box center [286, 313] width 12 height 12
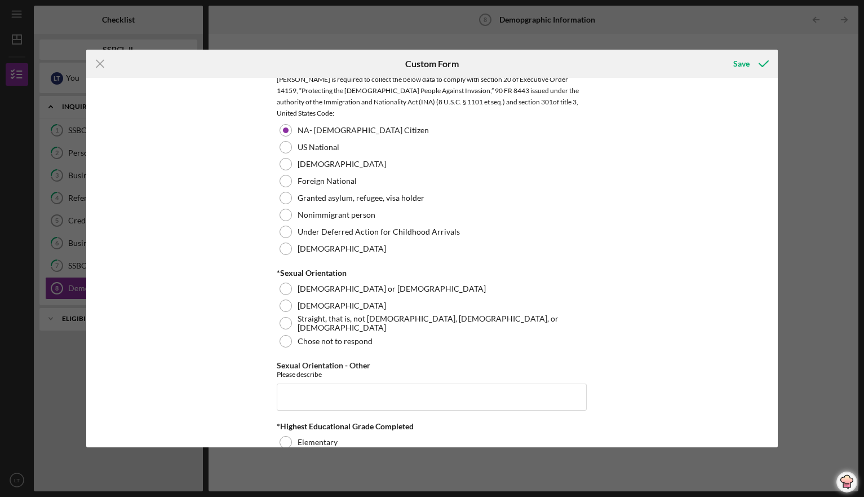
scroll to position [1297, 0]
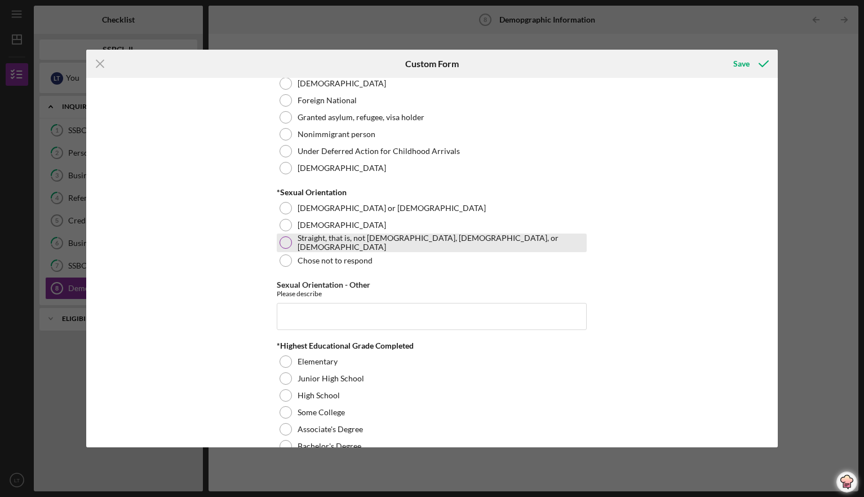
click at [284, 240] on div at bounding box center [286, 242] width 12 height 12
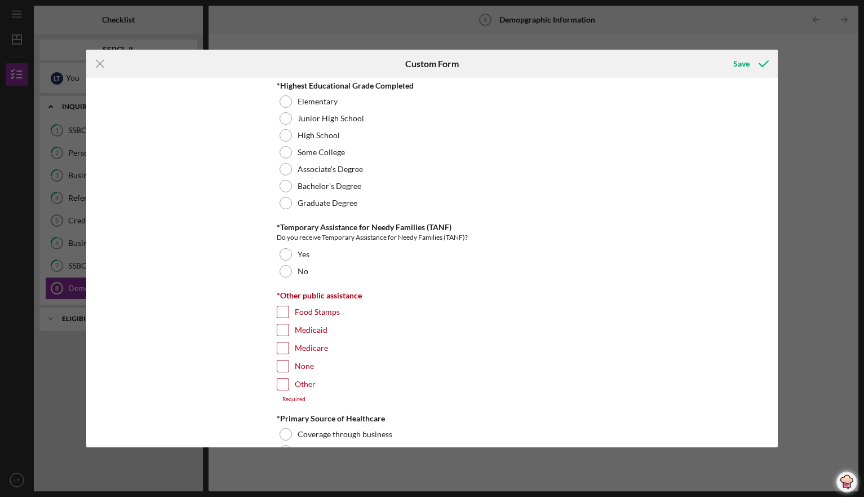
scroll to position [1553, 0]
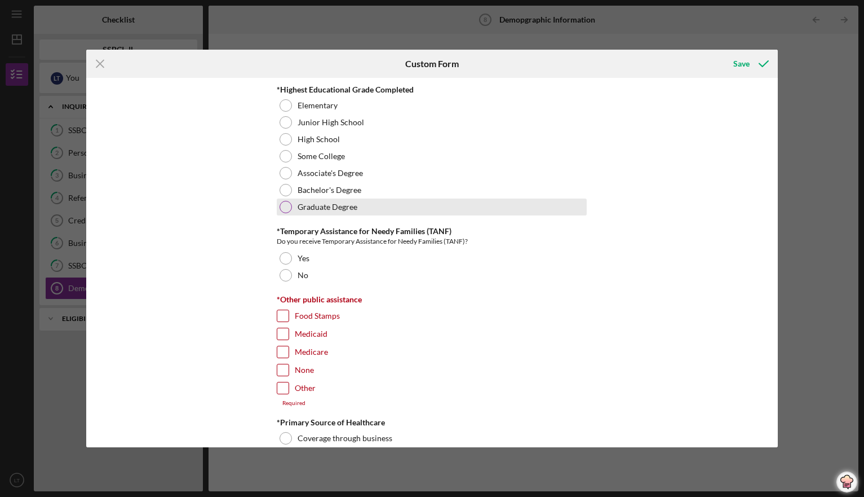
click at [282, 204] on div at bounding box center [286, 207] width 12 height 12
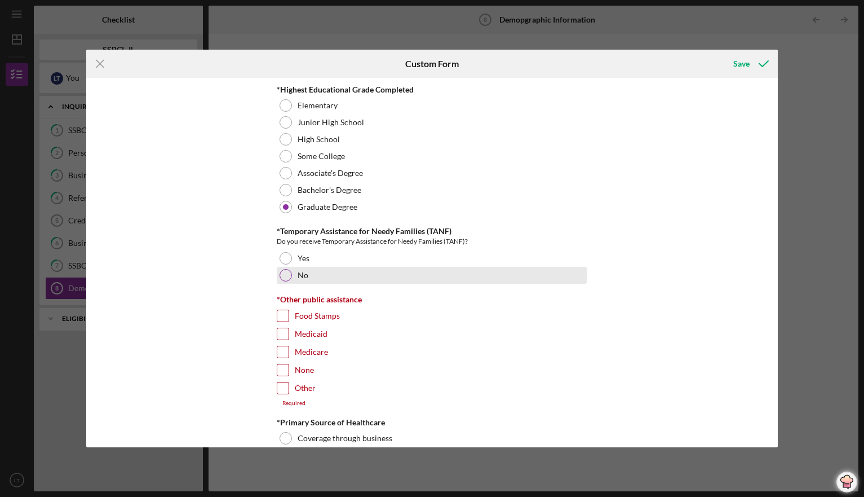
click at [281, 272] on div at bounding box center [286, 275] width 12 height 12
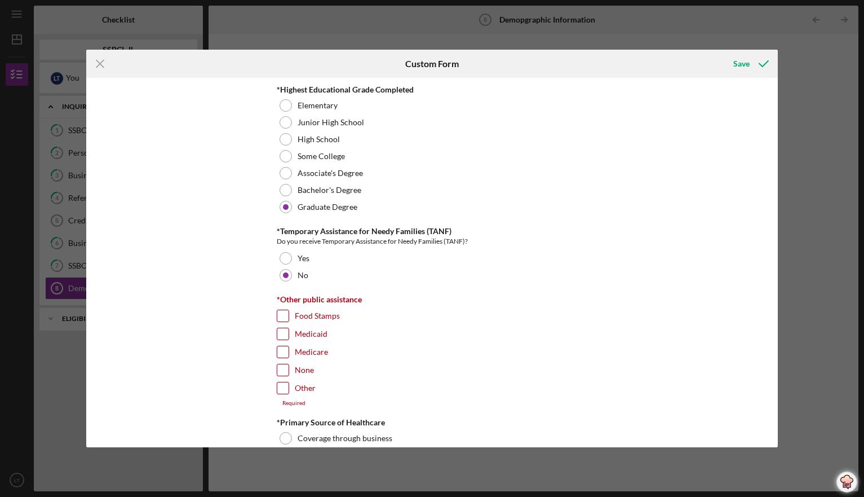
click at [284, 368] on input "None" at bounding box center [282, 369] width 11 height 11
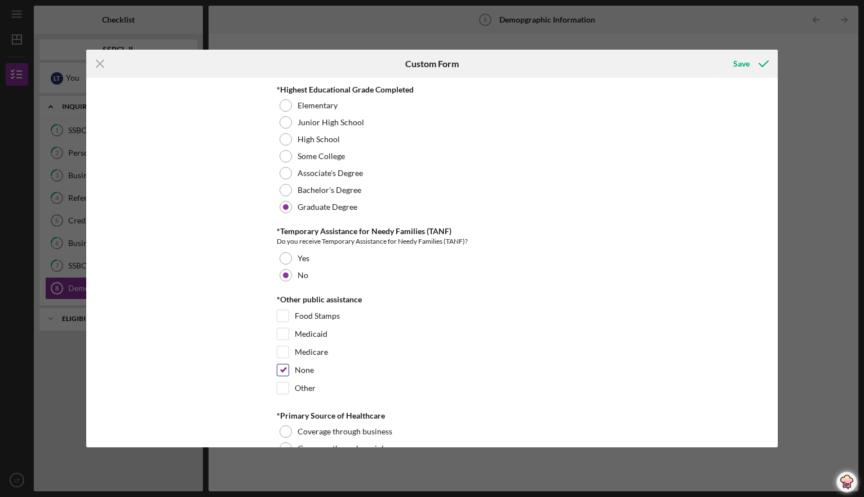
click at [278, 366] on input "None" at bounding box center [282, 369] width 11 height 11
checkbox input "false"
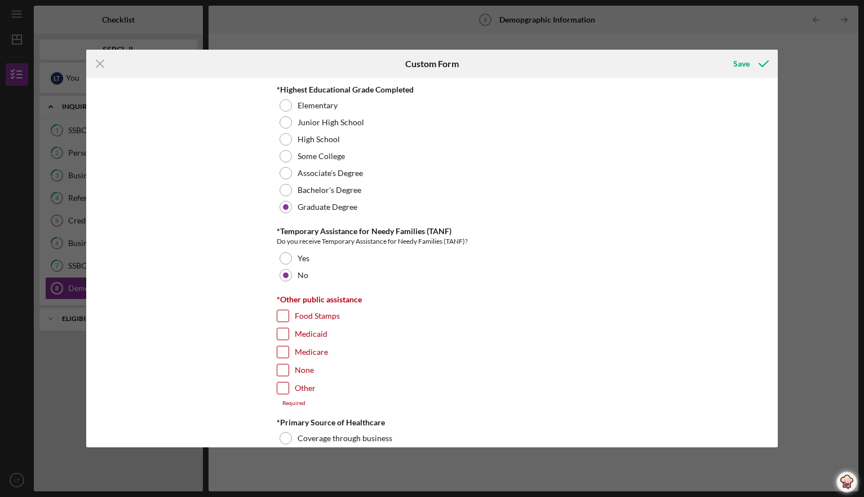
click at [283, 348] on input "Medicare" at bounding box center [282, 351] width 11 height 11
checkbox input "true"
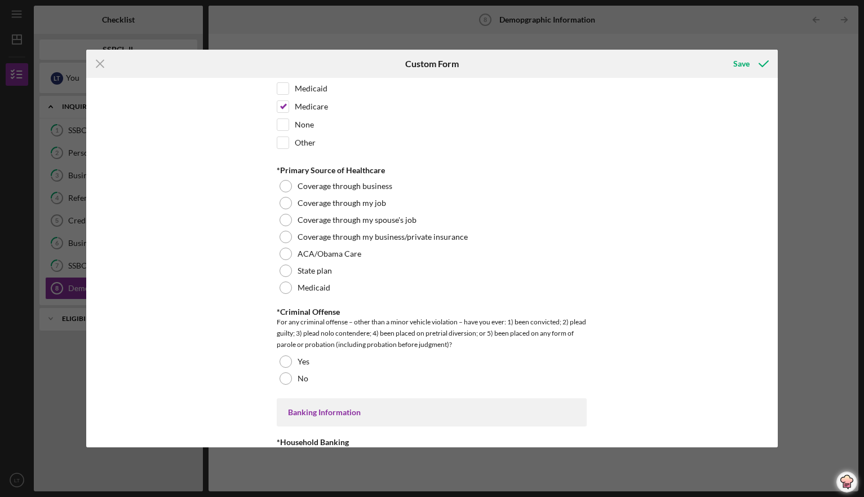
scroll to position [1834, 0]
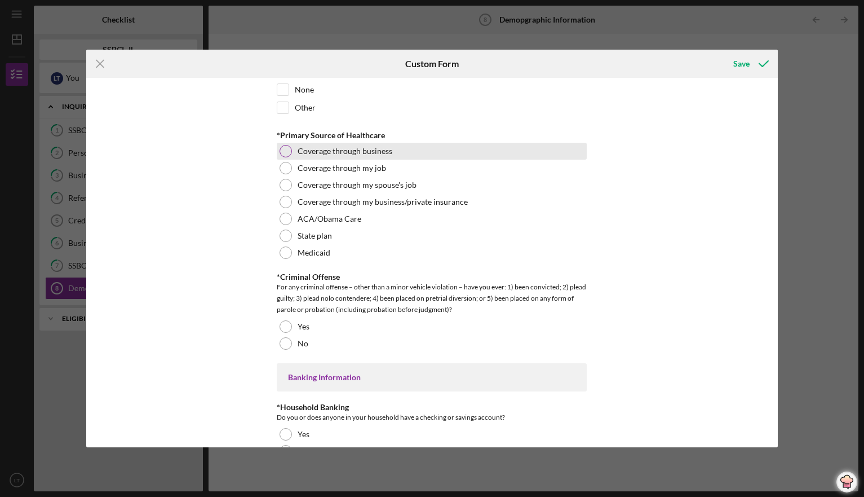
click at [284, 150] on div at bounding box center [286, 151] width 12 height 12
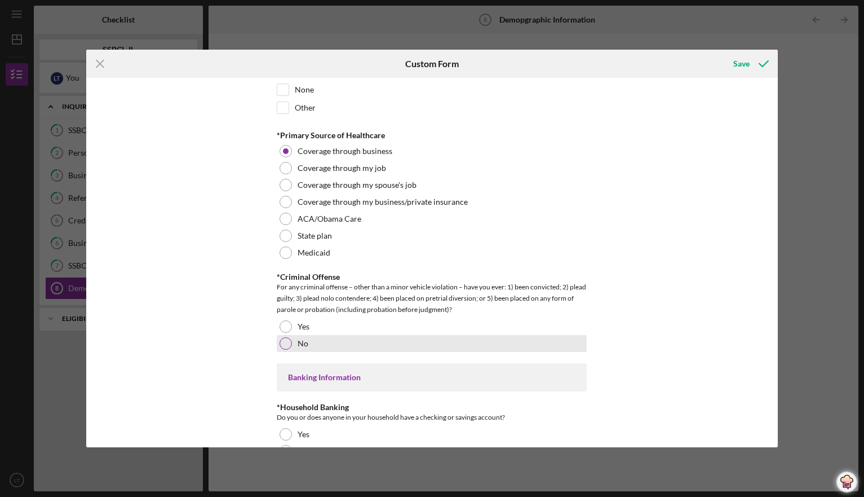
click at [285, 342] on div at bounding box center [286, 343] width 12 height 12
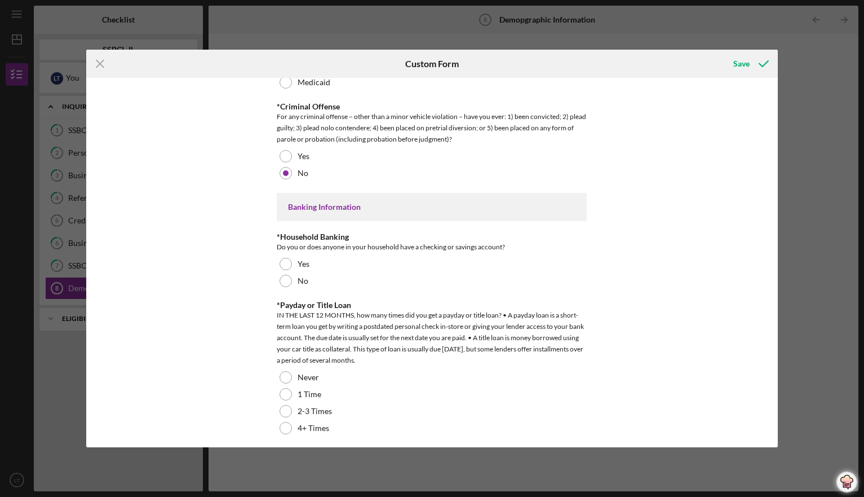
scroll to position [2100, 0]
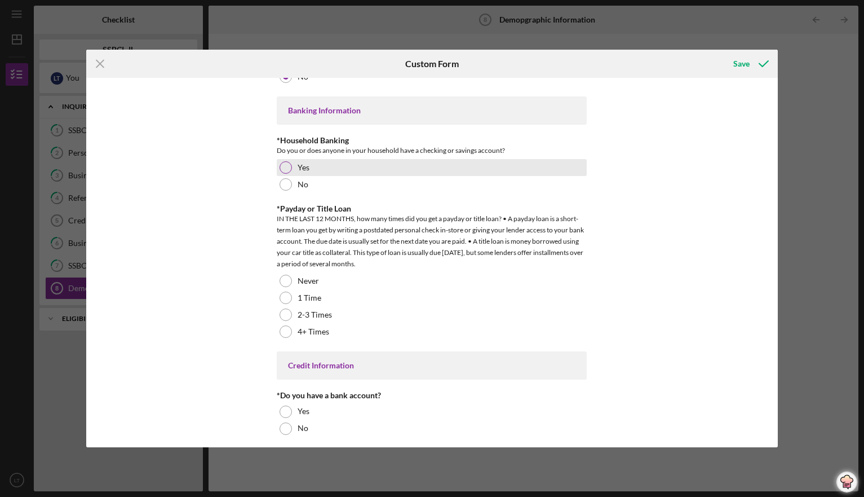
click at [288, 164] on div at bounding box center [286, 167] width 12 height 12
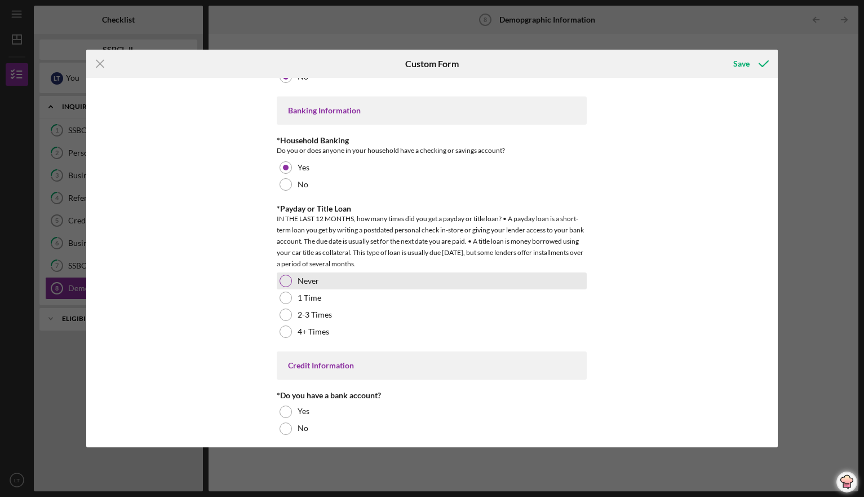
click at [286, 277] on div at bounding box center [286, 281] width 12 height 12
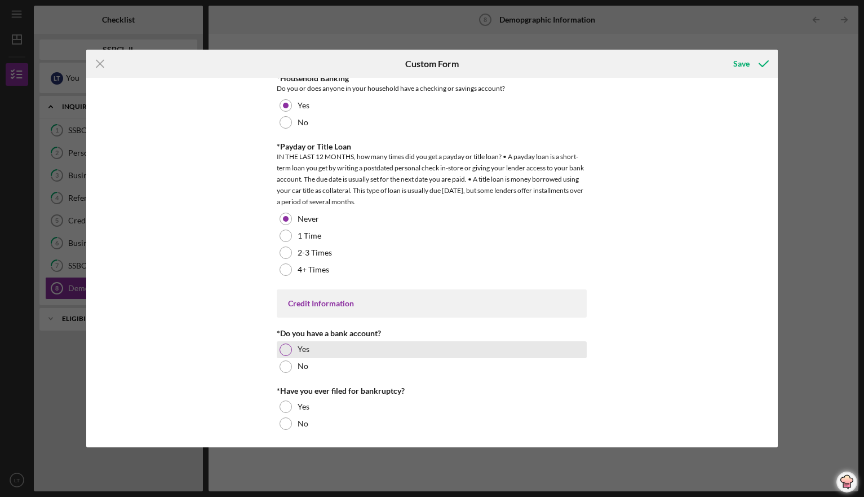
click at [284, 345] on div at bounding box center [286, 349] width 12 height 12
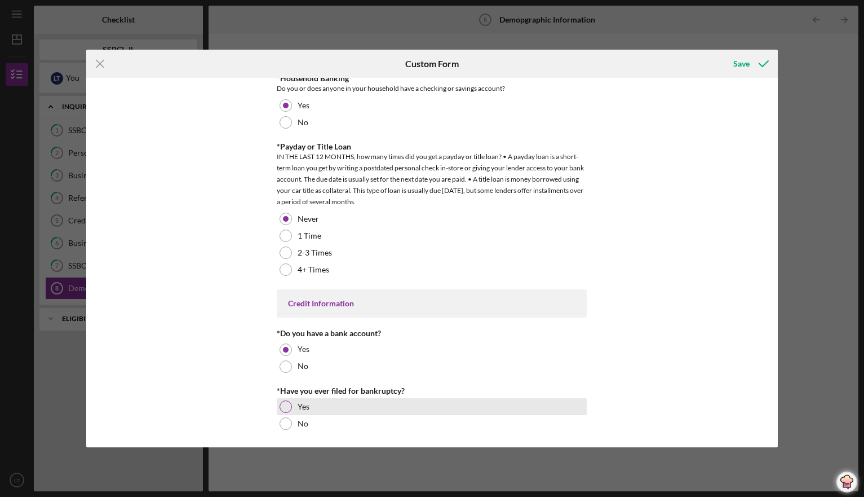
click at [284, 402] on div at bounding box center [286, 406] width 12 height 12
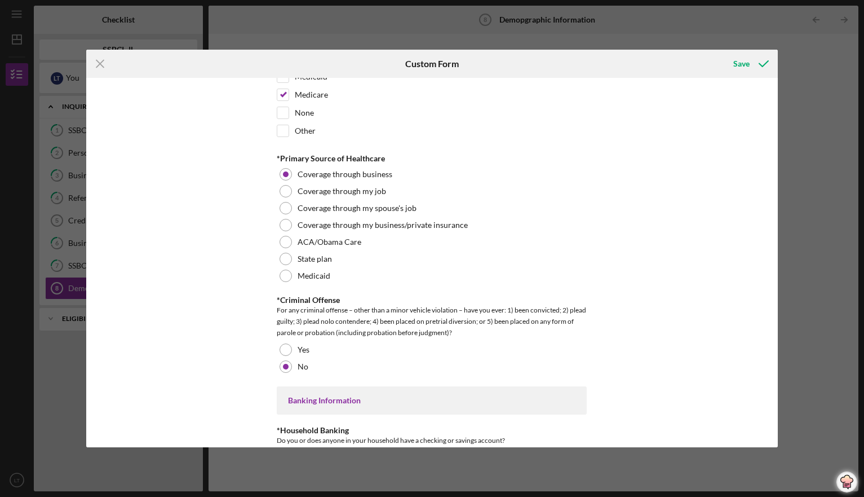
scroll to position [1803, 0]
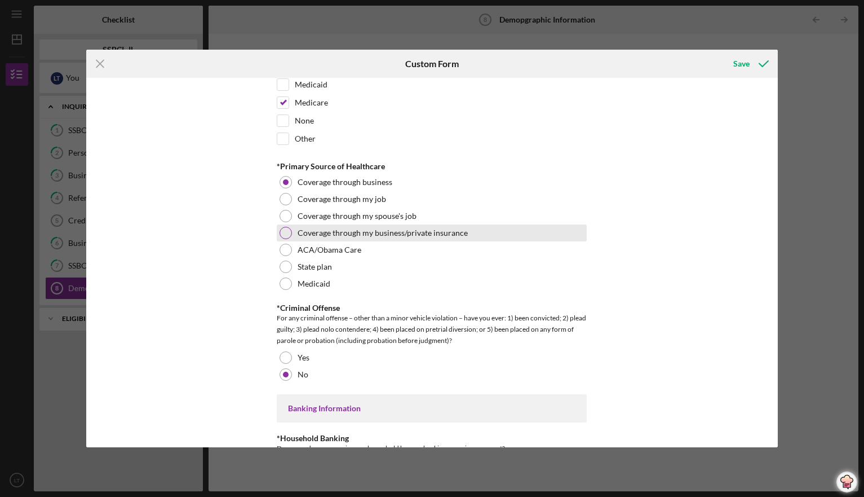
click at [286, 232] on div at bounding box center [286, 233] width 12 height 12
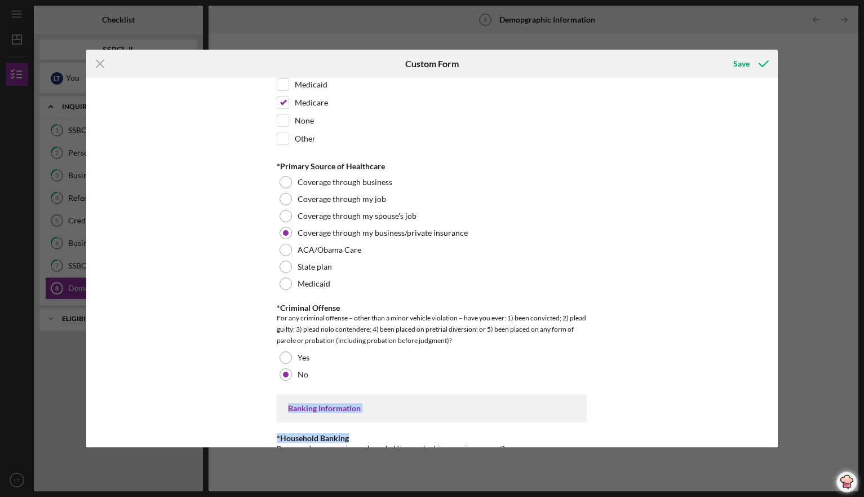
drag, startPoint x: 778, startPoint y: 365, endPoint x: 779, endPoint y: 422, distance: 57.0
click at [779, 422] on div "Icon/Menu Close Custom Form Save Demographic Information *Gender Female Male No…" at bounding box center [432, 248] width 864 height 497
click at [743, 63] on div "Save" at bounding box center [742, 63] width 16 height 23
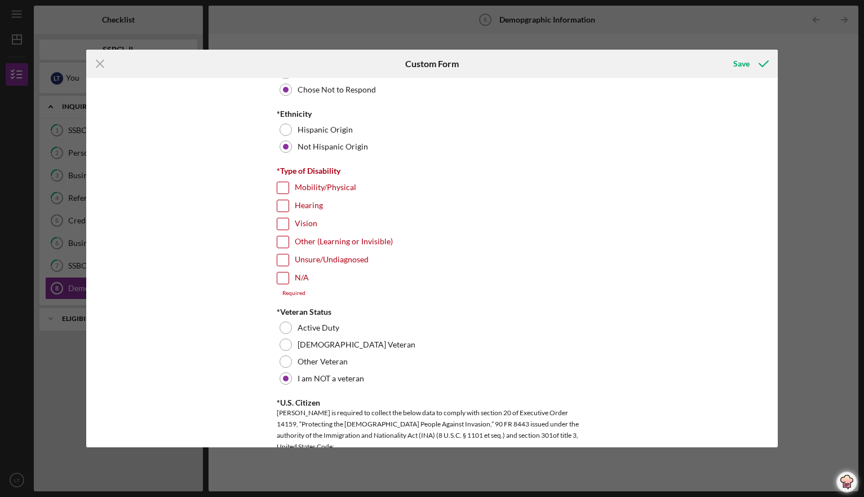
scroll to position [778, 0]
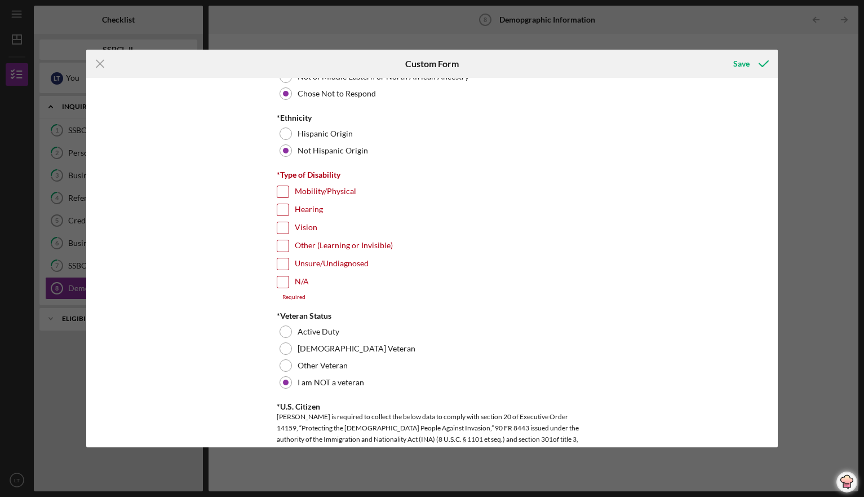
click at [282, 283] on input "N/A" at bounding box center [282, 281] width 11 height 11
checkbox input "true"
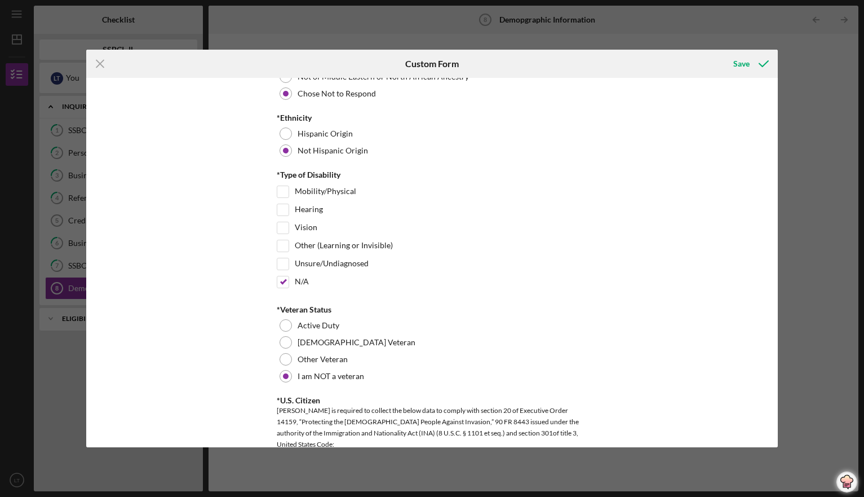
drag, startPoint x: 774, startPoint y: 223, endPoint x: 773, endPoint y: 232, distance: 9.0
click at [773, 232] on div "Demographic Information *Gender Female Male Nonbinary Choose not to respond *Ma…" at bounding box center [431, 262] width 691 height 369
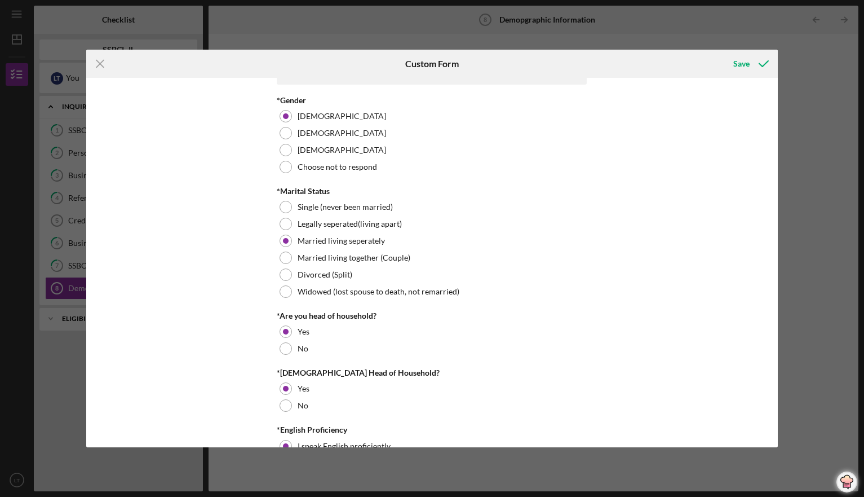
scroll to position [0, 0]
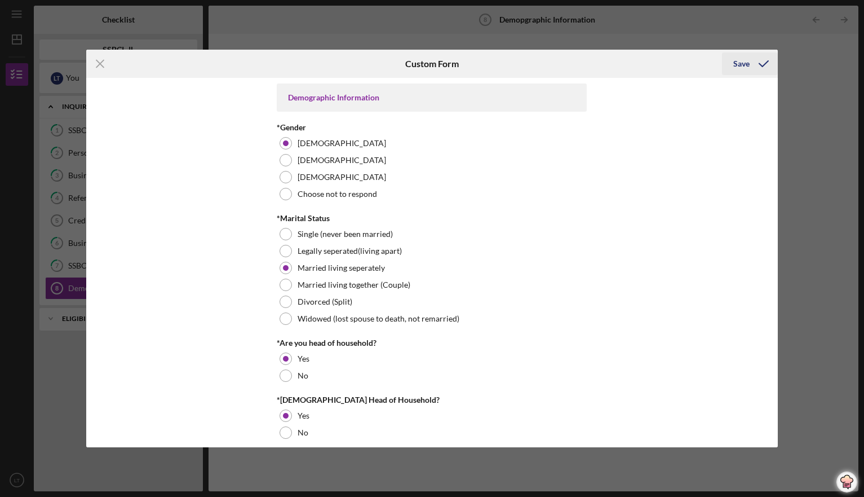
click at [738, 63] on div "Save" at bounding box center [742, 63] width 16 height 23
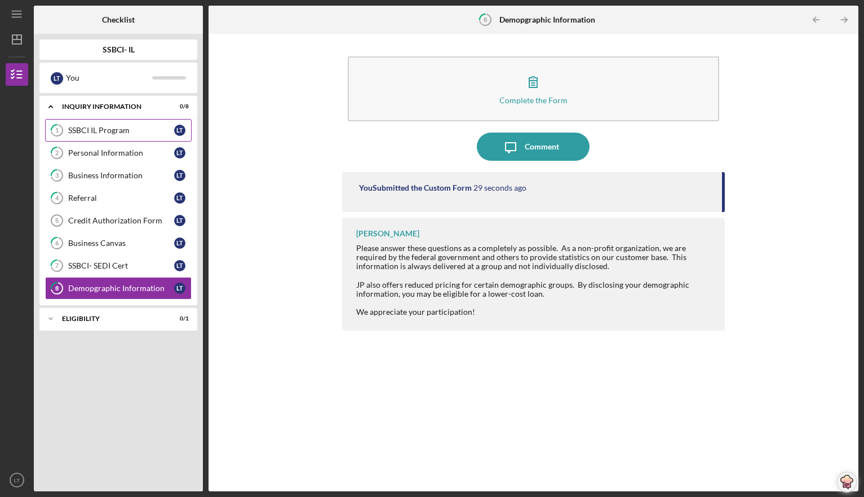
click at [89, 129] on div "SSBCI IL Program" at bounding box center [121, 130] width 106 height 9
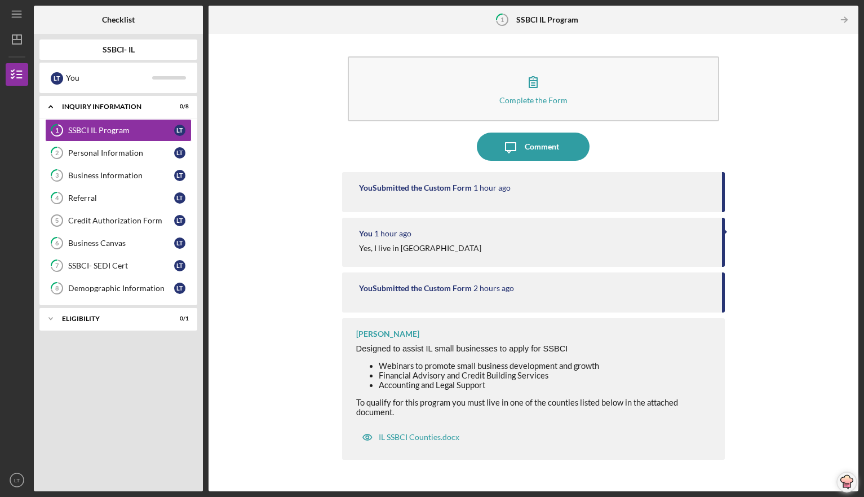
click at [696, 333] on div "Samantha O'Rourke Designed to assist IL small businesses to apply for SSBCI Web…" at bounding box center [533, 388] width 383 height 141
click at [437, 434] on div "IL SSBCI Counties.docx" at bounding box center [419, 436] width 81 height 9
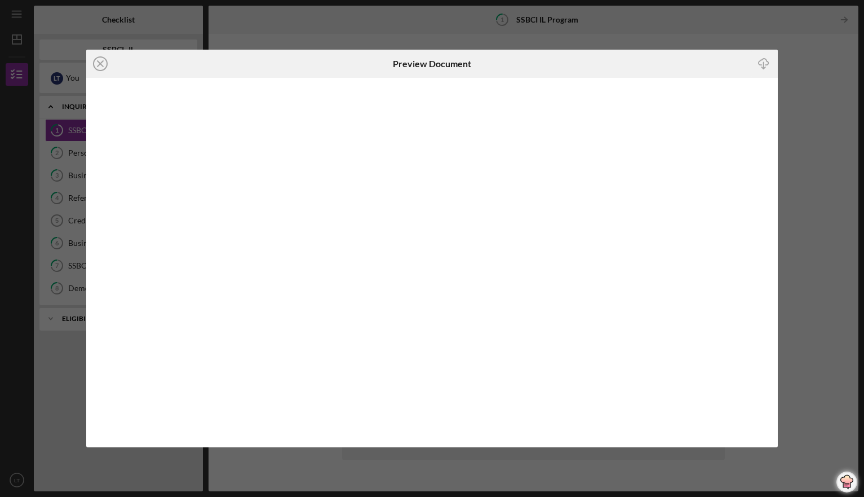
click at [736, 63] on div "Icon/Download" at bounding box center [663, 64] width 231 height 28
click at [100, 61] on icon "Icon/Close" at bounding box center [100, 64] width 28 height 28
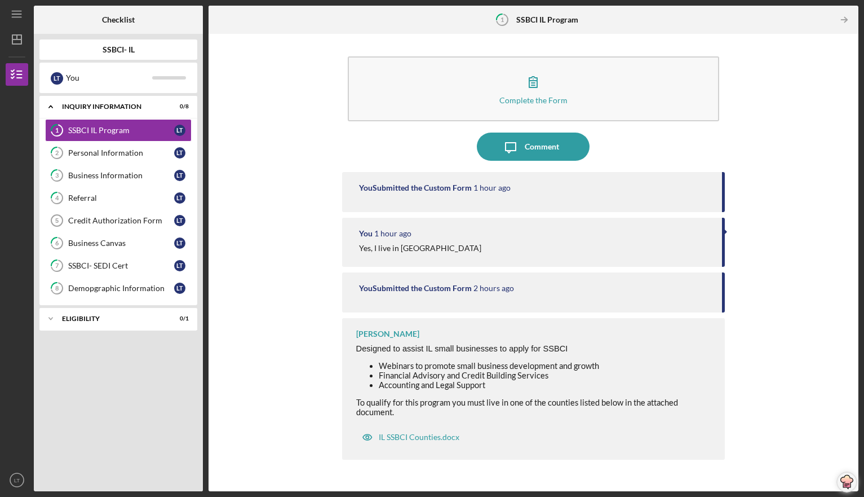
click at [412, 187] on div "You Submitted the Custom Form" at bounding box center [415, 187] width 113 height 9
click at [494, 20] on icon "1" at bounding box center [502, 20] width 28 height 28
click at [616, 147] on div "Icon/Message Comment" at bounding box center [533, 147] width 383 height 28
click at [844, 17] on icon "Icon/Table Pagination Arrow" at bounding box center [844, 19] width 25 height 25
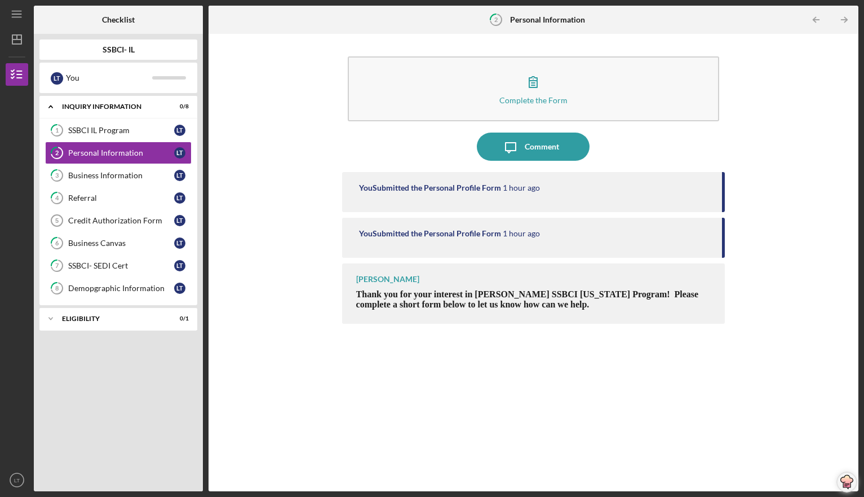
click at [409, 292] on span "Thank you for your interest in [PERSON_NAME] SSBCI [US_STATE] Program! Please c…" at bounding box center [527, 299] width 343 height 20
click at [413, 304] on span "Thank you for your interest in [PERSON_NAME] SSBCI [US_STATE] Program! Please c…" at bounding box center [527, 299] width 343 height 20
click at [602, 301] on p "Thank you for your interest in [PERSON_NAME] SSBCI [US_STATE] Program! Please c…" at bounding box center [535, 299] width 358 height 20
click at [676, 291] on span "Thank you for your interest in [PERSON_NAME] SSBCI [US_STATE] Program! Please c…" at bounding box center [527, 299] width 343 height 20
click at [542, 302] on span "Thank you for your interest in [PERSON_NAME] SSBCI [US_STATE] Program! Please c…" at bounding box center [527, 299] width 343 height 20
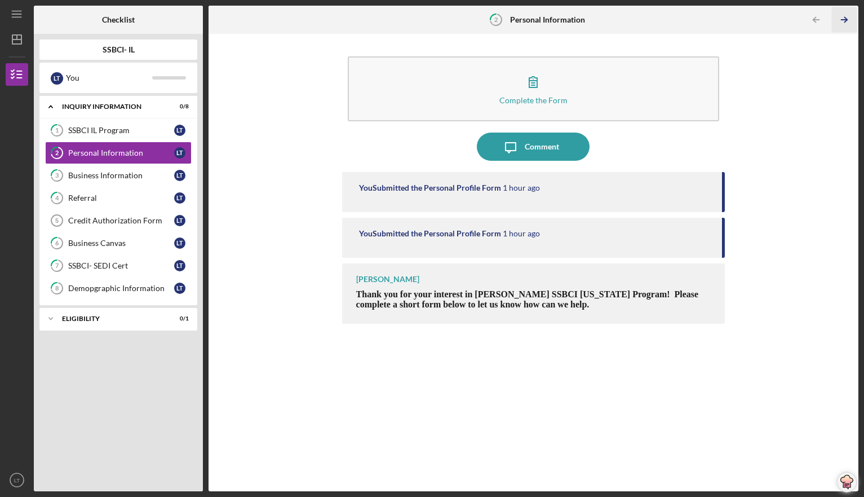
click at [842, 17] on icon "Icon/Table Pagination Arrow" at bounding box center [844, 19] width 25 height 25
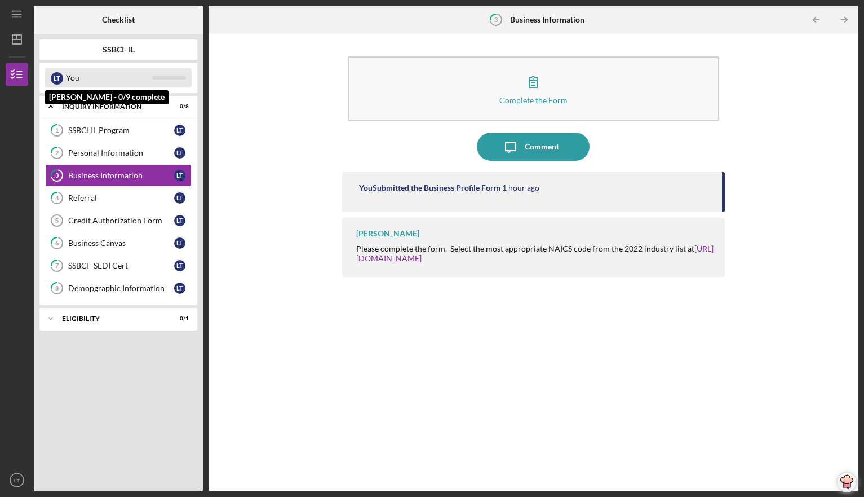
click at [100, 72] on div "You" at bounding box center [109, 77] width 86 height 19
click at [89, 315] on div "Eligibility" at bounding box center [122, 318] width 121 height 7
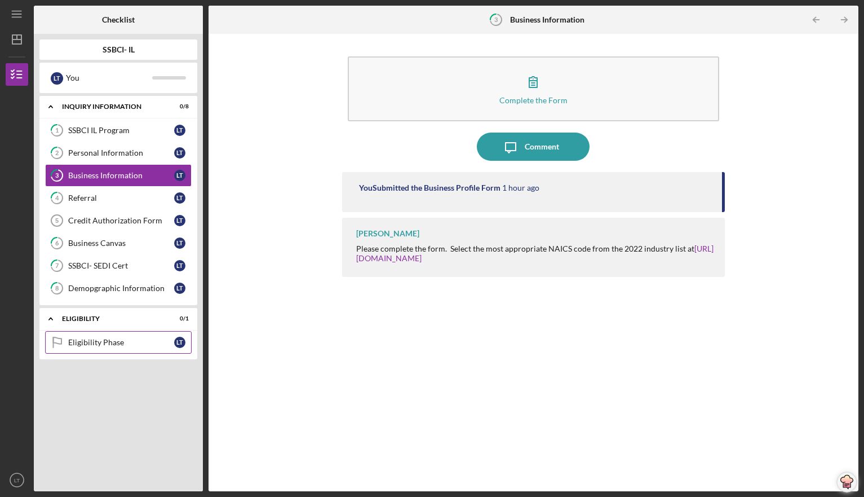
click at [100, 341] on div "Eligibility Phase" at bounding box center [121, 342] width 106 height 9
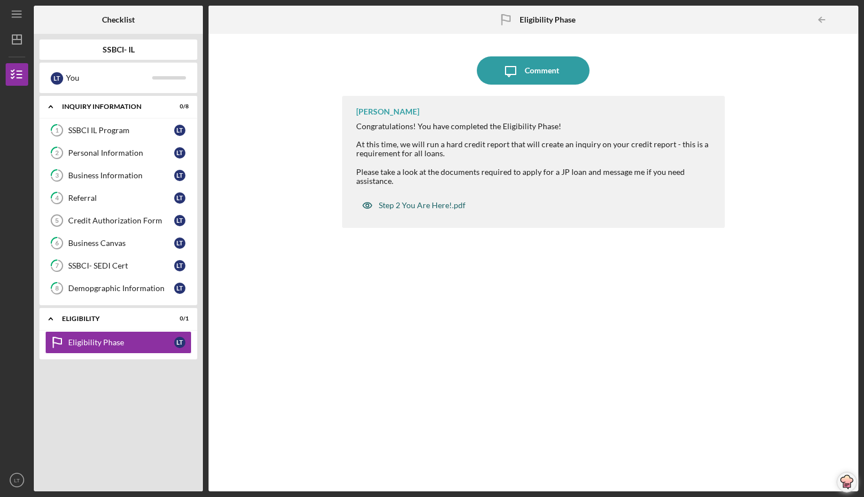
click at [383, 204] on div "Step 2 You Are Here!.pdf" at bounding box center [422, 205] width 87 height 9
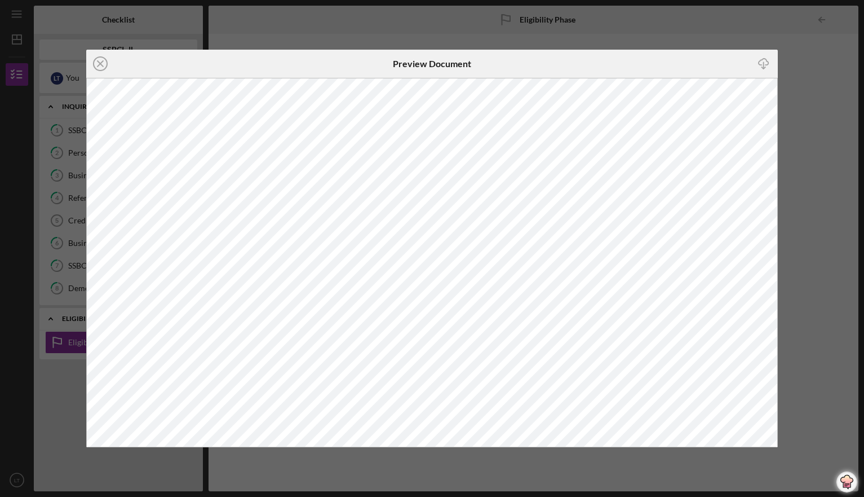
click at [55, 417] on div "Icon/Close Preview Document Icon/Download" at bounding box center [432, 248] width 864 height 497
